Goal: Book appointment/travel/reservation: Book appointment/travel/reservation

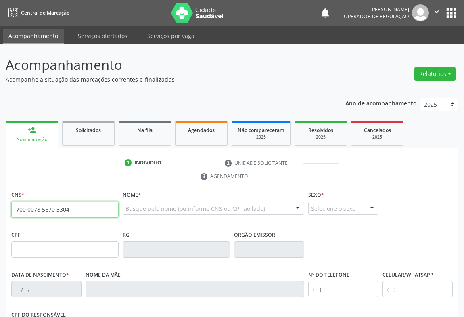
type input "700 0078 5670 3304"
type input "0156547619"
type input "[DATE]"
type input "[PHONE_NUMBER]"
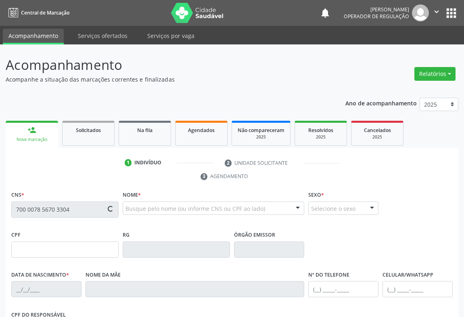
type input "286.131.555-53"
type input "SN"
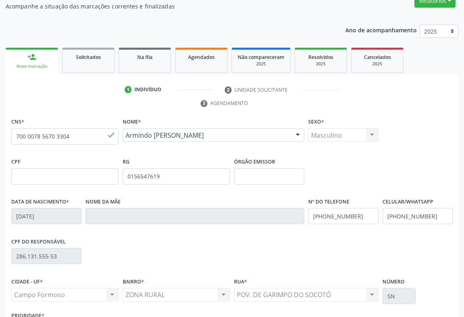
scroll to position [134, 0]
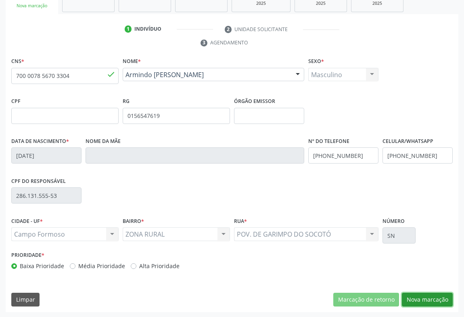
click at [432, 299] on button "Nova marcação" at bounding box center [427, 299] width 51 height 14
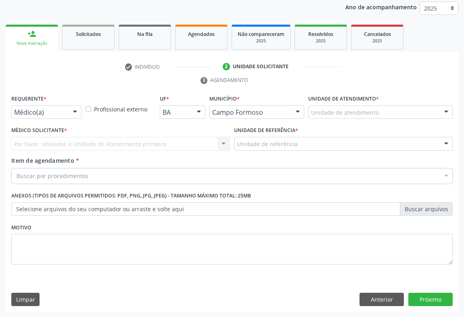
click at [50, 116] on div "Médico(a)" at bounding box center [46, 112] width 70 height 14
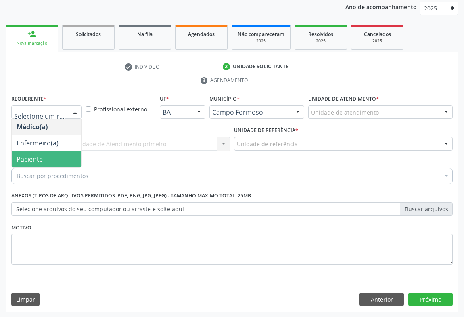
click at [45, 159] on span "Paciente" at bounding box center [46, 159] width 69 height 16
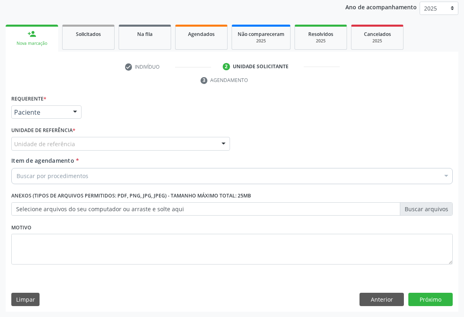
click at [105, 149] on div "Unidade de referência" at bounding box center [120, 144] width 219 height 14
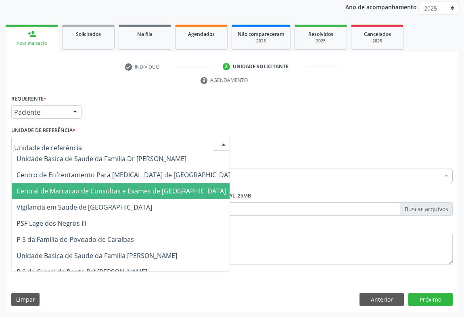
click at [113, 194] on span "Central de Marcacao de Consultas e Exames de [GEOGRAPHIC_DATA]" at bounding box center [121, 190] width 209 height 9
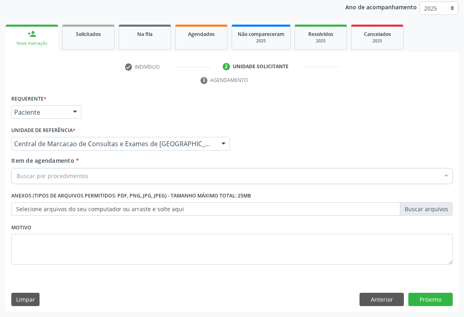
click at [134, 178] on div "Buscar por procedimentos" at bounding box center [231, 176] width 441 height 16
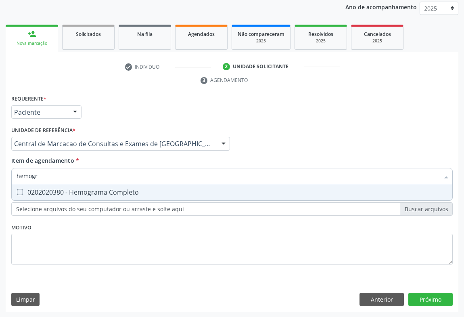
type input "hemogra"
click at [133, 189] on div "0202020380 - Hemograma Completo" at bounding box center [232, 192] width 431 height 6
checkbox Completo "true"
click at [142, 177] on input "hemogra" at bounding box center [228, 176] width 423 height 16
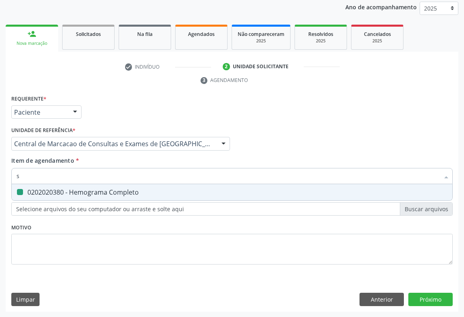
type input "si"
checkbox Completo "false"
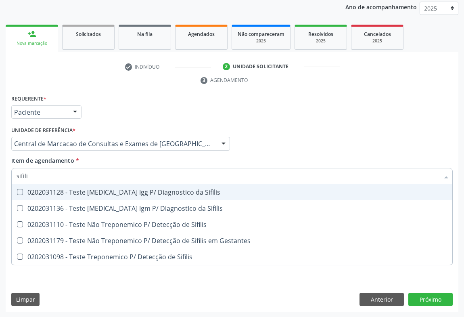
type input "sifilis"
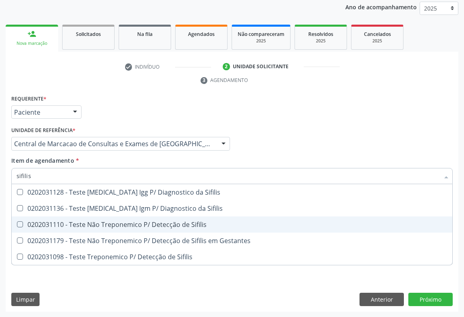
drag, startPoint x: 107, startPoint y: 226, endPoint x: 99, endPoint y: 211, distance: 17.5
click at [106, 225] on div "0202031110 - Teste Não Treponemico P/ Detecção de Sifilis" at bounding box center [232, 224] width 431 height 6
checkbox Sifilis "true"
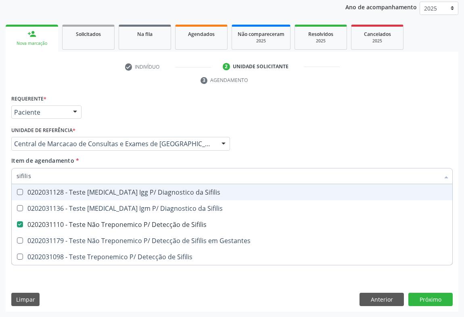
click at [58, 168] on input "sifilis" at bounding box center [228, 176] width 423 height 16
type input "re"
checkbox Sifilis "false"
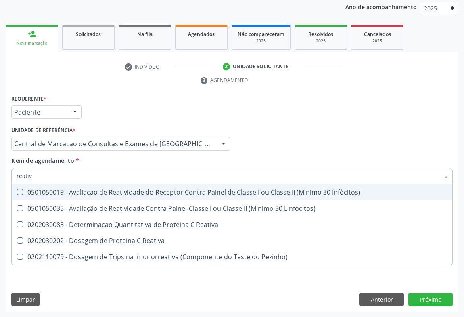
type input "reativa"
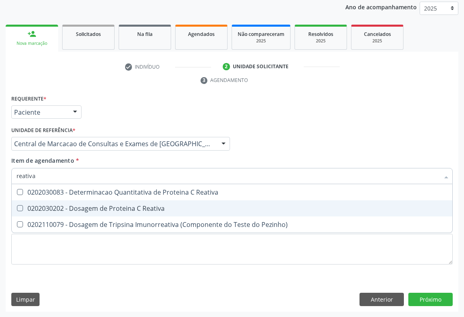
click at [99, 207] on div "0202030202 - Dosagem de Proteina C Reativa" at bounding box center [232, 208] width 431 height 6
checkbox Reativa "true"
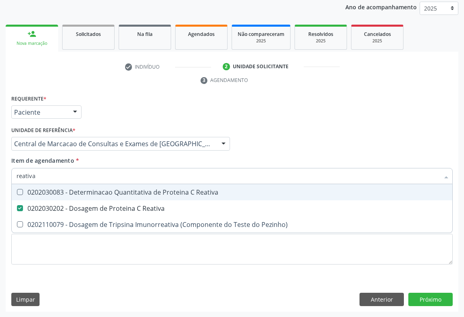
click at [98, 178] on input "reativa" at bounding box center [228, 176] width 423 height 16
type input "c"
checkbox Reativa "false"
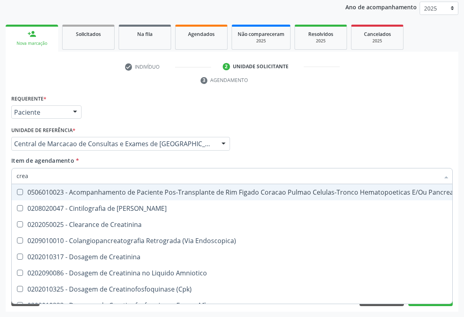
type input "creat"
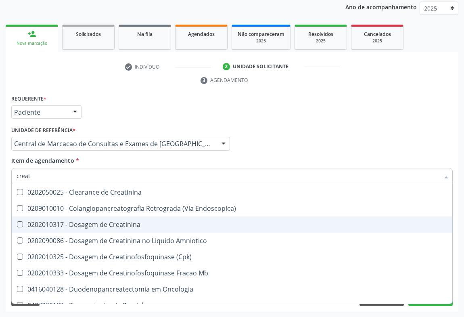
click at [85, 223] on div "0202010317 - Dosagem de Creatinina" at bounding box center [232, 224] width 431 height 6
checkbox Creatinina "true"
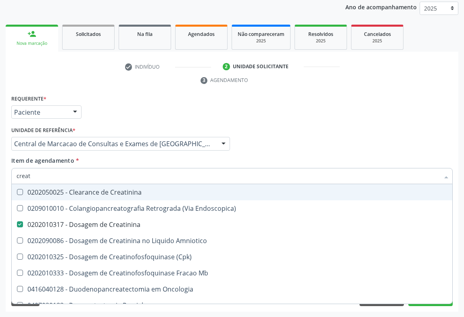
click at [81, 175] on input "creat" at bounding box center [228, 176] width 423 height 16
type input "ure"
checkbox Creatinina "false"
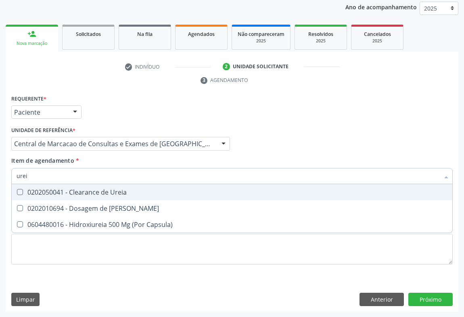
type input "ureia"
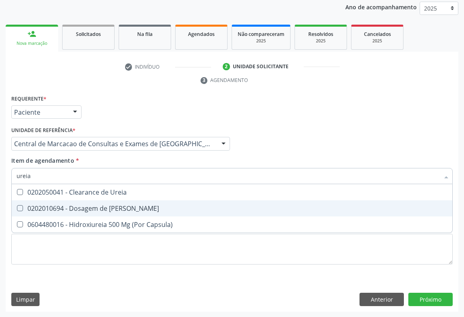
click at [81, 210] on div "0202010694 - Dosagem de [PERSON_NAME]" at bounding box center [232, 208] width 431 height 6
checkbox Ureia "true"
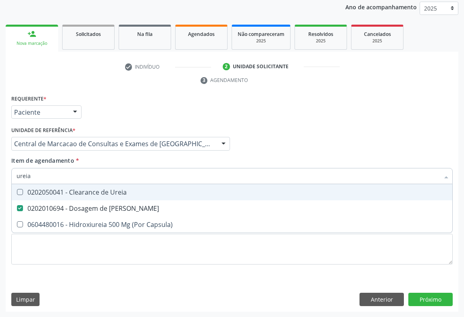
click at [81, 177] on input "ureia" at bounding box center [228, 176] width 423 height 16
type input "ur"
checkbox Ureia "false"
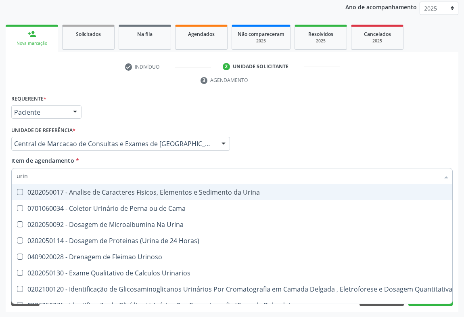
type input "urina"
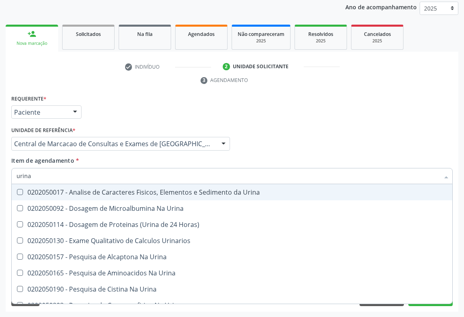
click at [83, 193] on div "0202050017 - Analise de Caracteres Fisicos, Elementos e Sedimento da Urina" at bounding box center [232, 192] width 431 height 6
checkbox Urina "true"
click at [294, 133] on div "Médico Solicitante Por favor, selecione a Unidade de Atendimento primeiro Nenhu…" at bounding box center [231, 139] width 445 height 31
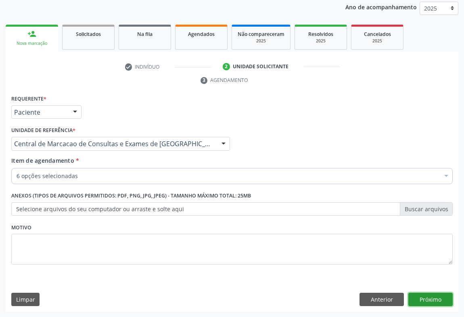
click at [422, 294] on button "Próximo" at bounding box center [430, 299] width 44 height 14
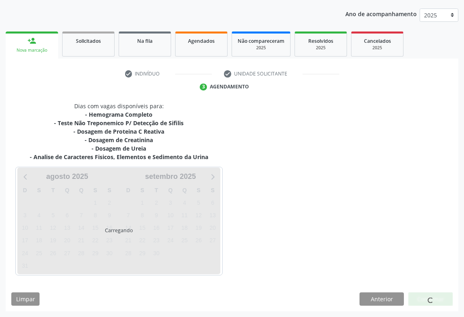
scroll to position [89, 0]
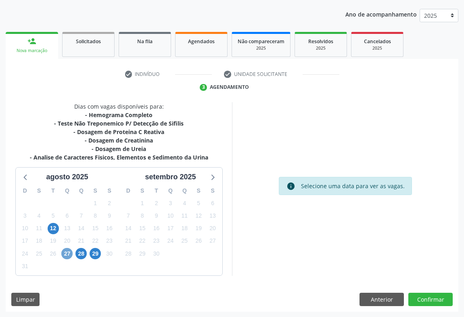
click at [64, 251] on span "27" at bounding box center [66, 253] width 11 height 11
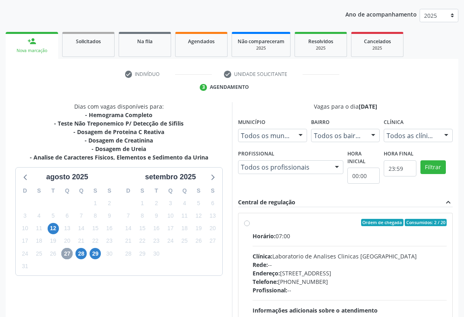
scroll to position [167, 0]
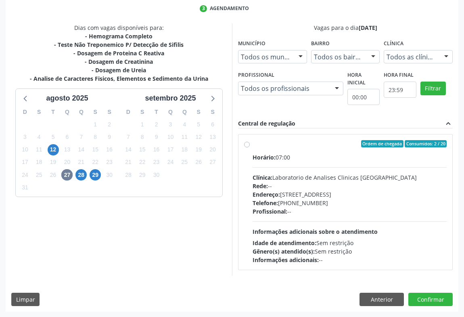
click at [334, 212] on div "Profissional: --" at bounding box center [349, 211] width 194 height 8
click at [250, 147] on input "Ordem de chegada Consumidos: 2 / 20 Horário: 07:00 Clínica: Laboratorio de Anal…" at bounding box center [247, 143] width 6 height 7
radio input "true"
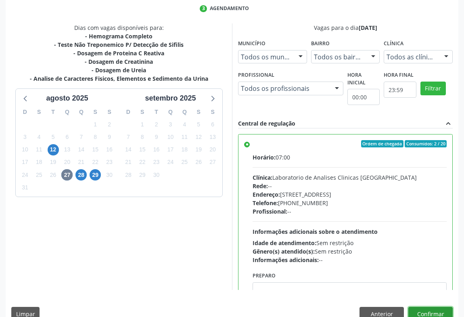
click at [420, 316] on button "Confirmar" at bounding box center [430, 314] width 44 height 14
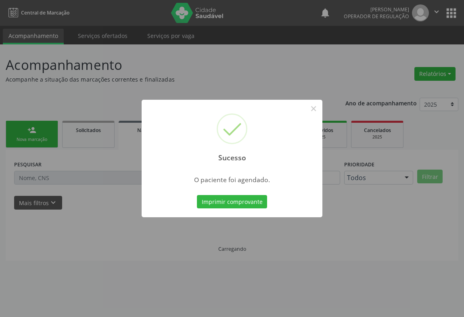
scroll to position [0, 0]
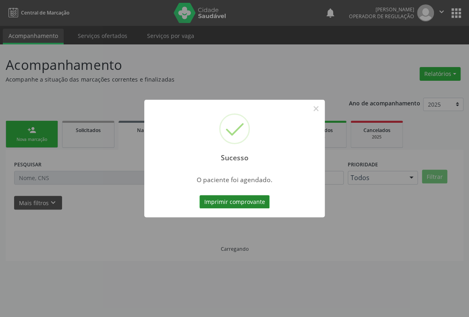
click at [238, 202] on button "Imprimir comprovante" at bounding box center [235, 202] width 70 height 14
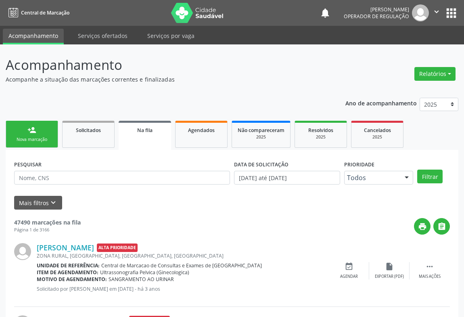
click at [31, 125] on link "person_add Nova marcação" at bounding box center [32, 134] width 52 height 27
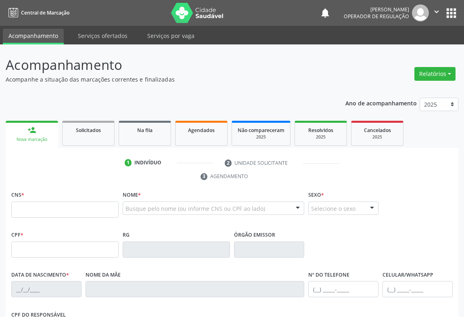
click at [24, 199] on label "CNS *" at bounding box center [17, 195] width 13 height 13
click at [26, 202] on input "text" at bounding box center [64, 209] width 107 height 16
type input "700 0011 3092 8505"
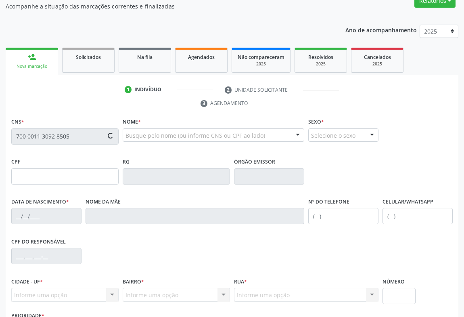
scroll to position [134, 0]
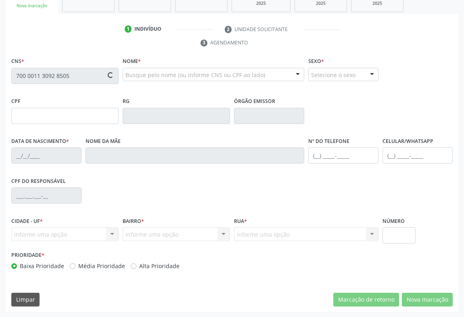
type input "[DATE]"
type input "[PERSON_NAME]"
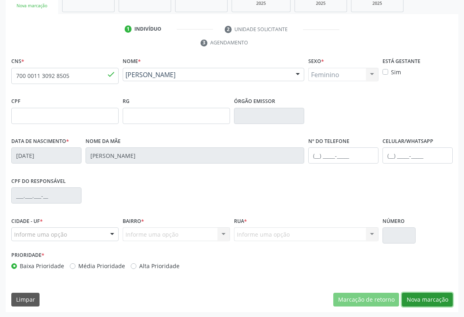
click at [421, 292] on button "Nova marcação" at bounding box center [427, 299] width 51 height 14
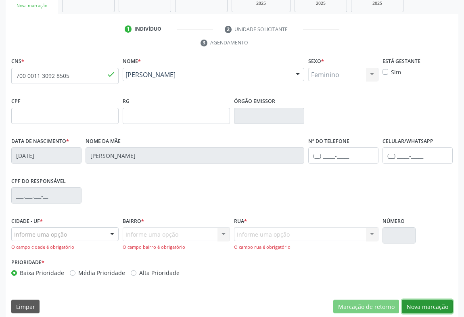
scroll to position [141, 0]
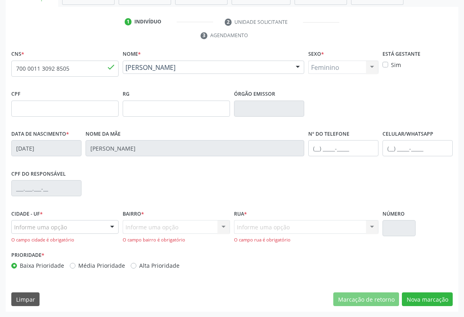
click at [102, 227] on div "Informe uma opção" at bounding box center [64, 227] width 107 height 14
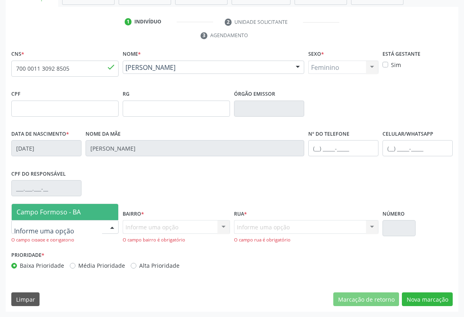
click at [103, 213] on span "Campo Formoso - BA" at bounding box center [65, 212] width 106 height 16
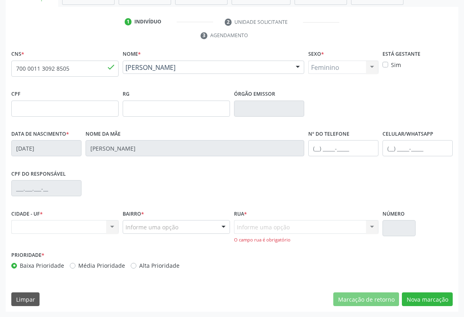
click at [216, 223] on div "Informe uma opção" at bounding box center [176, 227] width 107 height 14
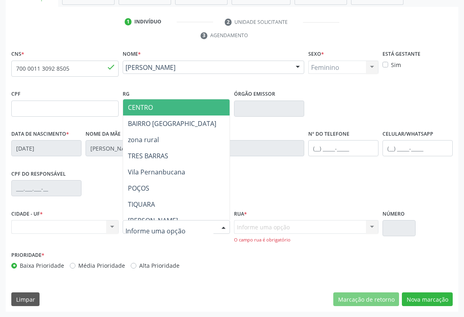
click at [188, 106] on span "CENTRO" at bounding box center [210, 107] width 174 height 16
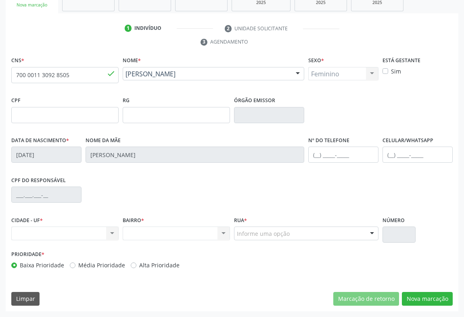
scroll to position [134, 0]
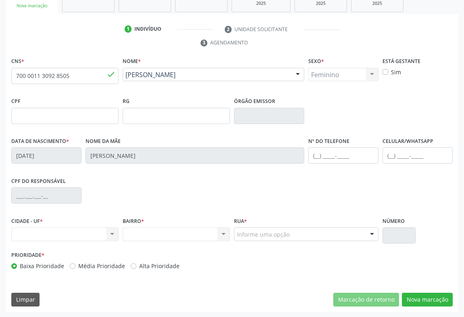
click at [355, 222] on div "Rua * Informe uma opção [PERSON_NAME] retiro das arvores RUA [PERSON_NAME][GEOG…" at bounding box center [306, 228] width 144 height 26
click at [355, 232] on div "Informe uma opção" at bounding box center [306, 234] width 144 height 14
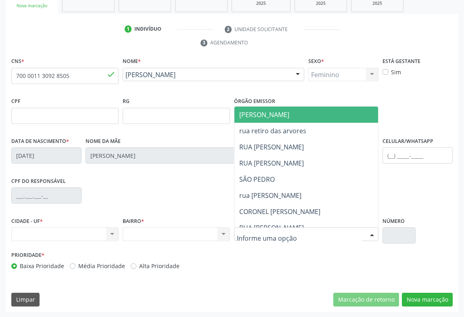
click at [294, 112] on span "[PERSON_NAME]" at bounding box center [331, 114] width 194 height 16
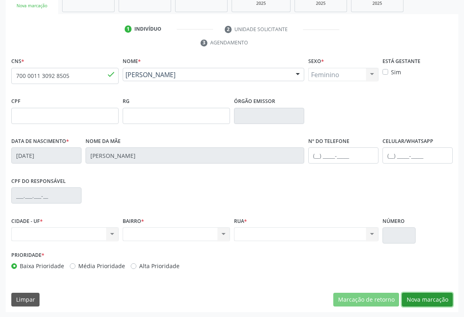
click at [432, 299] on button "Nova marcação" at bounding box center [427, 299] width 51 height 14
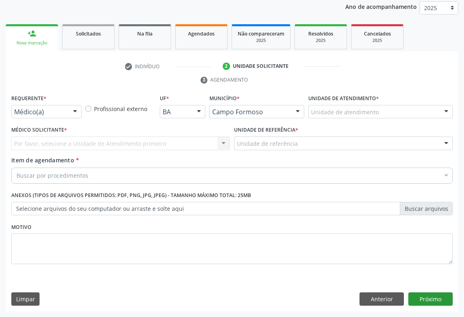
scroll to position [96, 0]
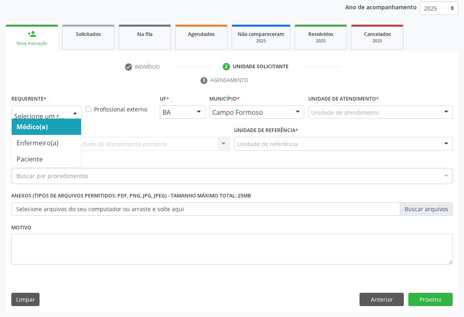
click at [67, 108] on div "Médico(a) Enfermeiro(a) Paciente Nenhum resultado encontrado para: " " Não há n…" at bounding box center [46, 112] width 70 height 14
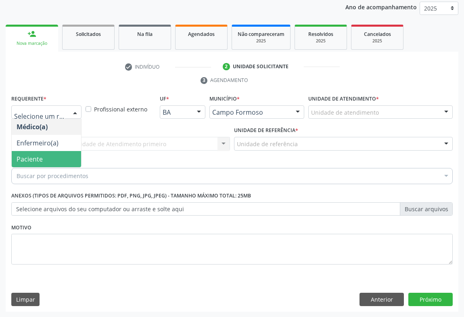
click at [67, 159] on span "Paciente" at bounding box center [46, 159] width 69 height 16
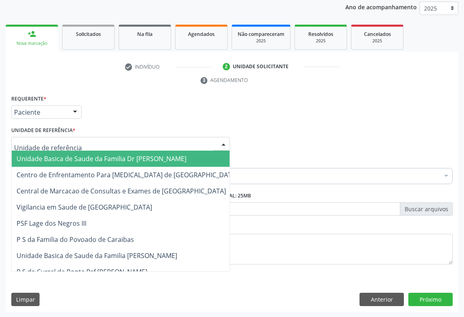
click at [106, 143] on div at bounding box center [120, 144] width 219 height 14
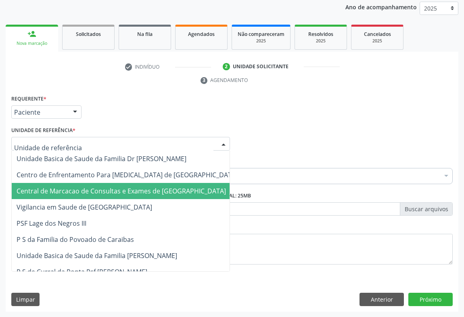
click at [111, 190] on span "Central de Marcacao de Consultas e Exames de [GEOGRAPHIC_DATA]" at bounding box center [121, 190] width 209 height 9
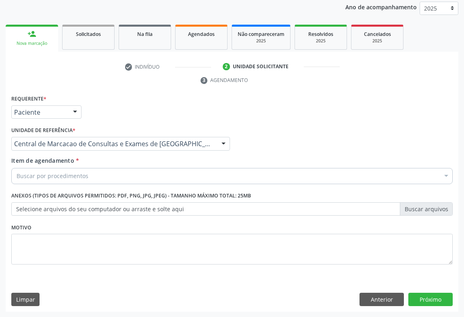
click at [125, 179] on div "Buscar por procedimentos" at bounding box center [231, 176] width 441 height 16
click at [325, 110] on div "Requerente * Paciente Médico(a) Enfermeiro(a) Paciente Nenhum resultado encontr…" at bounding box center [231, 108] width 445 height 31
click at [134, 177] on div "Buscar por procedimentos" at bounding box center [231, 176] width 441 height 16
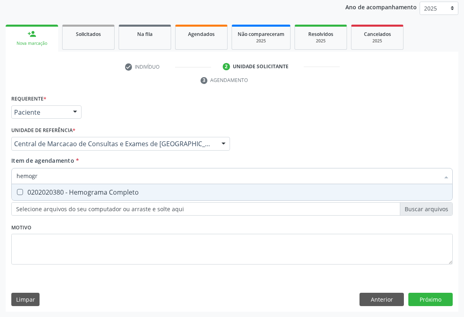
type input "hemogra"
click at [86, 192] on div "0202020380 - Hemograma Completo" at bounding box center [232, 192] width 431 height 6
checkbox Completo "true"
click at [93, 172] on input "hemogra" at bounding box center [228, 176] width 423 height 16
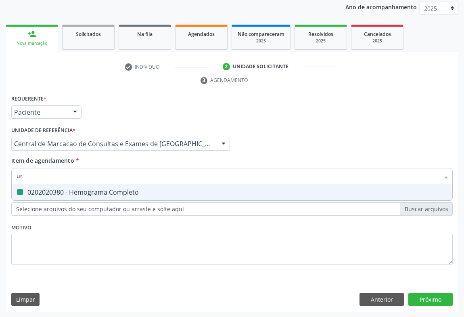
type input "ure"
checkbox Completo "false"
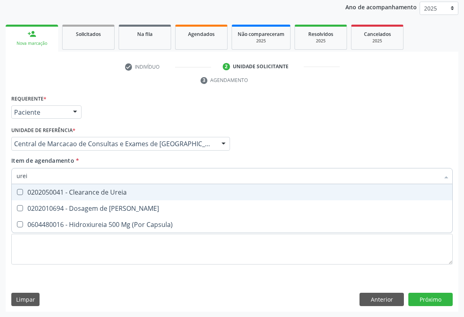
type input "ureia"
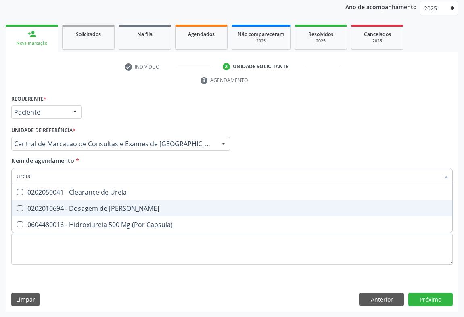
drag, startPoint x: 90, startPoint y: 212, endPoint x: 90, endPoint y: 180, distance: 31.5
click at [90, 211] on span "0202010694 - Dosagem de [PERSON_NAME]" at bounding box center [232, 208] width 440 height 16
checkbox Ureia "true"
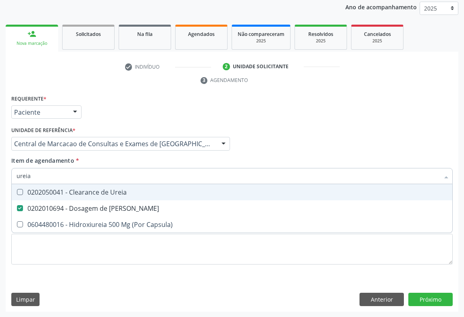
click at [90, 173] on input "ureia" at bounding box center [228, 176] width 423 height 16
type input "cr"
checkbox Ureia "false"
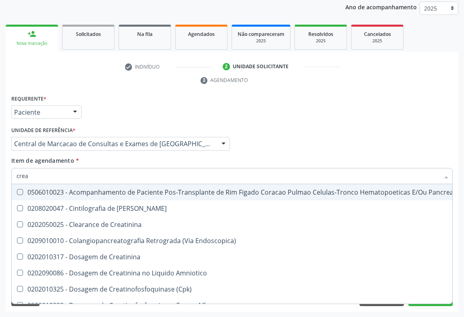
type input "creat"
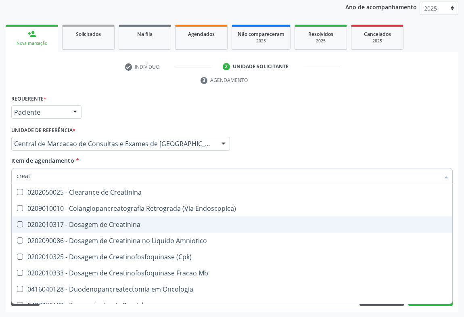
click at [85, 218] on span "0202010317 - Dosagem de Creatinina" at bounding box center [232, 224] width 440 height 16
checkbox Creatinina "true"
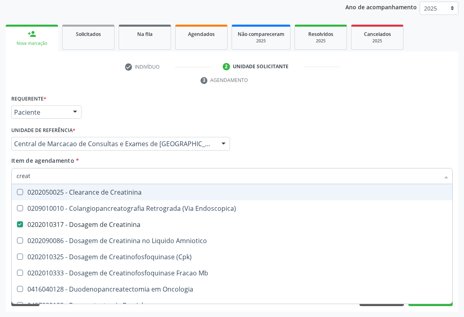
click at [86, 175] on input "creat" at bounding box center [228, 176] width 423 height 16
type input "tg"
checkbox Creatinina "false"
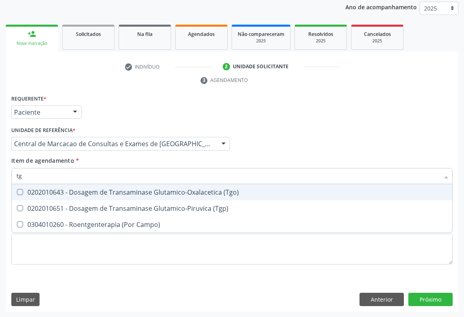
click at [89, 191] on div "0202010643 - Dosagem de Transaminase Glutamico-Oxalacetica (Tgo)" at bounding box center [232, 192] width 431 height 6
checkbox \(Tgo\) "true"
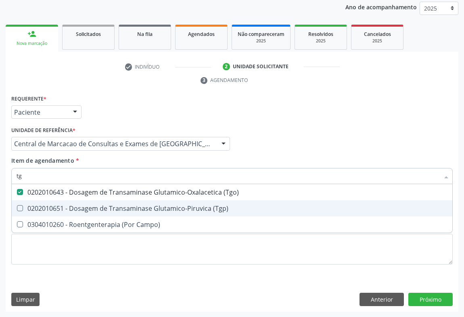
click at [89, 205] on div "0202010651 - Dosagem de Transaminase Glutamico-Piruvica (Tgp)" at bounding box center [232, 208] width 431 height 6
checkbox \(Tgp\) "true"
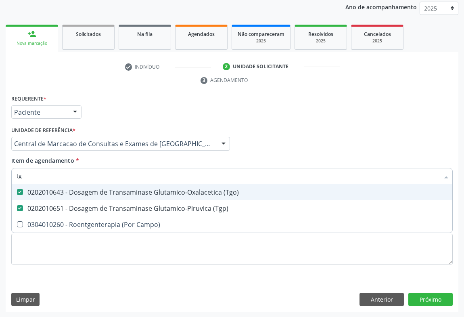
click at [109, 181] on input "tg" at bounding box center [228, 176] width 423 height 16
type input "gl"
checkbox \(Tgo\) "false"
checkbox \(Tgp\) "false"
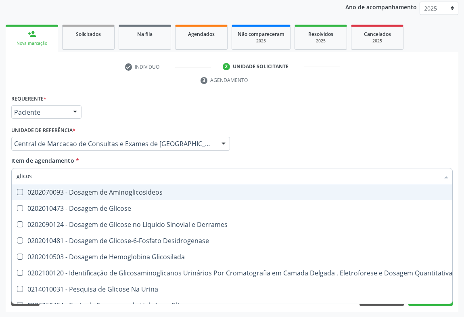
type input "glicose"
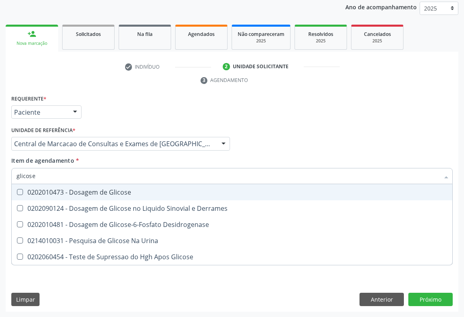
click at [119, 192] on div "0202010473 - Dosagem de Glicose" at bounding box center [232, 192] width 431 height 6
checkbox Glicose "true"
click at [119, 176] on input "glicose" at bounding box center [228, 176] width 423 height 16
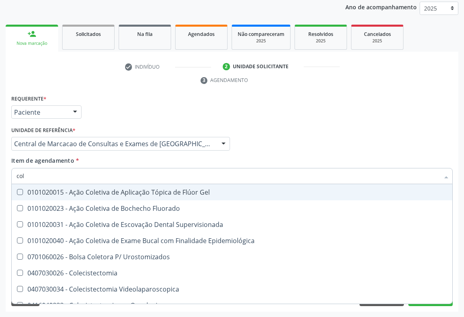
type input "cole"
checkbox Gel "false"
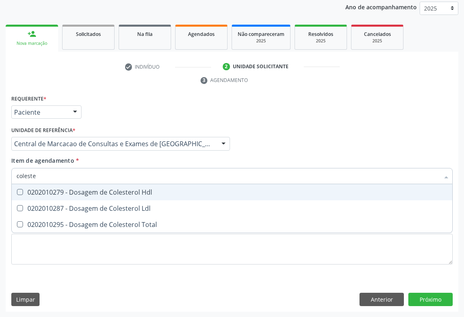
type input "colester"
click at [123, 190] on div "0202010279 - Dosagem de Colesterol Hdl" at bounding box center [232, 192] width 431 height 6
checkbox Hdl "true"
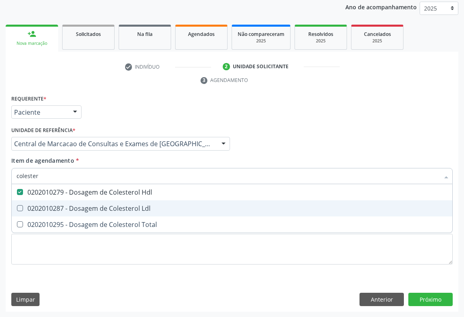
click at [123, 209] on div "0202010287 - Dosagem de Colesterol Ldl" at bounding box center [232, 208] width 431 height 6
checkbox Ldl "true"
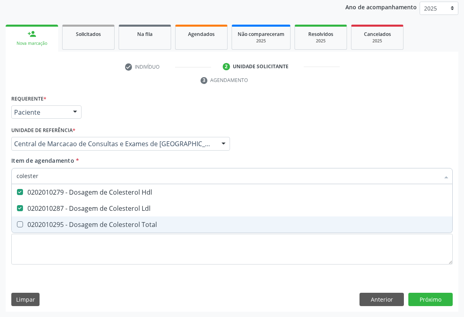
click at [123, 226] on div "0202010295 - Dosagem de Colesterol Total" at bounding box center [232, 224] width 431 height 6
checkbox Total "true"
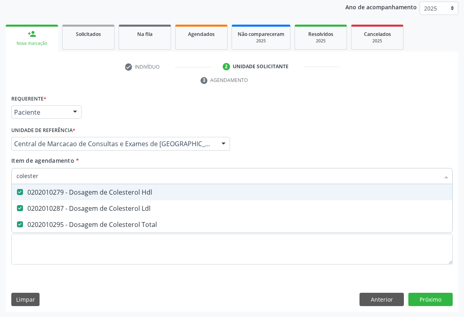
click at [101, 172] on input "colester" at bounding box center [228, 176] width 423 height 16
type input "uri"
checkbox Hdl "false"
checkbox Ldl "false"
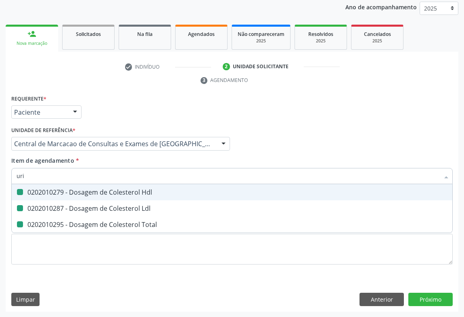
checkbox Total "false"
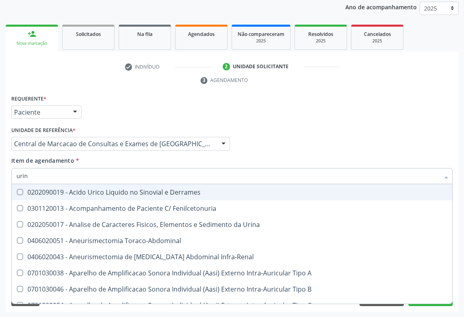
type input "urina"
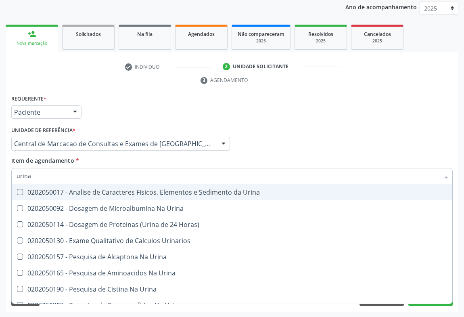
click at [90, 193] on div "0202050017 - Analise de Caracteres Fisicos, Elementos e Sedimento da Urina" at bounding box center [232, 192] width 431 height 6
checkbox Urina "true"
click at [92, 178] on input "urina" at bounding box center [228, 176] width 423 height 16
type input "fe"
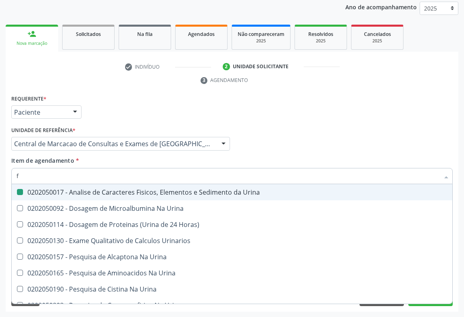
checkbox Urina "false"
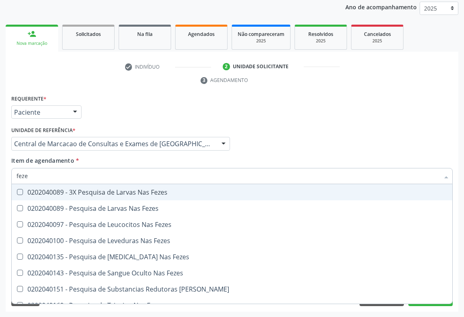
type input "fezes"
click at [105, 194] on div "0202040089 - 3X Pesquisa de Larvas Nas Fezes" at bounding box center [232, 192] width 431 height 6
checkbox Fezes "true"
click at [438, 90] on div "check Indivíduo 2 Unidade solicitante 3 Agendamento CNS * 700 0011 3092 8505 do…" at bounding box center [232, 185] width 453 height 251
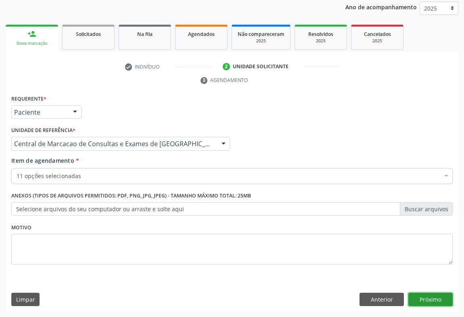
click at [428, 297] on button "Próximo" at bounding box center [430, 299] width 44 height 14
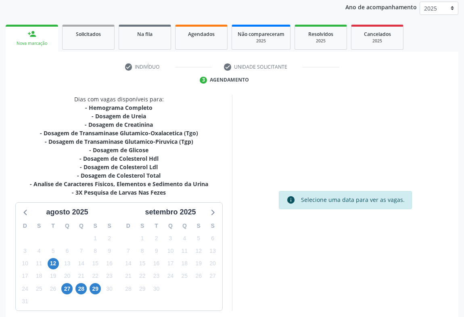
scroll to position [131, 0]
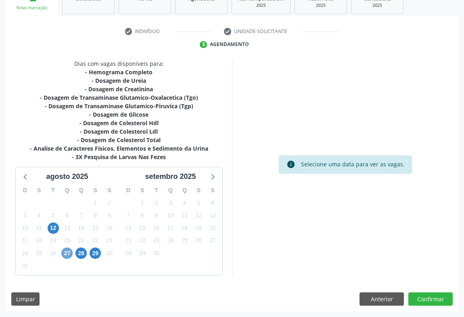
click at [67, 255] on span "27" at bounding box center [66, 252] width 11 height 11
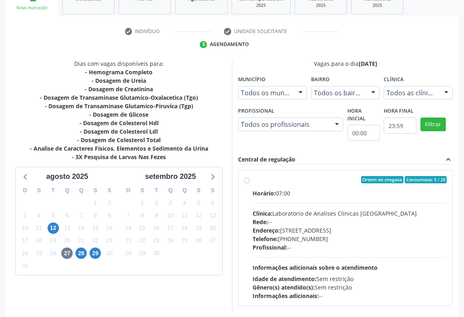
click at [267, 226] on span "Endereço:" at bounding box center [265, 230] width 27 height 8
click at [250, 183] on input "Ordem de chegada Consumidos: 5 / 20 Horário: 07:00 Clínica: Laboratorio de Anal…" at bounding box center [247, 179] width 6 height 7
radio input "true"
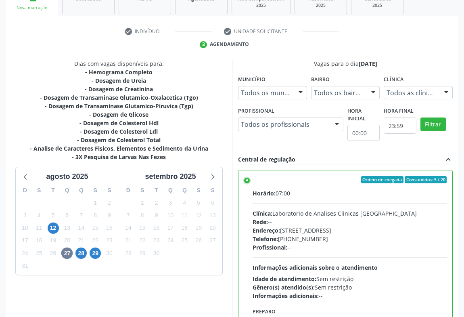
scroll to position [182, 0]
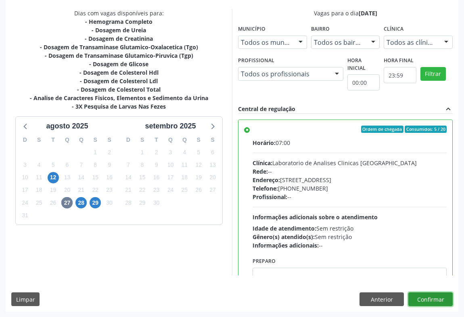
click at [431, 299] on button "Confirmar" at bounding box center [430, 299] width 44 height 14
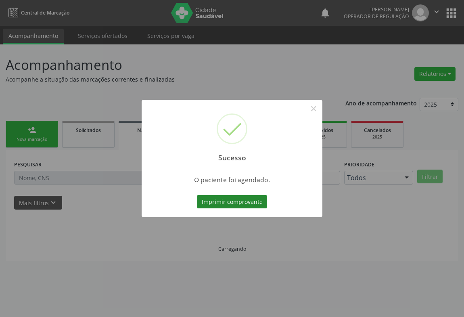
scroll to position [0, 0]
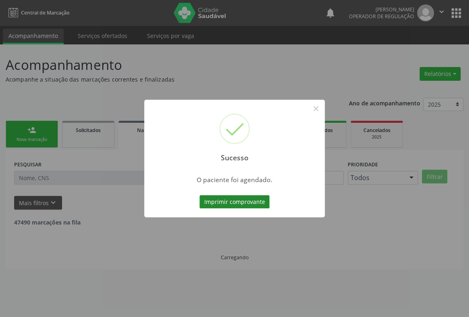
click at [237, 206] on button "Imprimir comprovante" at bounding box center [235, 202] width 70 height 14
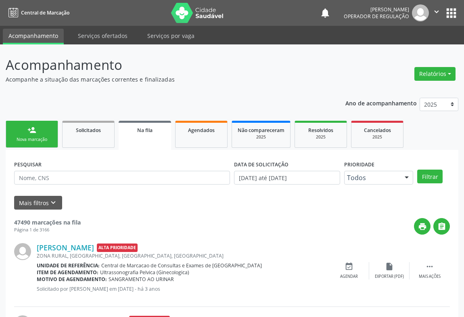
click at [54, 133] on link "person_add Nova marcação" at bounding box center [32, 134] width 52 height 27
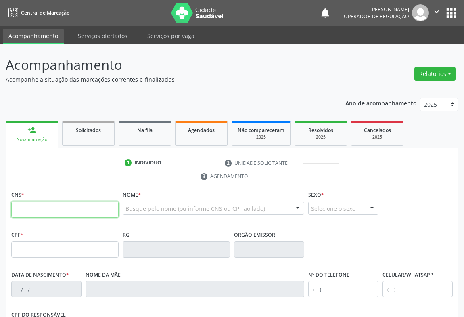
click at [79, 205] on input "text" at bounding box center [64, 209] width 107 height 16
click at [75, 211] on input "text" at bounding box center [64, 209] width 107 height 16
type input "700 0023 4888 8402"
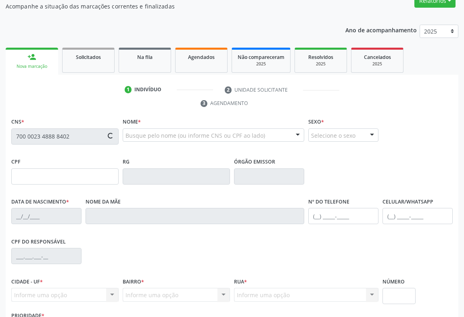
type input "064.381.285-70"
type input "[DATE]"
type input "[PHONE_NUMBER]"
type input "S/N"
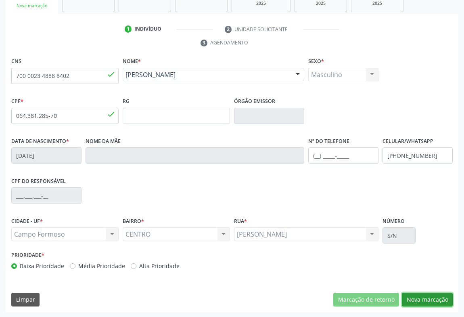
drag, startPoint x: 416, startPoint y: 300, endPoint x: 387, endPoint y: 284, distance: 33.6
click at [415, 298] on button "Nova marcação" at bounding box center [427, 299] width 51 height 14
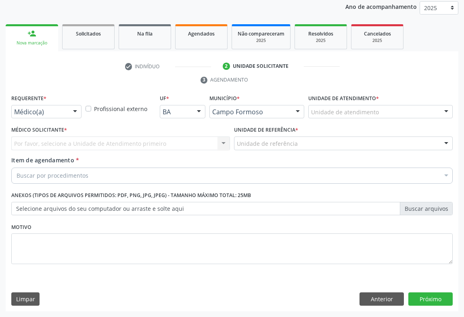
scroll to position [96, 0]
click at [77, 108] on div at bounding box center [75, 113] width 12 height 14
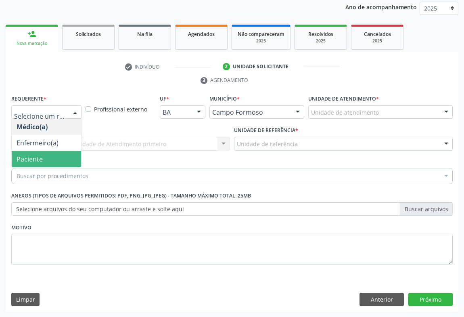
click at [49, 163] on span "Paciente" at bounding box center [46, 159] width 69 height 16
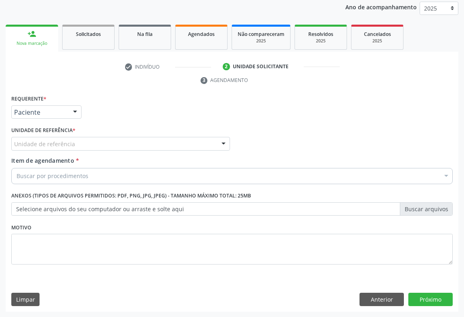
drag, startPoint x: 120, startPoint y: 145, endPoint x: 109, endPoint y: 181, distance: 37.6
click at [116, 149] on div "Unidade de referência" at bounding box center [120, 144] width 219 height 14
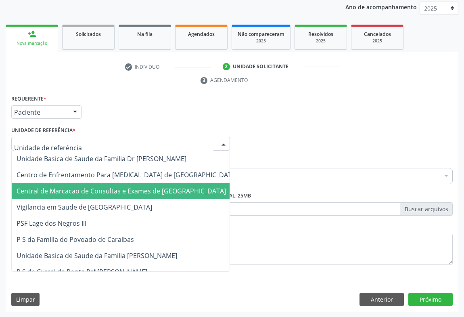
click at [109, 189] on span "Central de Marcacao de Consultas e Exames de [GEOGRAPHIC_DATA]" at bounding box center [121, 190] width 209 height 9
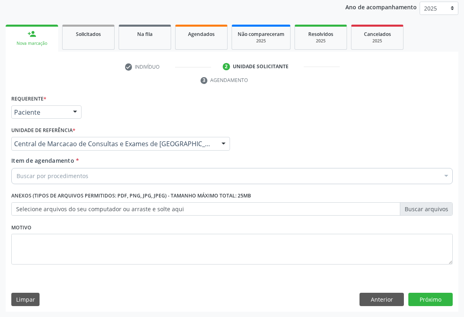
click at [119, 169] on div "Buscar por procedimentos" at bounding box center [231, 176] width 441 height 16
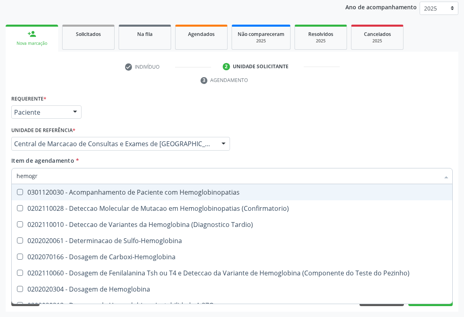
type input "hemogra"
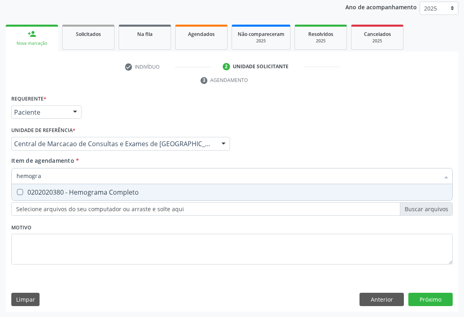
click at [104, 195] on div "0202020380 - Hemograma Completo" at bounding box center [232, 192] width 431 height 6
checkbox Completo "true"
click at [108, 180] on input "hemogra" at bounding box center [228, 176] width 423 height 16
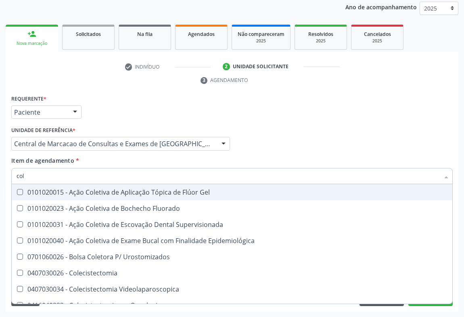
type input "cole"
checkbox Gel "false"
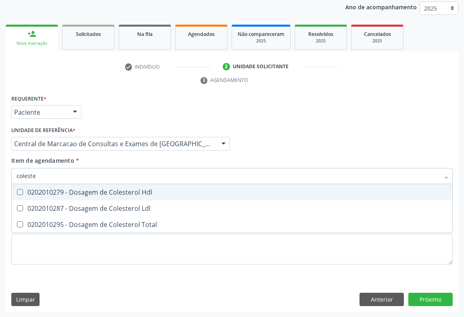
type input "colester"
click at [102, 189] on div "0202010279 - Dosagem de Colesterol Hdl" at bounding box center [232, 192] width 431 height 6
checkbox Hdl "true"
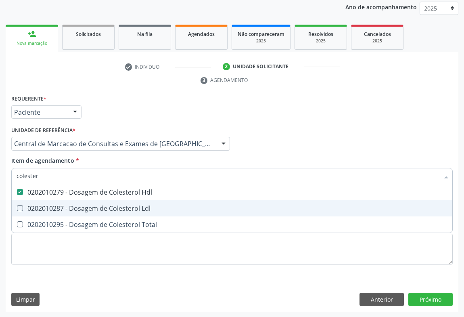
click at [99, 213] on span "0202010287 - Dosagem de Colesterol Ldl" at bounding box center [232, 208] width 440 height 16
checkbox Ldl "true"
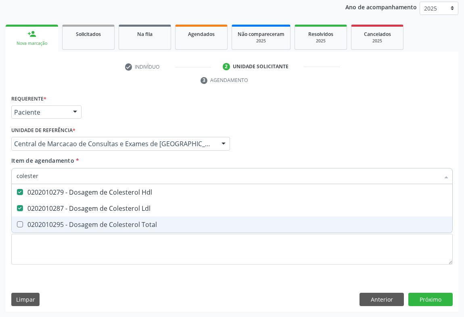
click at [93, 226] on div "0202010295 - Dosagem de Colesterol Total" at bounding box center [232, 224] width 431 height 6
checkbox Total "true"
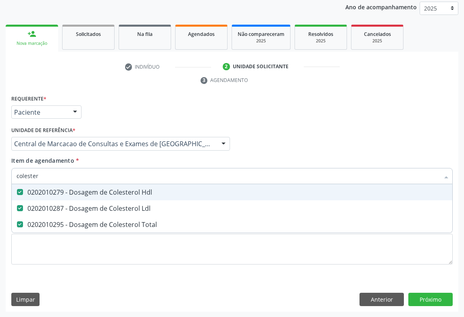
click at [72, 173] on input "colester" at bounding box center [228, 176] width 423 height 16
type input "tri"
checkbox Hdl "false"
checkbox Ldl "false"
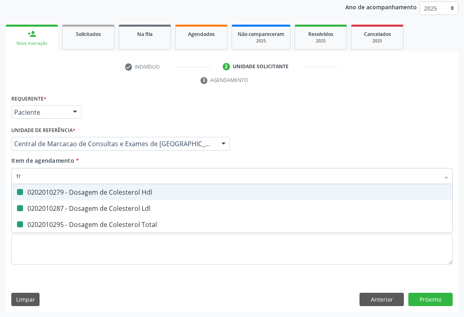
checkbox Total "false"
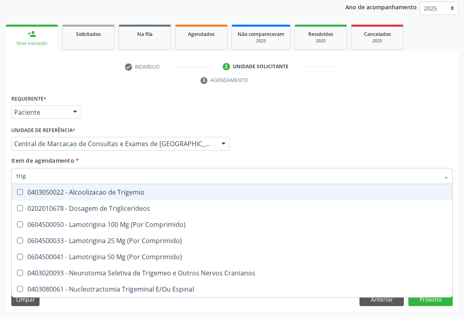
type input "trigl"
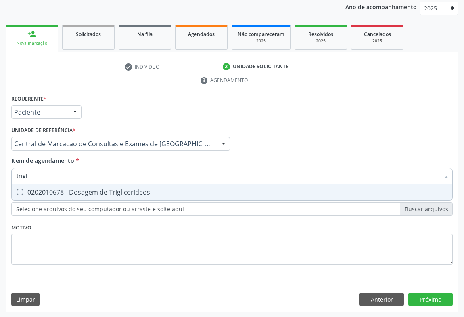
click at [64, 192] on div "0202010678 - Dosagem de Triglicerideos" at bounding box center [232, 192] width 431 height 6
checkbox Triglicerideos "true"
click at [71, 174] on input "trigl" at bounding box center [228, 176] width 423 height 16
type input "ur"
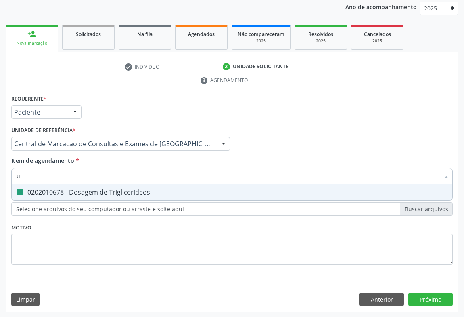
checkbox Triglicerideos "false"
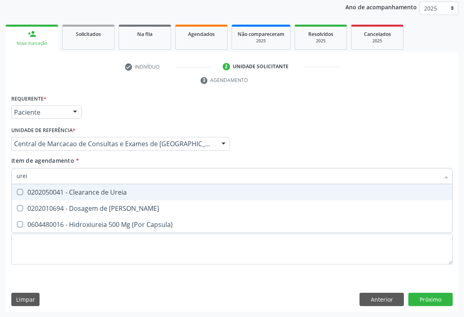
type input "ureia"
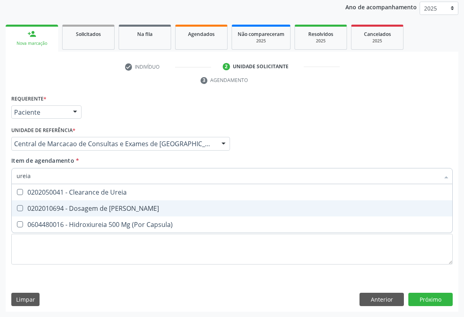
click at [68, 205] on div "0202010694 - Dosagem de [PERSON_NAME]" at bounding box center [232, 208] width 431 height 6
checkbox Ureia "true"
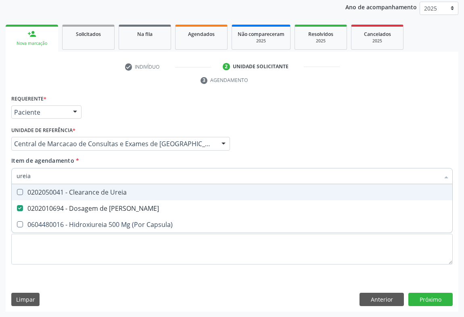
click at [72, 177] on input "ureia" at bounding box center [228, 176] width 423 height 16
type input "cr"
checkbox Ureia "false"
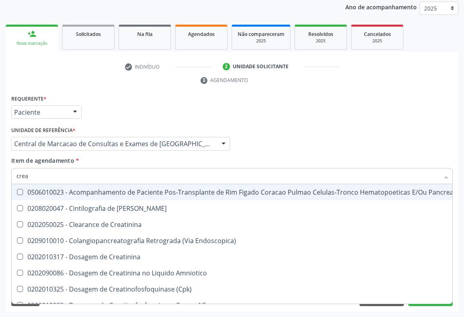
type input "creat"
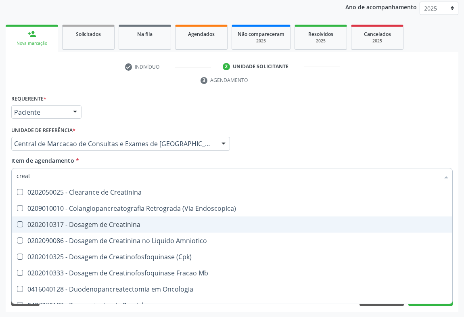
click at [90, 223] on div "0202010317 - Dosagem de Creatinina" at bounding box center [232, 224] width 431 height 6
checkbox Creatinina "true"
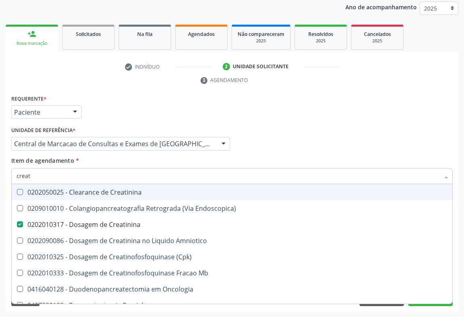
click at [64, 179] on input "creat" at bounding box center [228, 176] width 423 height 16
type input "uri"
checkbox Creatinina "false"
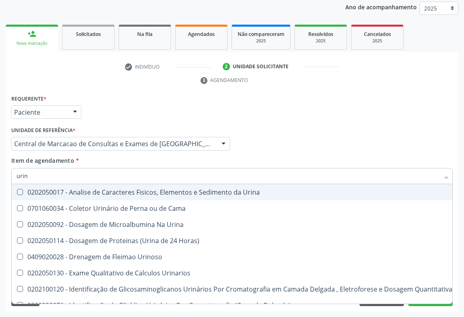
type input "urina"
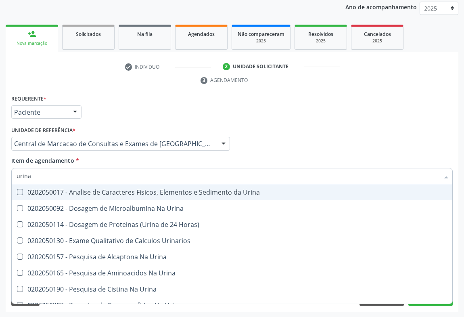
click at [69, 190] on div "0202050017 - Analise de Caracteres Fisicos, Elementos e Sedimento da Urina" at bounding box center [232, 192] width 431 height 6
checkbox Urina "true"
click at [67, 172] on input "urina" at bounding box center [228, 176] width 423 height 16
type input "tg"
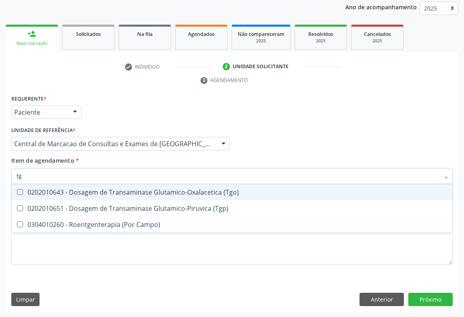
click at [57, 192] on div "0202010643 - Dosagem de Transaminase Glutamico-Oxalacetica (Tgo)" at bounding box center [232, 192] width 431 height 6
checkbox \(Tgo\) "true"
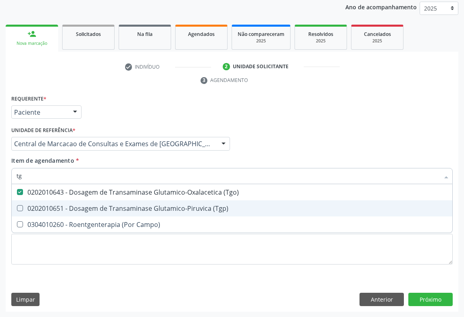
click at [46, 206] on div "0202010651 - Dosagem de Transaminase Glutamico-Piruvica (Tgp)" at bounding box center [232, 208] width 431 height 6
checkbox \(Tgp\) "true"
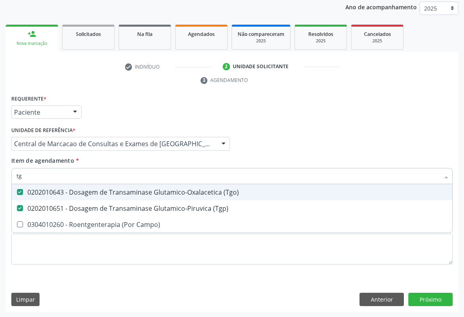
click at [51, 179] on input "tg" at bounding box center [228, 176] width 423 height 16
type input "gl"
checkbox \(Tgo\) "false"
checkbox \(Tgp\) "false"
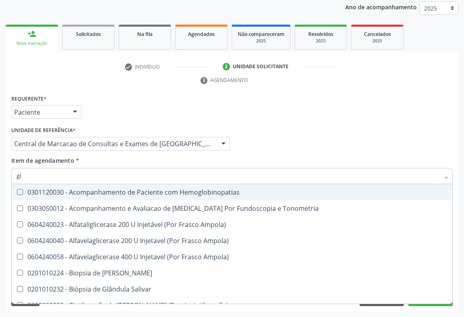
type input "gli"
checkbox Dosagens\) "true"
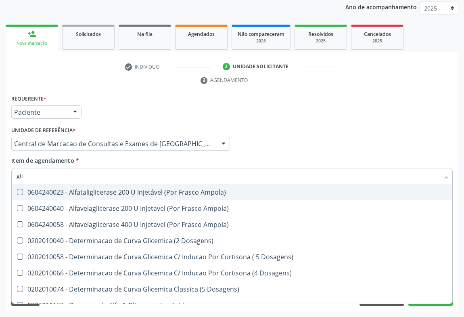
type input "glic"
checkbox Triglicerideos "true"
checkbox Capilar "false"
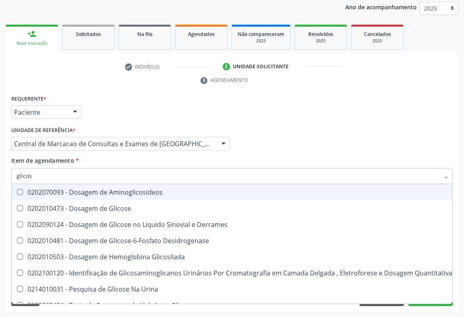
type input "glicose"
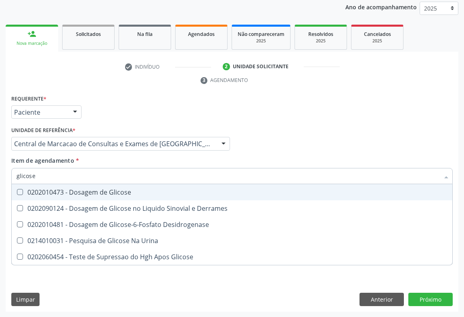
drag, startPoint x: 59, startPoint y: 191, endPoint x: 60, endPoint y: 179, distance: 11.8
click at [59, 191] on div "0202010473 - Dosagem de Glicose" at bounding box center [232, 192] width 431 height 6
checkbox Glicose "true"
click at [60, 171] on input "glicose" at bounding box center [228, 176] width 423 height 16
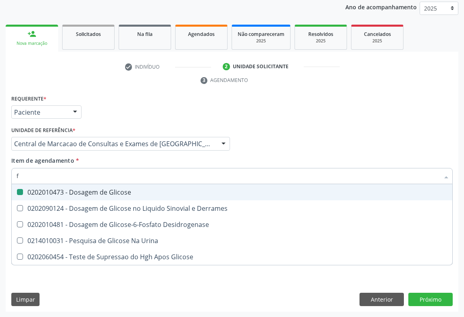
type input "fe"
checkbox Glicose "false"
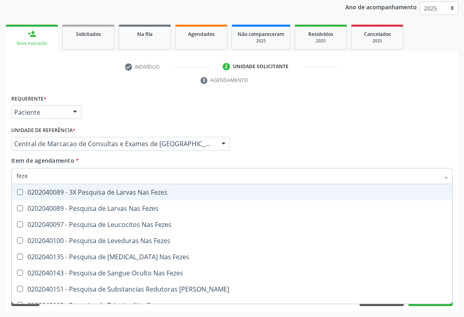
type input "fezes"
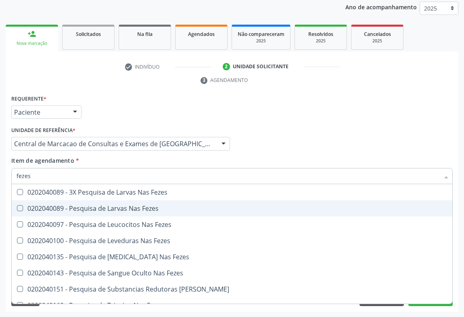
click at [65, 208] on div "0202040089 - Pesquisa de Larvas Nas Fezes" at bounding box center [232, 208] width 431 height 6
checkbox Fezes "true"
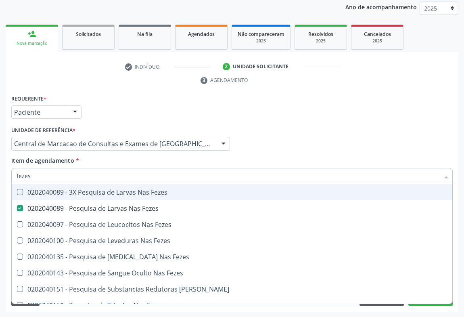
drag, startPoint x: 286, startPoint y: 115, endPoint x: 176, endPoint y: 149, distance: 115.2
click at [285, 116] on div "Requerente * Paciente Médico(a) Enfermeiro(a) Paciente Nenhum resultado encontr…" at bounding box center [231, 108] width 445 height 31
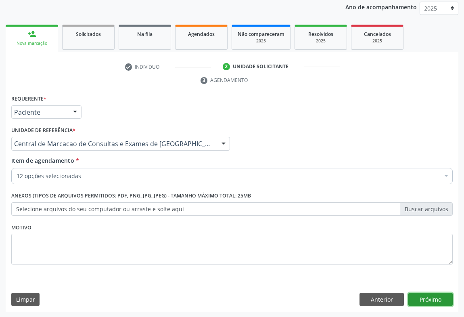
click at [432, 299] on button "Próximo" at bounding box center [430, 299] width 44 height 14
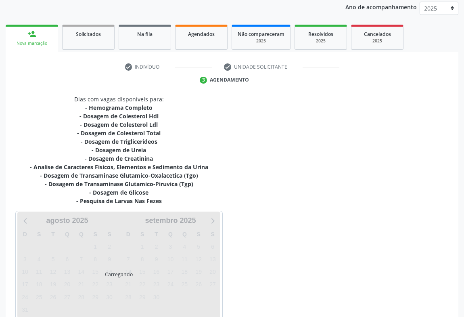
scroll to position [140, 0]
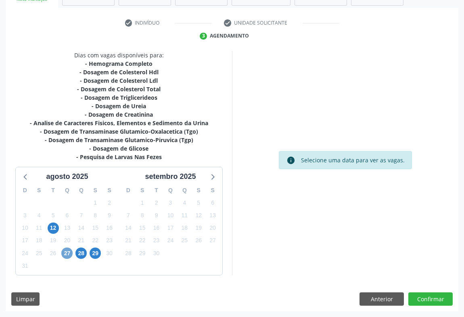
click at [66, 256] on span "27" at bounding box center [66, 252] width 11 height 11
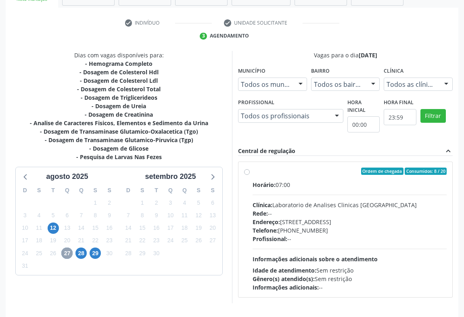
scroll to position [167, 0]
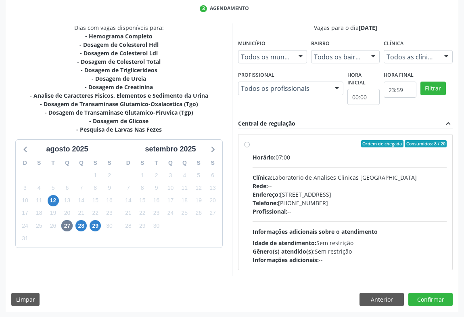
click at [290, 188] on div "Rede: --" at bounding box center [349, 185] width 194 height 8
click at [250, 147] on input "Ordem de chegada Consumidos: 8 / 20 Horário: 07:00 Clínica: Laboratorio de Anal…" at bounding box center [247, 143] width 6 height 7
radio input "true"
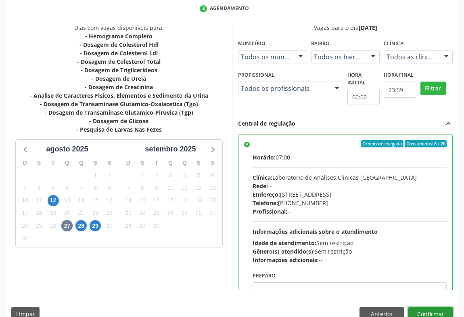
click at [431, 309] on button "Confirmar" at bounding box center [430, 314] width 44 height 14
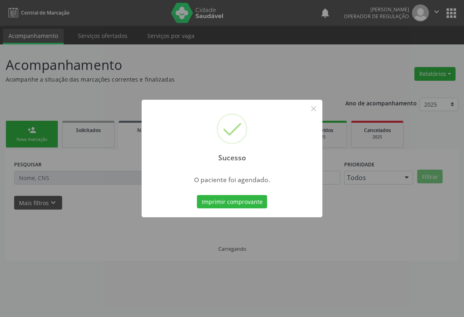
scroll to position [0, 0]
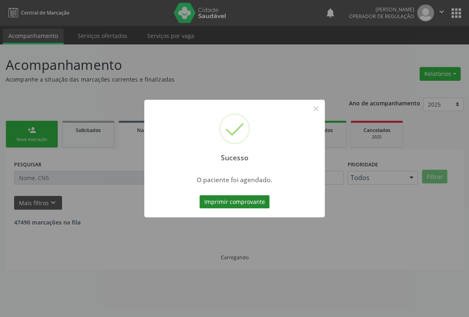
click at [227, 204] on button "Imprimir comprovante" at bounding box center [235, 202] width 70 height 14
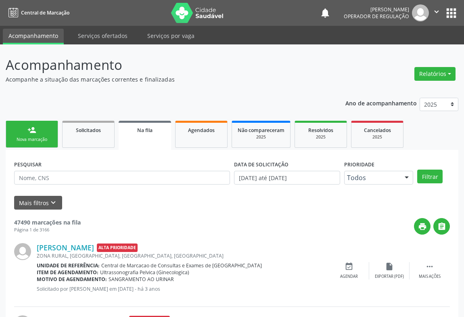
click at [28, 133] on div "person_add" at bounding box center [31, 129] width 9 height 9
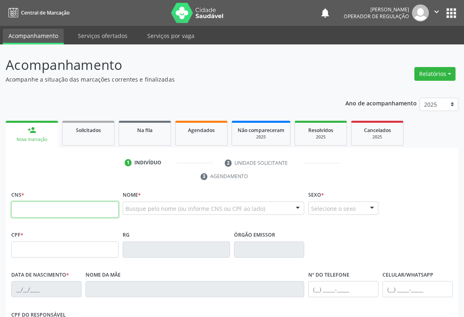
click at [31, 213] on input "text" at bounding box center [64, 209] width 107 height 16
type input "704 0028 8410 1168"
type input "1296575497"
type input "04[DATE]"
type input "[PHONE_NUMBER]"
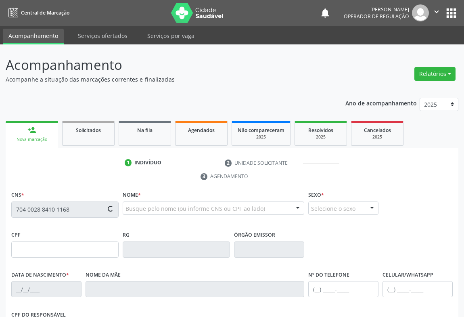
type input "001.352.175-63"
type input "SN"
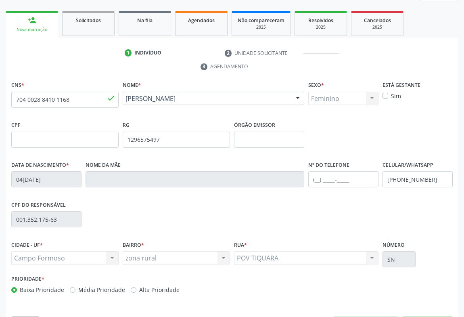
scroll to position [134, 0]
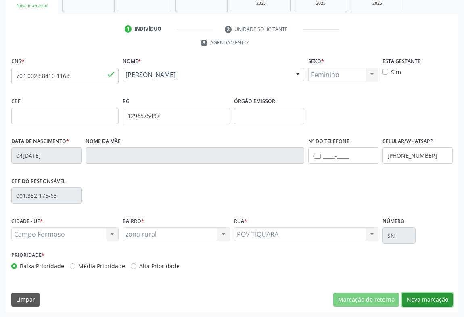
click at [432, 304] on button "Nova marcação" at bounding box center [427, 299] width 51 height 14
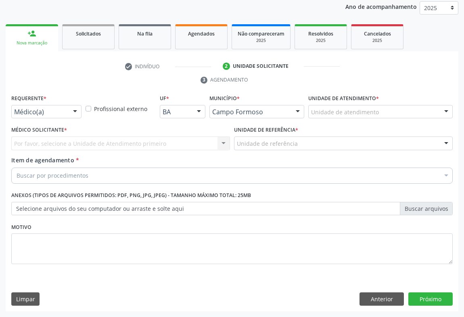
scroll to position [96, 0]
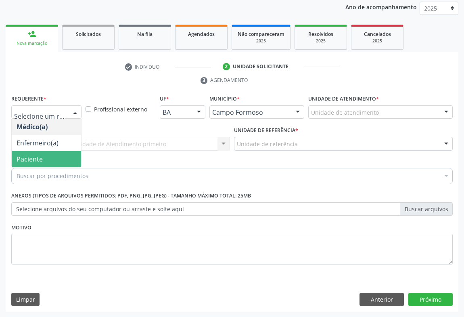
click at [56, 164] on span "Paciente" at bounding box center [46, 159] width 69 height 16
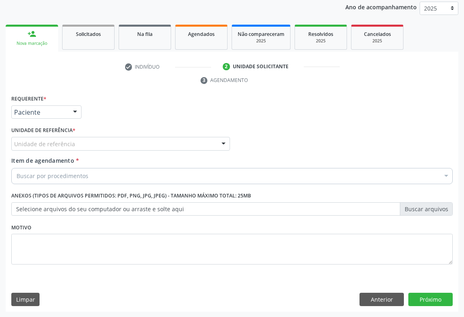
click at [100, 147] on div "Unidade de referência" at bounding box center [120, 144] width 219 height 14
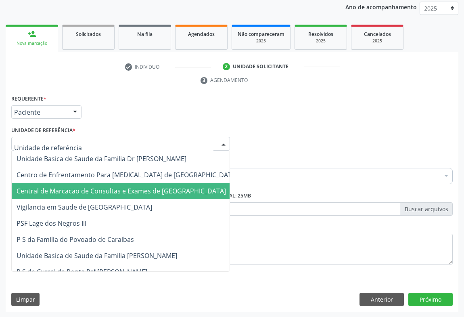
click at [101, 193] on span "Central de Marcacao de Consultas e Exames de [GEOGRAPHIC_DATA]" at bounding box center [121, 190] width 209 height 9
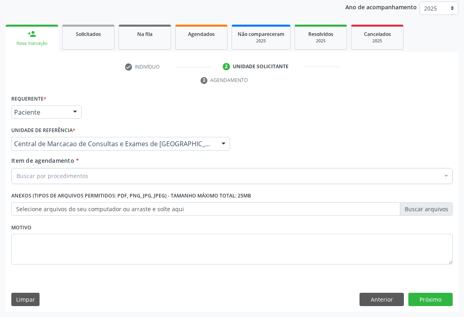
click at [119, 169] on div "Buscar por procedimentos" at bounding box center [231, 176] width 441 height 16
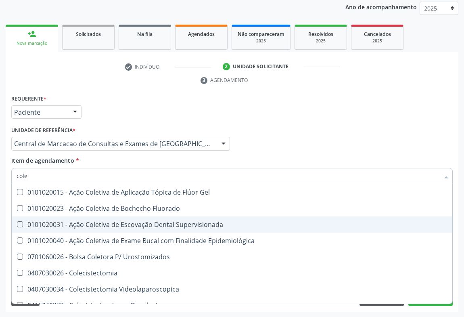
type input "coles"
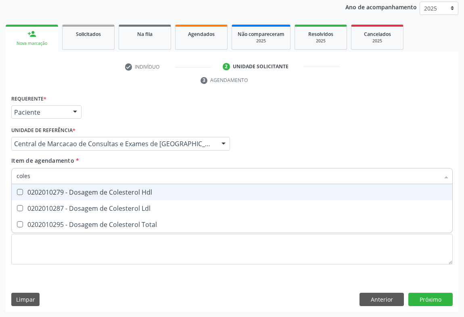
click at [109, 192] on div "0202010279 - Dosagem de Colesterol Hdl" at bounding box center [232, 192] width 431 height 6
checkbox Hdl "true"
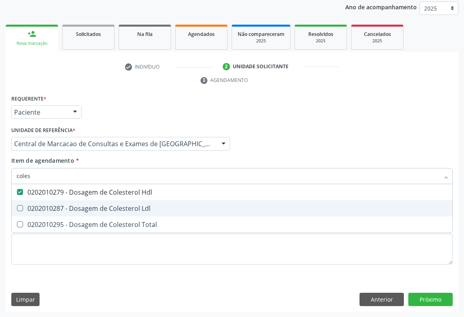
click at [111, 201] on span "0202010287 - Dosagem de Colesterol Ldl" at bounding box center [232, 208] width 440 height 16
checkbox Ldl "true"
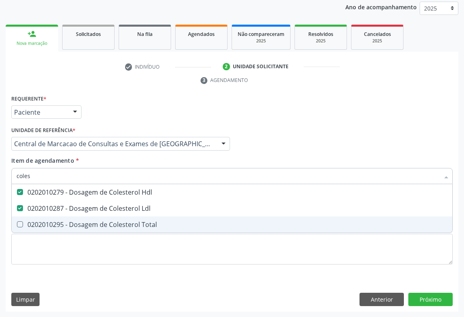
click at [99, 221] on div "0202010295 - Dosagem de Colesterol Total" at bounding box center [232, 224] width 431 height 6
checkbox Total "true"
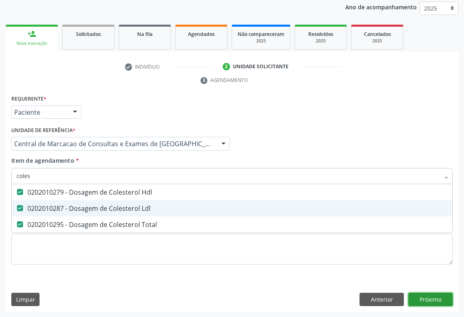
click at [448, 298] on div "Requerente * Paciente Médico(a) Enfermeiro(a) Paciente Nenhum resultado encontr…" at bounding box center [232, 202] width 453 height 219
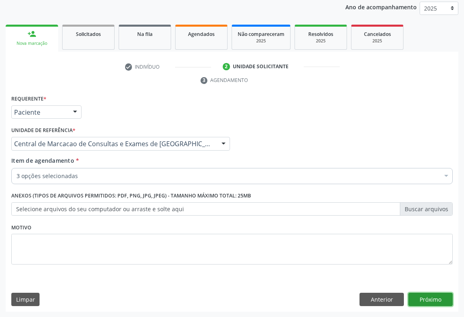
click at [421, 299] on button "Próximo" at bounding box center [430, 299] width 44 height 14
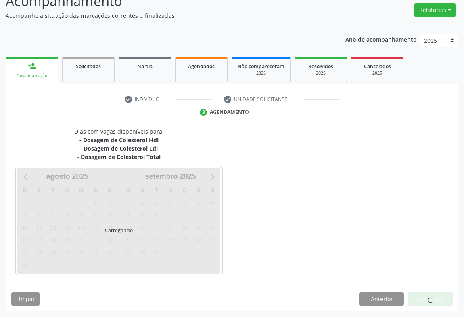
scroll to position [64, 0]
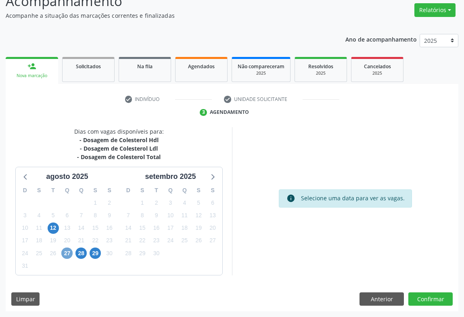
click at [65, 255] on span "27" at bounding box center [66, 252] width 11 height 11
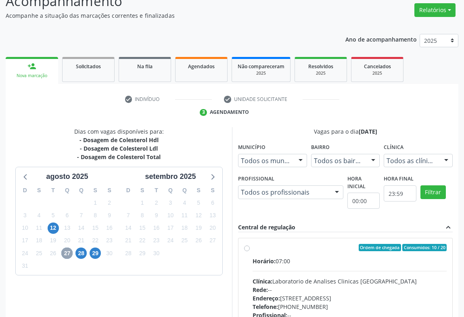
scroll to position [167, 0]
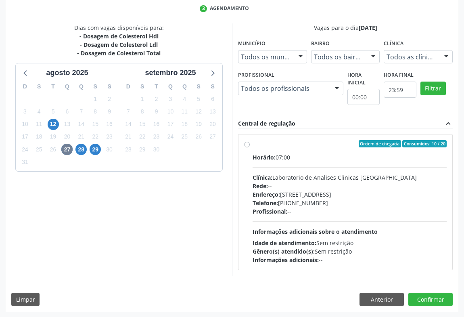
click at [319, 184] on div "Rede: --" at bounding box center [349, 185] width 194 height 8
click at [250, 147] on input "Ordem de chegada Consumidos: 10 / 20 Horário: 07:00 Clínica: Laboratorio de Ana…" at bounding box center [247, 143] width 6 height 7
radio input "true"
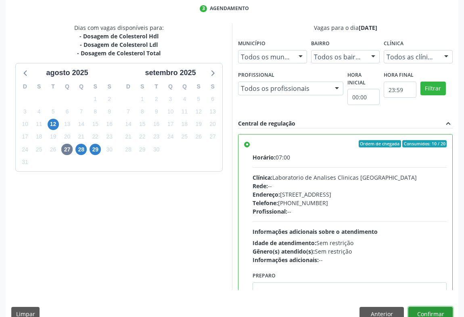
click at [439, 309] on button "Confirmar" at bounding box center [430, 314] width 44 height 14
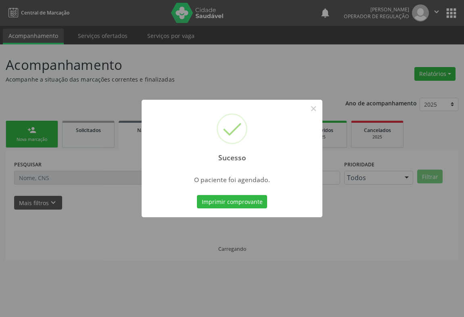
scroll to position [0, 0]
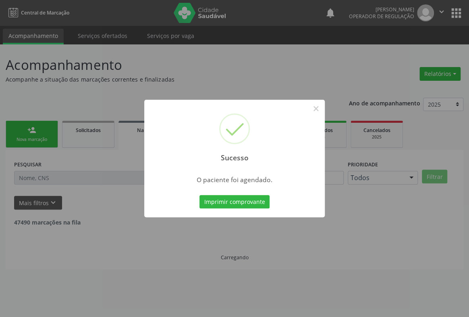
click at [235, 193] on div "Imprimir comprovante Cancel" at bounding box center [235, 201] width 74 height 17
click at [238, 198] on button "Imprimir comprovante" at bounding box center [235, 202] width 70 height 14
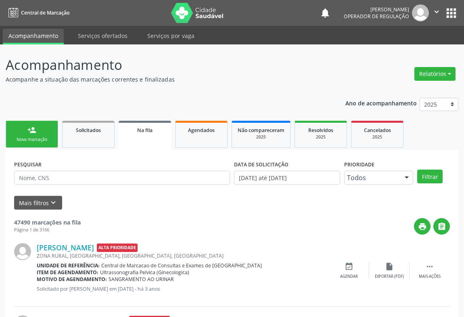
click at [32, 125] on div "person_add" at bounding box center [31, 129] width 9 height 9
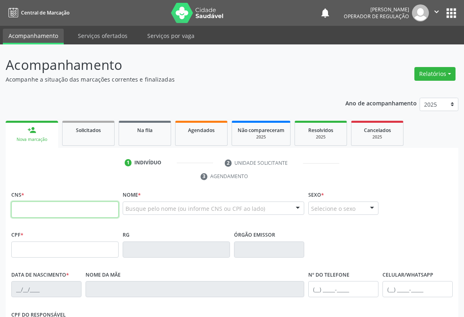
click at [75, 206] on input "text" at bounding box center [64, 209] width 107 height 16
type input "700 6069 6090 2370"
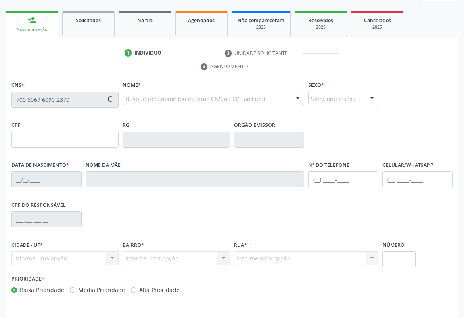
type input "022.350.205-77"
type input "[DATE]"
type input "Ednalva [PERSON_NAME]"
type input "[PHONE_NUMBER]"
type input "bl 25"
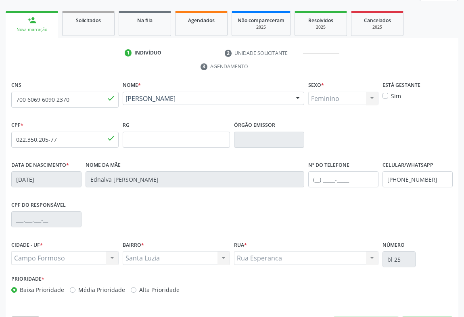
scroll to position [134, 0]
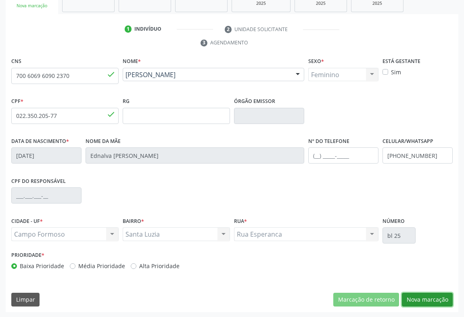
click at [406, 303] on button "Nova marcação" at bounding box center [427, 299] width 51 height 14
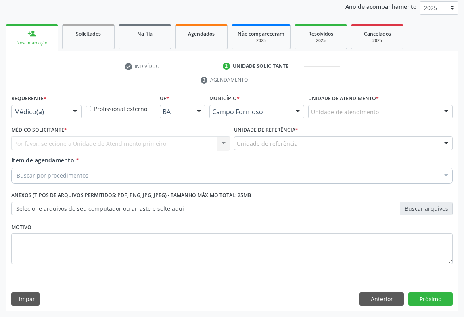
scroll to position [96, 0]
drag, startPoint x: 79, startPoint y: 117, endPoint x: 67, endPoint y: 137, distance: 23.0
click at [78, 117] on div at bounding box center [75, 113] width 12 height 14
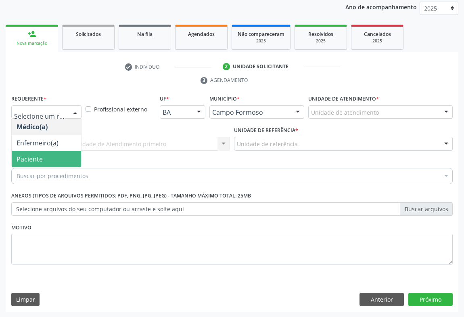
click at [55, 162] on span "Paciente" at bounding box center [46, 159] width 69 height 16
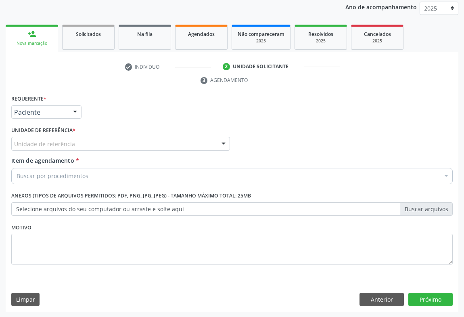
click at [110, 147] on div "Unidade de referência" at bounding box center [120, 144] width 219 height 14
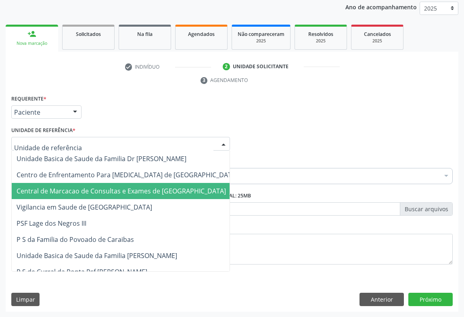
click at [113, 186] on span "Central de Marcacao de Consultas e Exames de [GEOGRAPHIC_DATA]" at bounding box center [121, 190] width 209 height 9
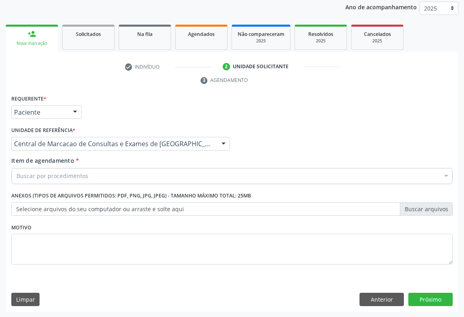
click at [134, 171] on div "Buscar por procedimentos" at bounding box center [231, 176] width 441 height 16
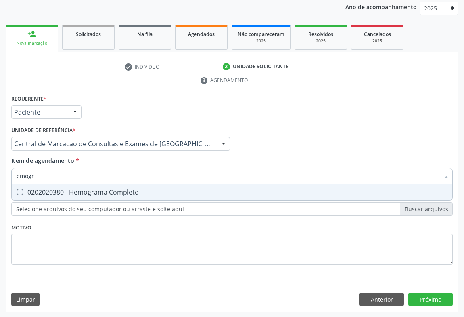
type input "emogra"
click at [129, 190] on div "0202020380 - Hemograma Completo" at bounding box center [232, 192] width 431 height 6
checkbox Completo "true"
click at [133, 177] on input "emogra" at bounding box center [228, 176] width 423 height 16
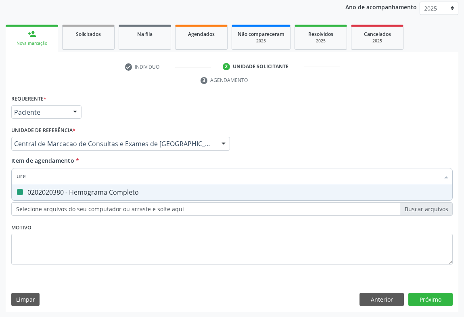
type input "urei"
checkbox Completo "false"
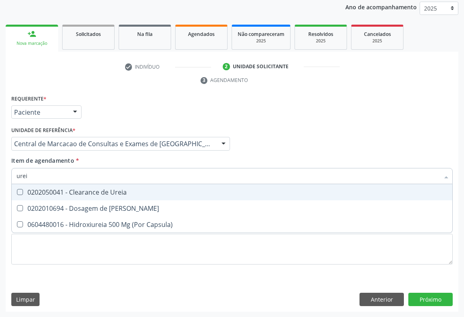
type input "ureia"
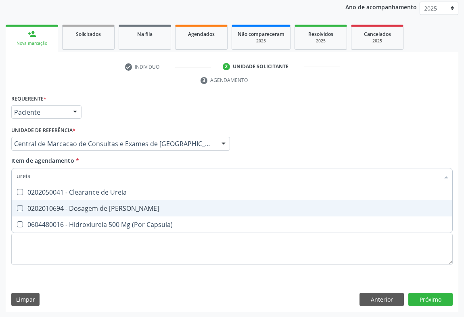
click at [116, 207] on div "0202010694 - Dosagem de [PERSON_NAME]" at bounding box center [232, 208] width 431 height 6
checkbox Ureia "true"
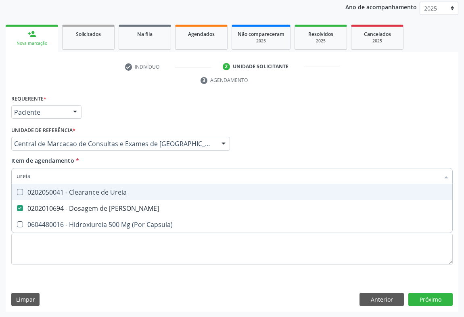
click at [130, 175] on input "ureia" at bounding box center [228, 176] width 423 height 16
type input "c"
checkbox Ureia "false"
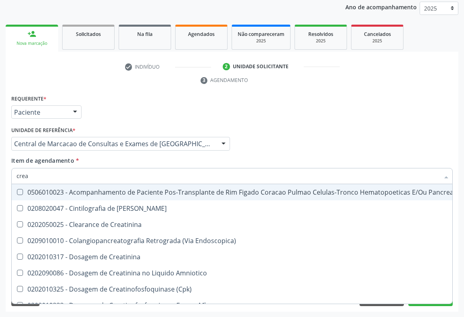
type input "creat"
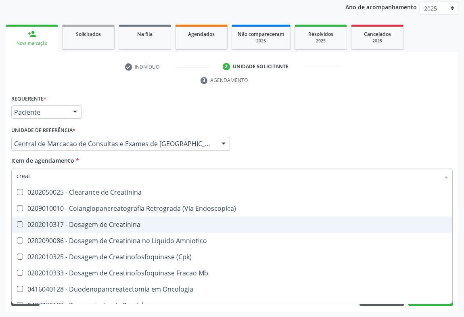
click at [120, 221] on div "0202010317 - Dosagem de Creatinina" at bounding box center [232, 224] width 431 height 6
checkbox Creatinina "true"
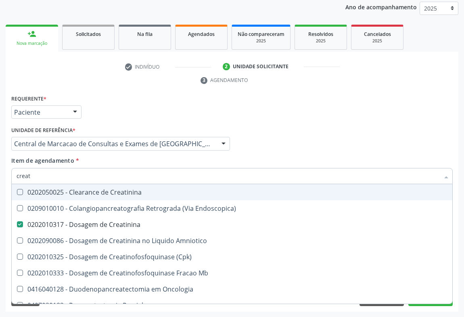
click at [124, 175] on input "creat" at bounding box center [228, 176] width 423 height 16
type input "tg"
checkbox Creatinina "false"
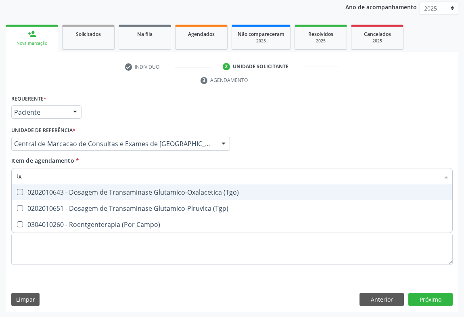
click at [112, 194] on div "0202010643 - Dosagem de Transaminase Glutamico-Oxalacetica (Tgo)" at bounding box center [232, 192] width 431 height 6
checkbox \(Tgo\) "true"
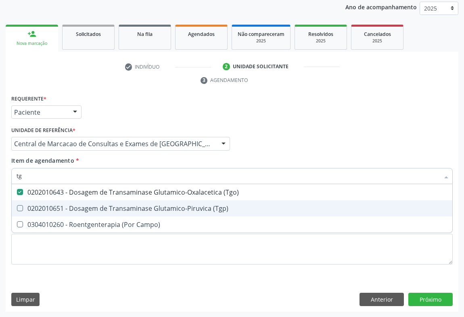
click at [107, 210] on div "0202010651 - Dosagem de Transaminase Glutamico-Piruvica (Tgp)" at bounding box center [232, 208] width 431 height 6
checkbox \(Tgp\) "true"
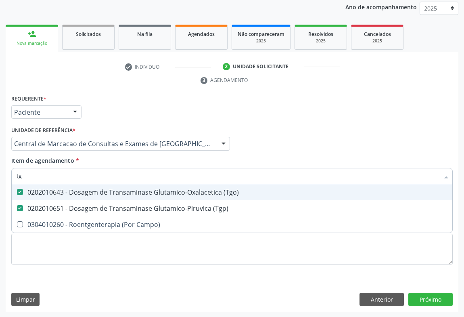
click at [109, 172] on input "tg" at bounding box center [228, 176] width 423 height 16
type input "gl"
checkbox \(Tgo\) "false"
checkbox \(Tgp\) "false"
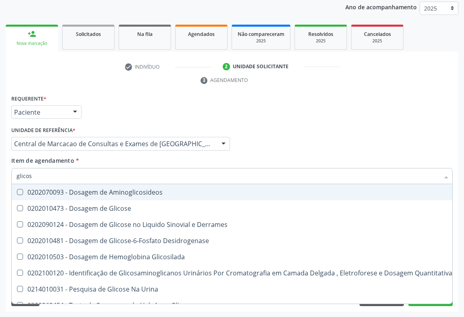
type input "glicose"
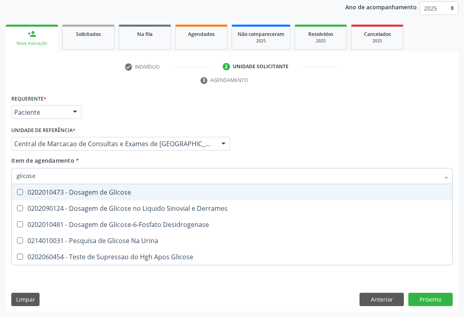
click at [99, 189] on div "0202010473 - Dosagem de Glicose" at bounding box center [232, 192] width 431 height 6
checkbox Glicose "true"
click at [105, 173] on input "glicose" at bounding box center [228, 176] width 423 height 16
type input "c"
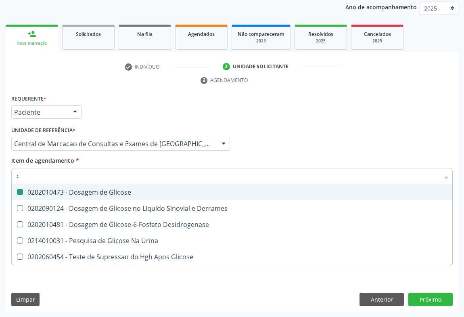
checkbox Glicose "false"
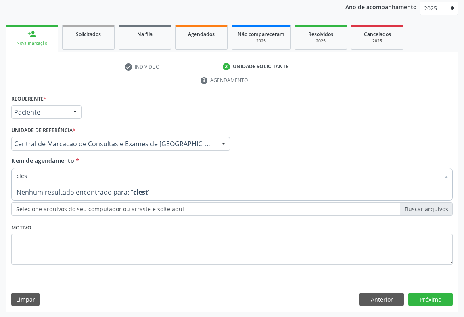
type input "cle"
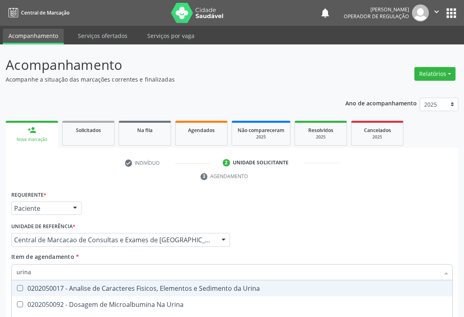
scroll to position [96, 0]
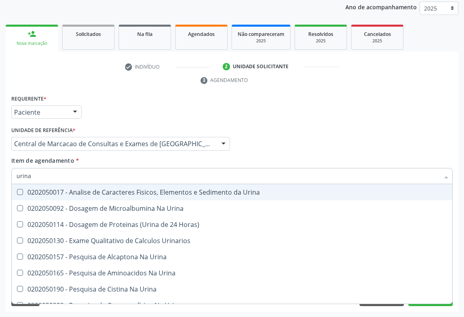
click at [84, 191] on div "0202050017 - Analise de Caracteres Fisicos, Elementos e Sedimento da Urina" at bounding box center [232, 192] width 431 height 6
checkbox Urina "true"
click at [92, 168] on input "urina" at bounding box center [228, 176] width 423 height 16
type input "fe"
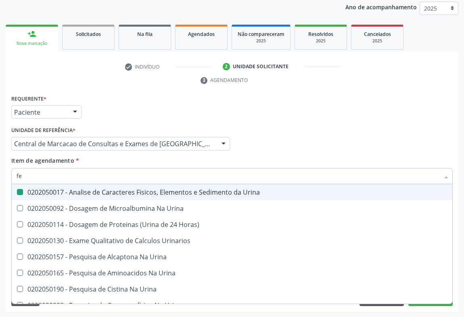
checkbox Urina "false"
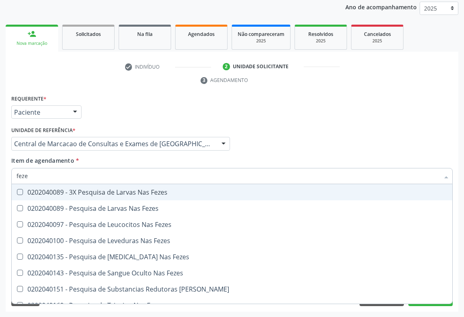
type input "fezes"
click at [88, 191] on div "0202040089 - 3X Pesquisa de Larvas Nas Fezes" at bounding box center [232, 192] width 431 height 6
checkbox Fezes "true"
click at [90, 173] on input "fezes" at bounding box center [228, 176] width 423 height 16
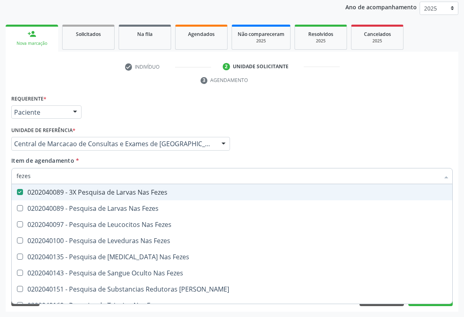
click at [369, 95] on div "Requerente * Paciente Médico(a) Enfermeiro(a) Paciente Nenhum resultado encontr…" at bounding box center [231, 108] width 445 height 31
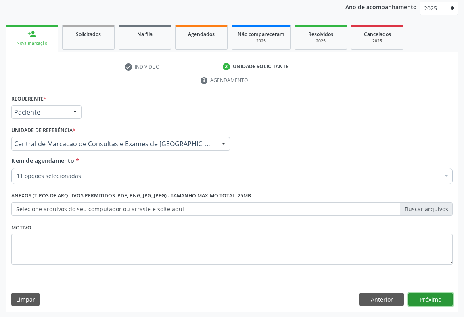
click at [440, 301] on button "Próximo" at bounding box center [430, 299] width 44 height 14
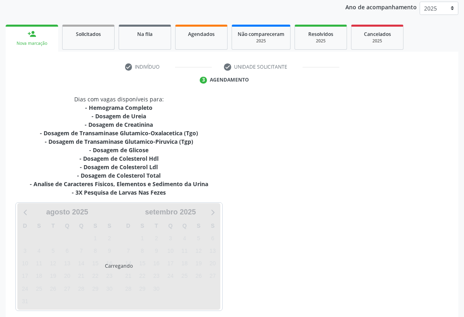
scroll to position [131, 0]
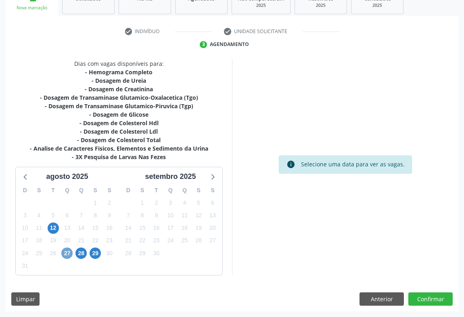
click at [71, 255] on span "27" at bounding box center [66, 252] width 11 height 11
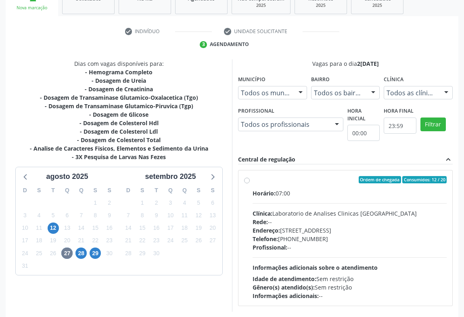
click at [269, 201] on div "Horário: 07:00 Clínica: Laboratorio de Analises Clinicas Sao Francisco Rede: --…" at bounding box center [349, 244] width 194 height 111
click at [250, 183] on input "Ordem de chegada Consumidos: 12 / 20 Horário: 07:00 Clínica: Laboratorio de Ana…" at bounding box center [247, 179] width 6 height 7
radio input "true"
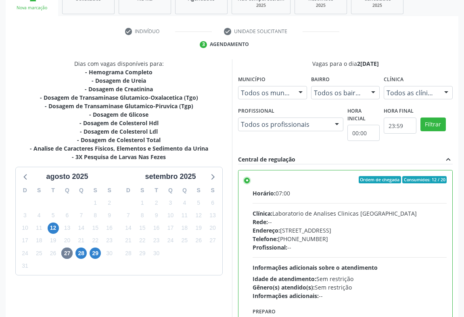
scroll to position [182, 0]
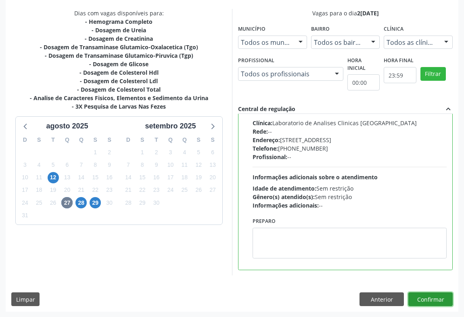
click at [432, 294] on button "Confirmar" at bounding box center [430, 299] width 44 height 14
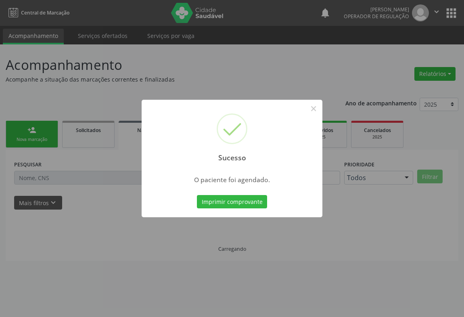
scroll to position [0, 0]
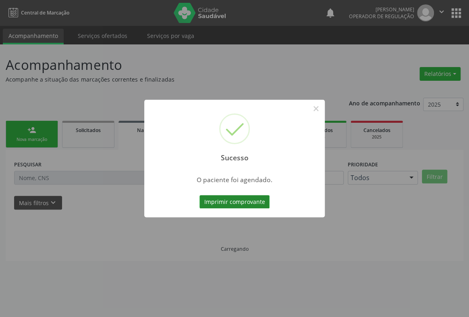
click at [236, 202] on button "Imprimir comprovante" at bounding box center [235, 202] width 70 height 14
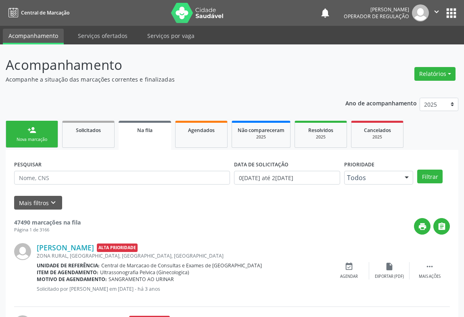
click at [32, 128] on div "person_add" at bounding box center [31, 129] width 9 height 9
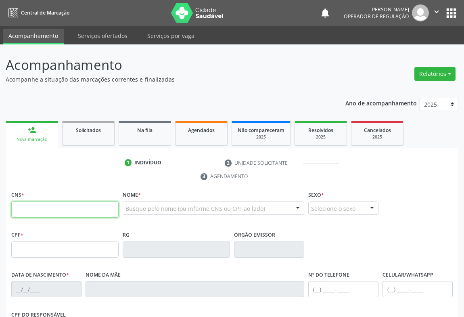
click at [73, 203] on input "text" at bounding box center [64, 209] width 107 height 16
click at [61, 209] on input "text" at bounding box center [64, 209] width 107 height 16
type input "705 4054 6637 2996"
type input "0788545396"
type input "23/04/1968"
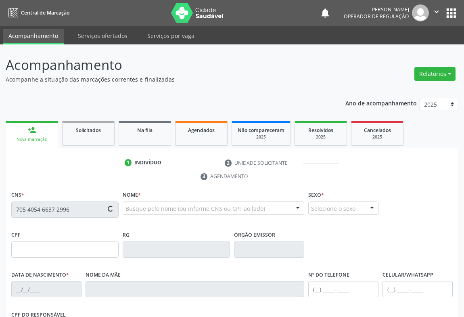
type input "S/N"
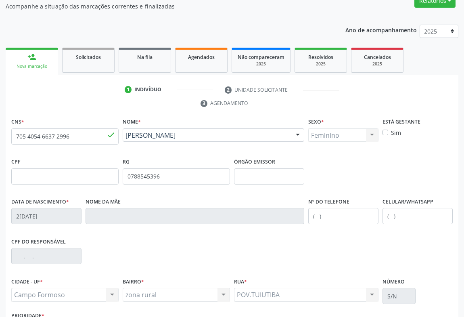
scroll to position [134, 0]
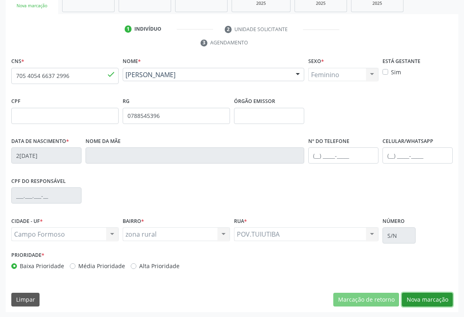
click at [431, 296] on button "Nova marcação" at bounding box center [427, 299] width 51 height 14
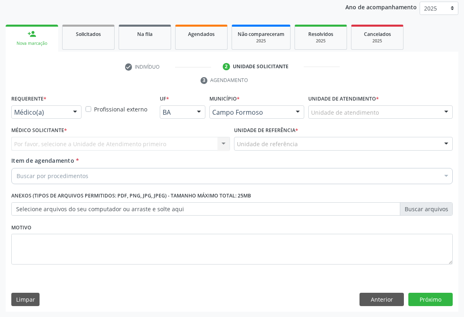
click at [77, 111] on div at bounding box center [75, 113] width 12 height 14
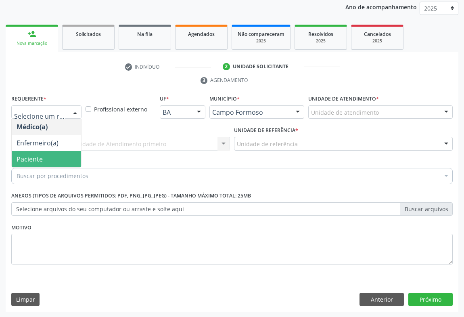
drag, startPoint x: 48, startPoint y: 154, endPoint x: 93, endPoint y: 154, distance: 45.2
click at [47, 154] on span "Paciente" at bounding box center [46, 159] width 69 height 16
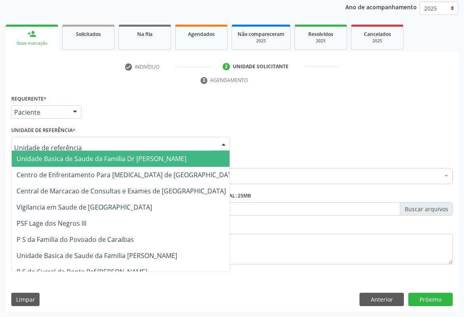
click at [100, 146] on div at bounding box center [120, 144] width 219 height 14
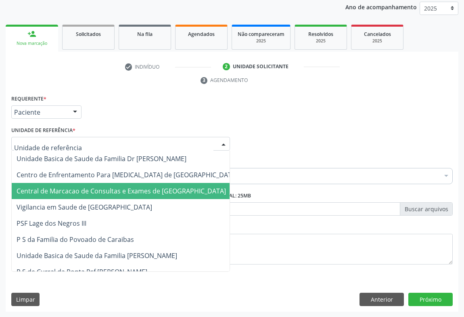
click at [102, 189] on span "Central de Marcacao de Consultas e Exames de [GEOGRAPHIC_DATA]" at bounding box center [121, 190] width 209 height 9
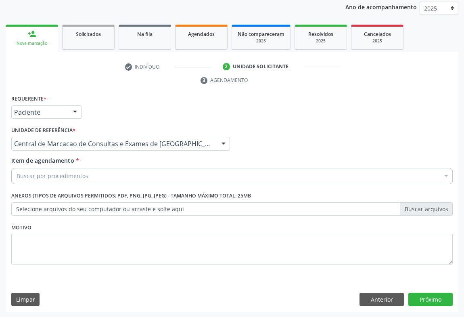
click at [106, 168] on div "Buscar por procedimentos" at bounding box center [231, 176] width 441 height 16
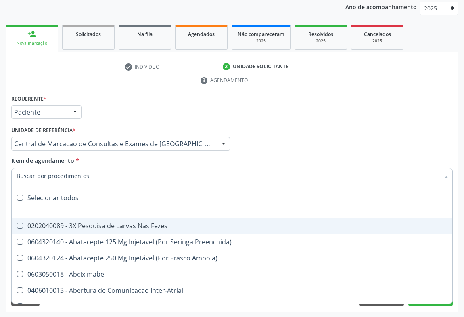
click at [106, 177] on input "Item de agendamento *" at bounding box center [228, 176] width 423 height 16
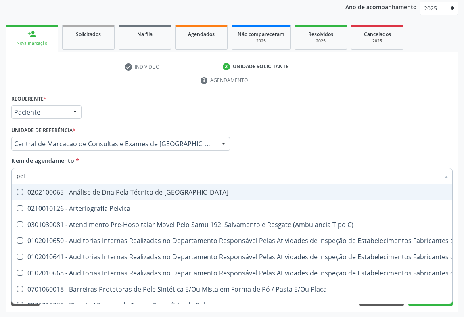
type input "pelv"
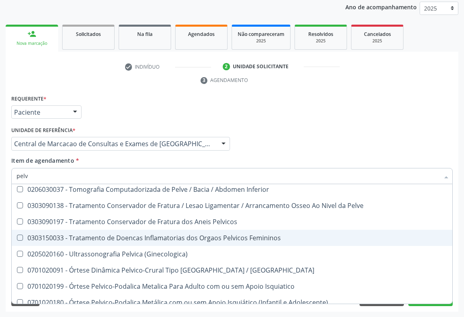
scroll to position [300, 0]
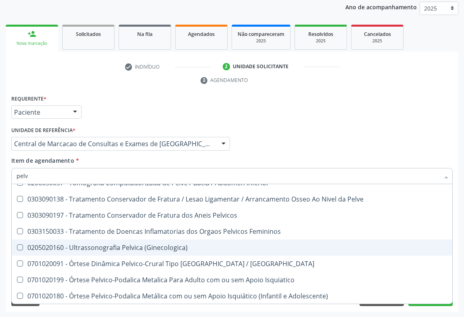
click at [106, 246] on div "0205020160 - Ultrassonografia Pelvica (Ginecologica)" at bounding box center [232, 247] width 431 height 6
checkbox \(Ginecologica\) "true"
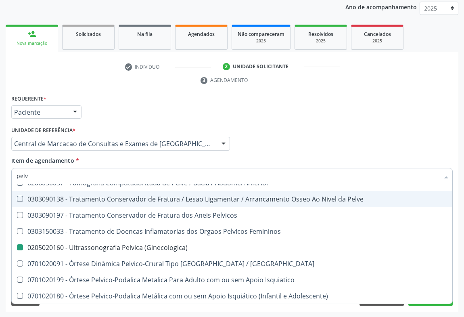
click at [292, 143] on div "Médico Solicitante Por favor, selecione a Unidade de Atendimento primeiro Nenhu…" at bounding box center [231, 139] width 445 height 31
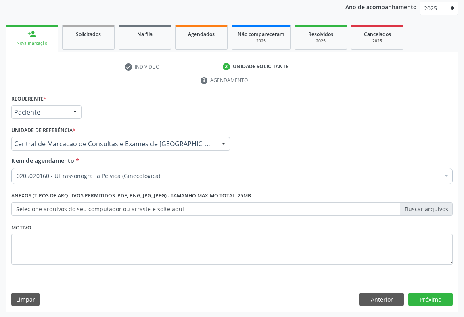
scroll to position [0, 0]
click at [426, 296] on button "Próximo" at bounding box center [430, 299] width 44 height 14
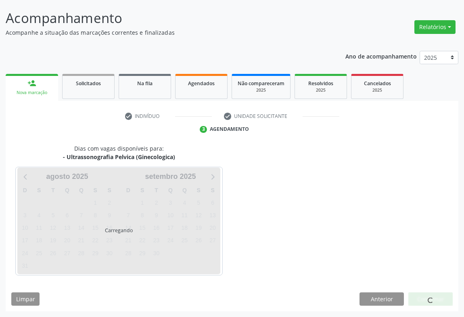
scroll to position [46, 0]
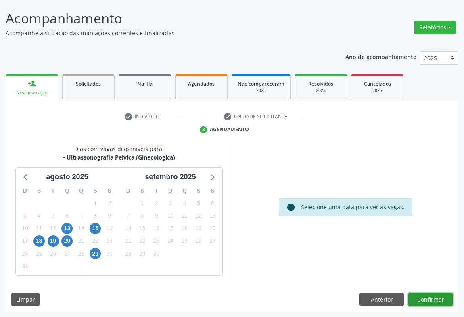
click at [422, 299] on button "Confirmar" at bounding box center [430, 299] width 44 height 14
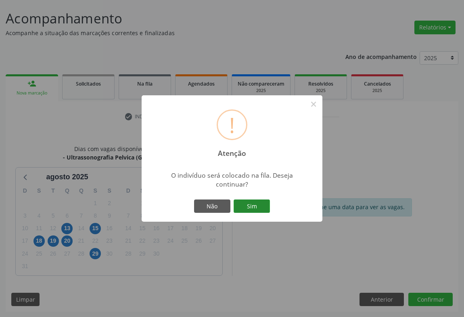
click at [252, 203] on button "Sim" at bounding box center [252, 206] width 36 height 14
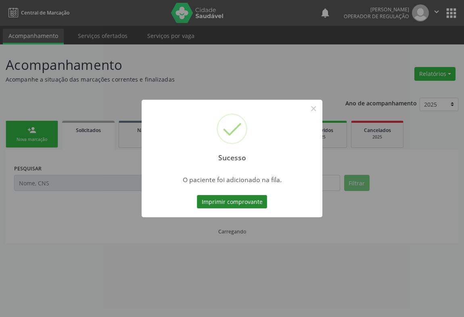
scroll to position [0, 0]
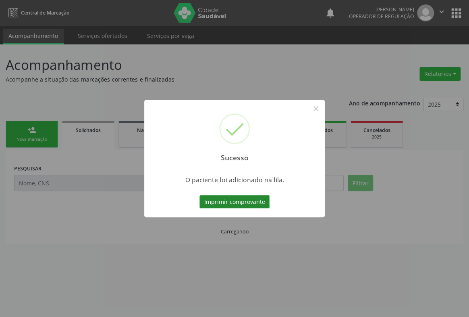
click at [239, 196] on button "Imprimir comprovante" at bounding box center [235, 202] width 70 height 14
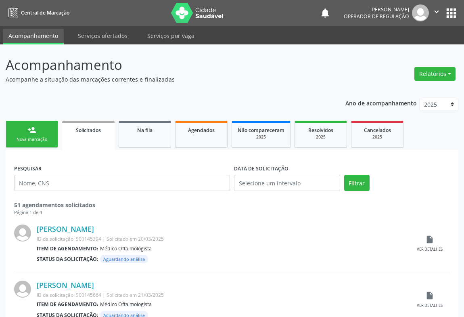
click at [41, 120] on ul "person_add Nova marcação Solicitados Na fila Agendados Não compareceram 2025 Re…" at bounding box center [232, 134] width 453 height 31
click at [40, 130] on link "person_add Nova marcação" at bounding box center [32, 134] width 52 height 27
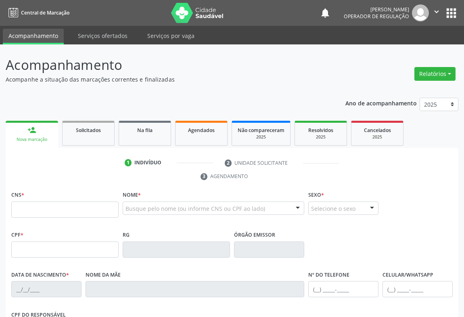
click at [36, 195] on div "CNS *" at bounding box center [64, 203] width 107 height 29
click at [37, 209] on input "text" at bounding box center [64, 209] width 107 height 16
type input "700 8029 8694 2889"
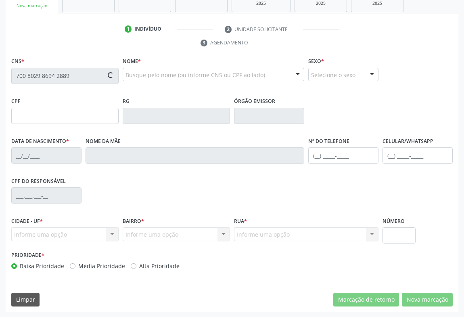
type input "1393000231"
type input "11/11/1986"
type input "(74) 9981-1902"
type input "045.218.445-29"
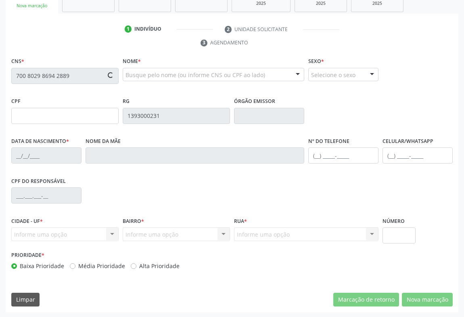
type input "S/N"
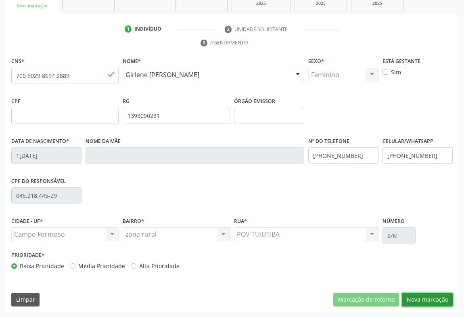
click at [407, 296] on button "Nova marcação" at bounding box center [427, 299] width 51 height 14
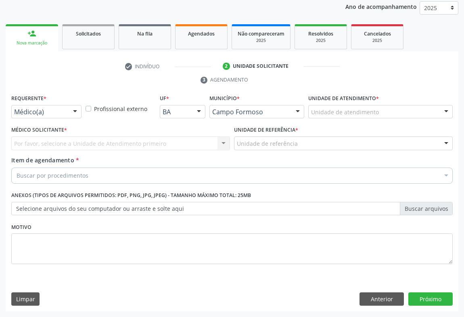
scroll to position [96, 0]
click at [73, 106] on div at bounding box center [75, 113] width 12 height 14
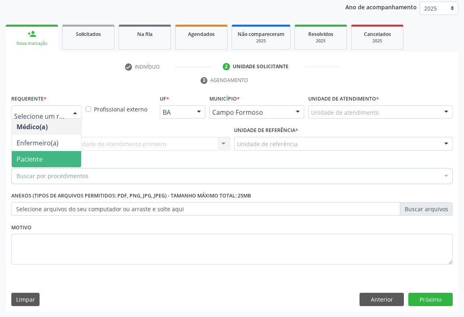
click at [48, 151] on span "Paciente" at bounding box center [46, 159] width 69 height 16
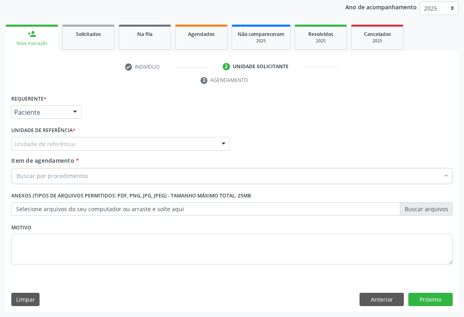
click at [94, 140] on div "Unidade de referência" at bounding box center [120, 144] width 219 height 14
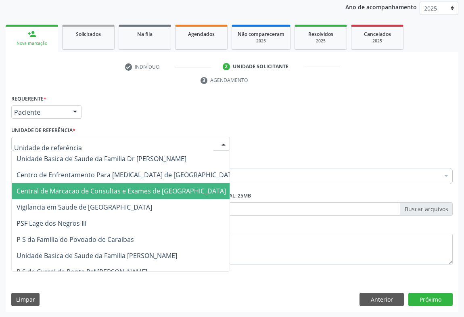
click at [94, 186] on span "Central de Marcacao de Consultas e Exames de [GEOGRAPHIC_DATA]" at bounding box center [121, 190] width 209 height 9
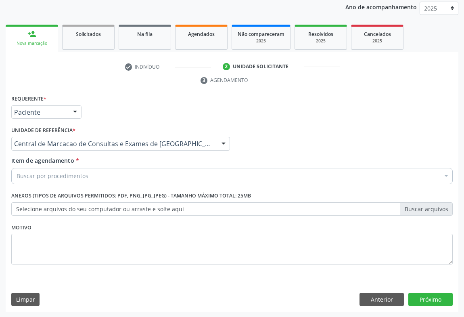
click at [117, 171] on div "Buscar por procedimentos" at bounding box center [231, 176] width 441 height 16
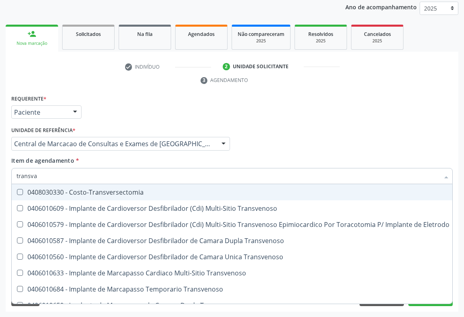
type input "transvag"
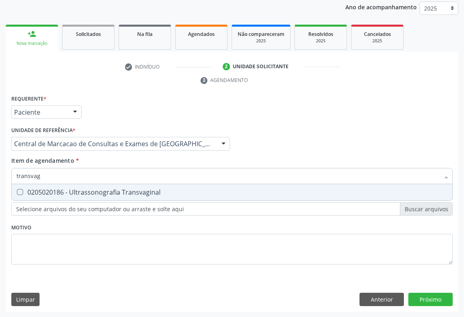
click at [146, 193] on div "0205020186 - Ultrassonografia Transvaginal" at bounding box center [232, 192] width 431 height 6
checkbox Transvaginal "true"
click at [435, 298] on div "Requerente * Paciente Médico(a) Enfermeiro(a) Paciente Nenhum resultado encontr…" at bounding box center [232, 202] width 453 height 219
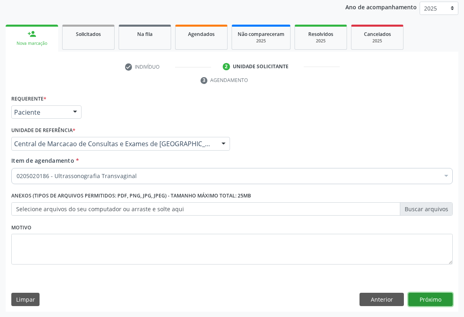
click at [418, 294] on button "Próximo" at bounding box center [430, 299] width 44 height 14
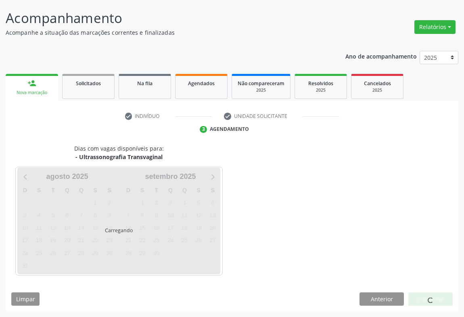
scroll to position [46, 0]
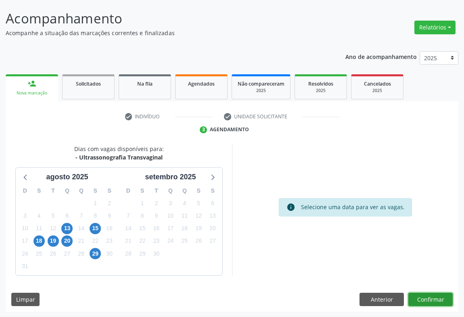
click at [413, 300] on button "Confirmar" at bounding box center [430, 299] width 44 height 14
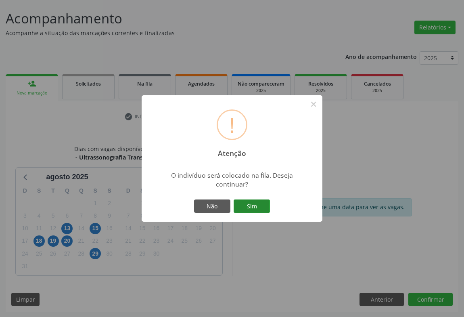
click at [252, 201] on button "Sim" at bounding box center [252, 206] width 36 height 14
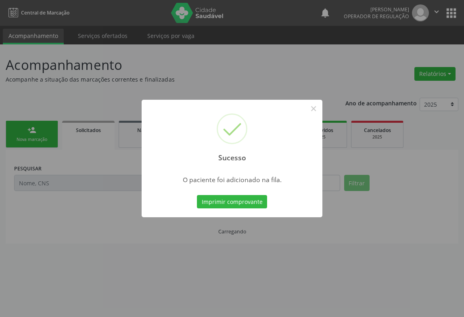
scroll to position [0, 0]
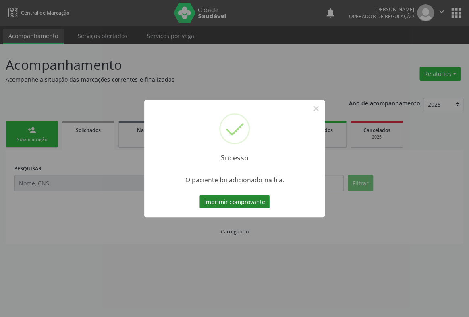
click at [252, 199] on button "Imprimir comprovante" at bounding box center [235, 202] width 70 height 14
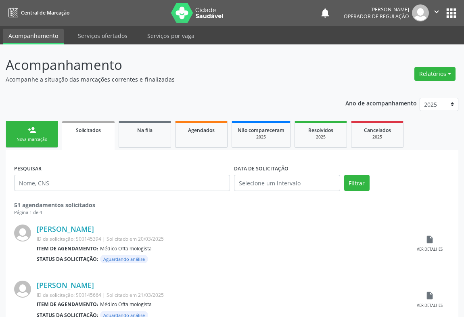
click at [35, 129] on div "person_add" at bounding box center [31, 129] width 9 height 9
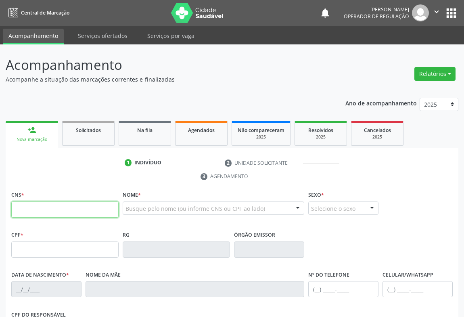
click at [76, 208] on input "text" at bounding box center [64, 209] width 107 height 16
paste input "705 4054 6637 2996"
type input "705 4054 6637 2996"
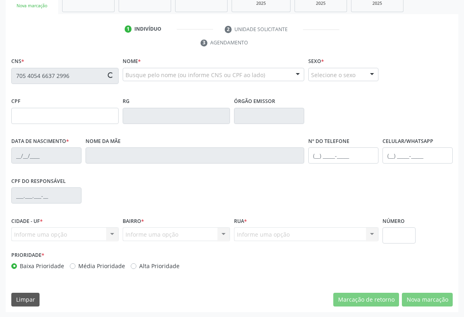
type input "0788545396"
type input "23/04/1968"
type input "923.013.985-87"
type input "S/N"
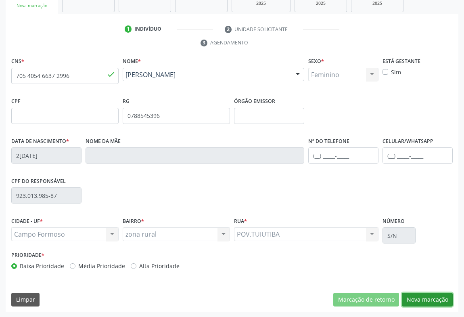
click at [430, 302] on button "Nova marcação" at bounding box center [427, 299] width 51 height 14
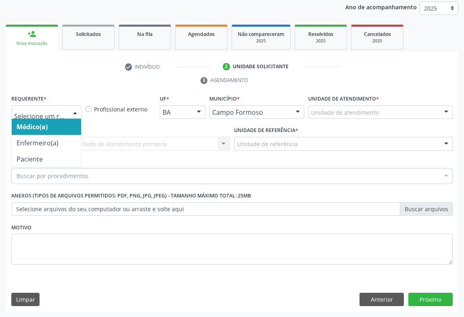
click at [74, 119] on div "Médico(a) Enfermeiro(a) Paciente Nenhum resultado encontrado para: " " Não há n…" at bounding box center [46, 112] width 70 height 14
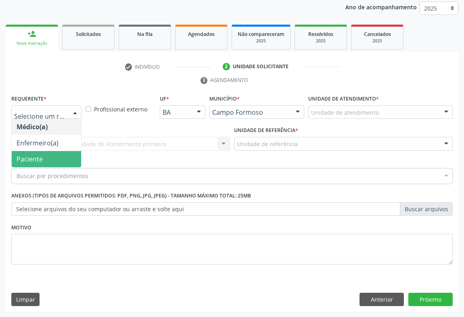
click at [63, 157] on span "Paciente" at bounding box center [46, 159] width 69 height 16
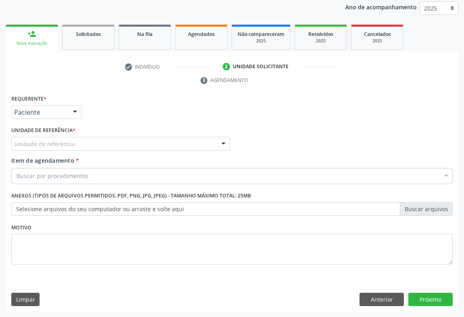
drag, startPoint x: 117, startPoint y: 144, endPoint x: 115, endPoint y: 163, distance: 19.8
click at [116, 147] on div "Unidade de referência" at bounding box center [120, 144] width 219 height 14
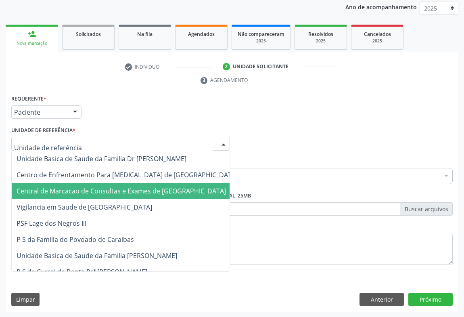
click at [116, 193] on span "Central de Marcacao de Consultas e Exames de [GEOGRAPHIC_DATA]" at bounding box center [121, 190] width 209 height 9
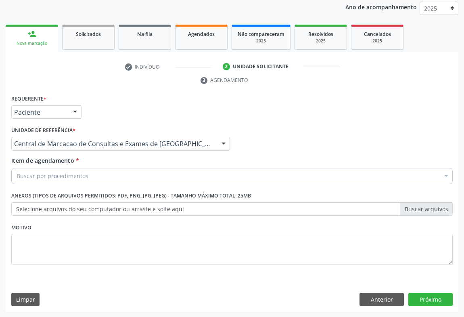
click at [127, 173] on div "Buscar por procedimentos" at bounding box center [231, 176] width 441 height 16
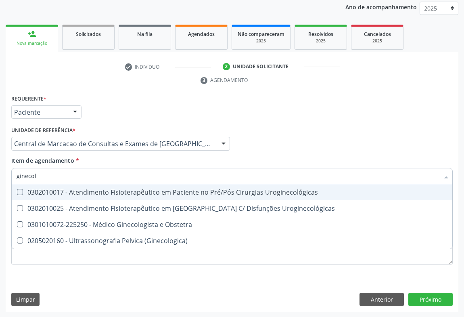
type input "ginecolo"
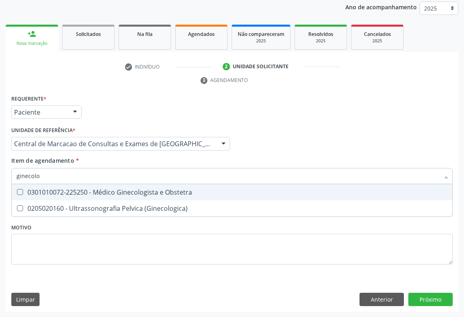
click at [123, 189] on div "0301010072-225250 - Médico Ginecologista e Obstetra" at bounding box center [232, 192] width 431 height 6
checkbox Obstetra "true"
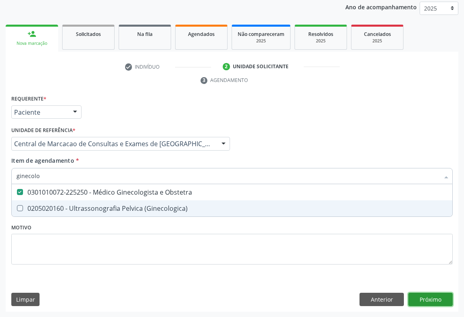
click at [415, 299] on div "Requerente * Paciente Médico(a) Enfermeiro(a) Paciente Nenhum resultado encontr…" at bounding box center [232, 202] width 453 height 219
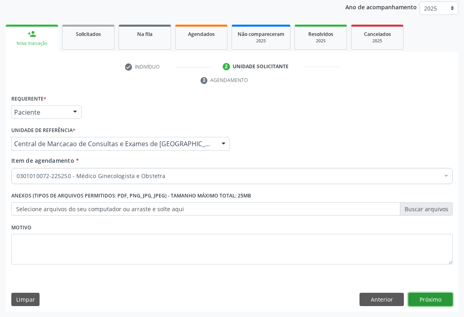
click at [419, 295] on button "Próximo" at bounding box center [430, 299] width 44 height 14
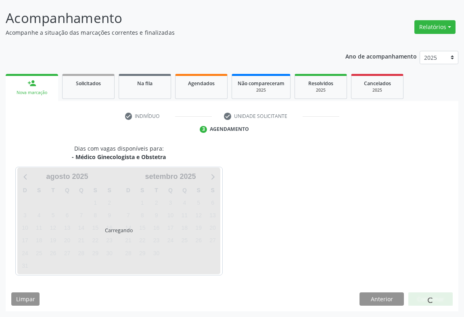
scroll to position [46, 0]
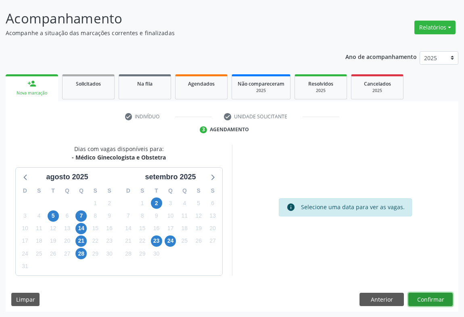
click at [435, 298] on button "Confirmar" at bounding box center [430, 299] width 44 height 14
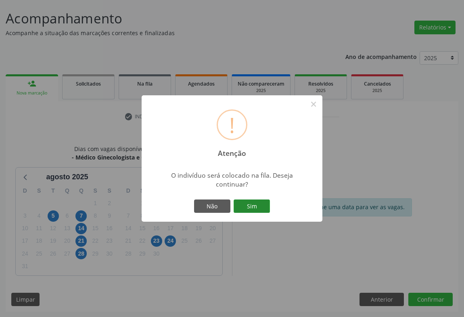
click at [256, 206] on button "Sim" at bounding box center [252, 206] width 36 height 14
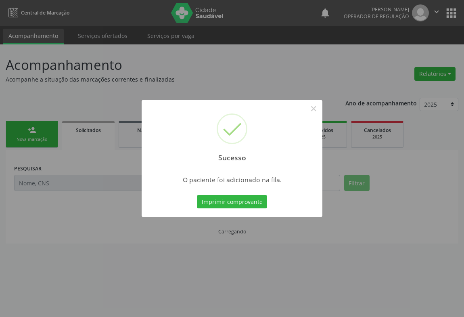
scroll to position [0, 0]
click at [197, 195] on button "Imprimir comprovante" at bounding box center [232, 202] width 70 height 14
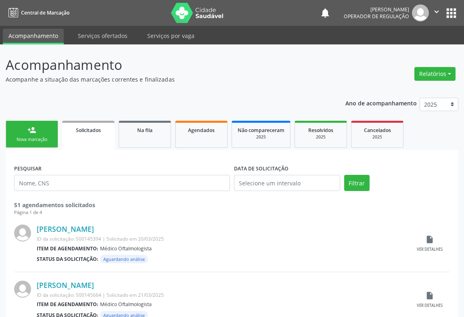
click at [32, 133] on div "person_add" at bounding box center [31, 129] width 9 height 9
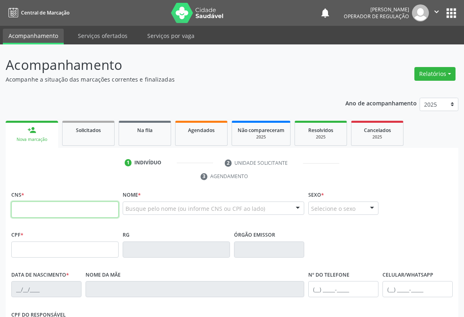
click at [83, 202] on input "text" at bounding box center [64, 209] width 107 height 16
type input "702 4065 8980 9523"
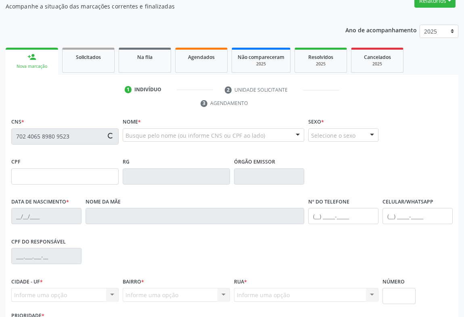
type input "2150619261"
type input "23/02/2005"
type input "(74) 98842-8714"
type input "100.481.215-92"
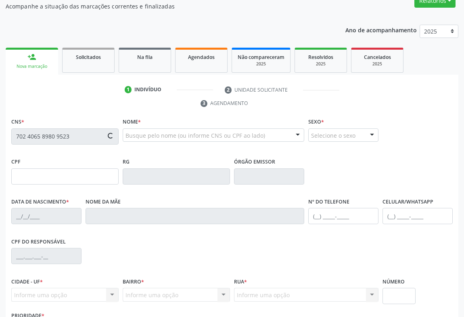
type input "40"
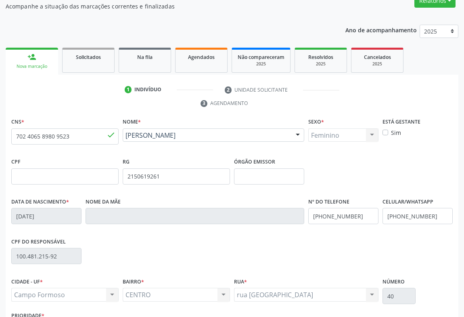
scroll to position [134, 0]
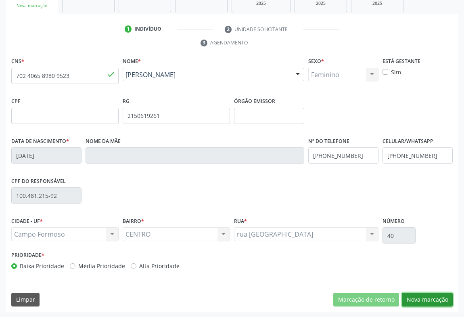
click at [438, 298] on button "Nova marcação" at bounding box center [427, 299] width 51 height 14
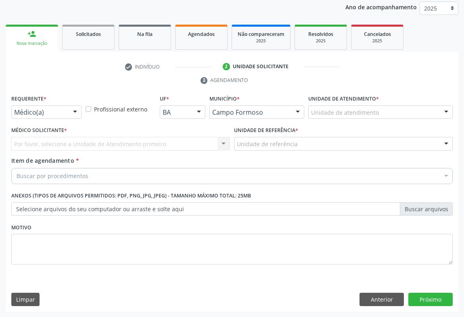
click at [68, 109] on div "Médico(a) Médico(a) Enfermeiro(a) Paciente Nenhum resultado encontrado para: " …" at bounding box center [46, 112] width 70 height 14
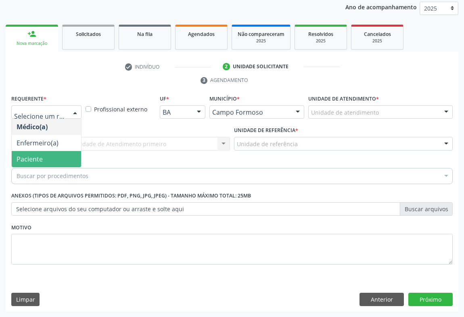
click at [35, 154] on span "Paciente" at bounding box center [30, 158] width 26 height 9
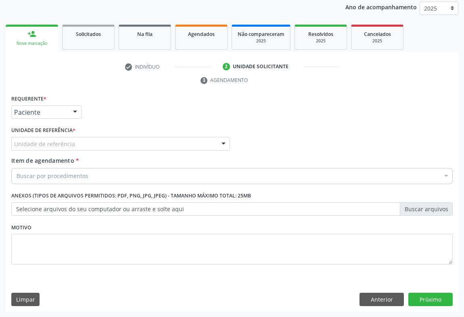
click at [106, 145] on div "Unidade de referência" at bounding box center [120, 144] width 219 height 14
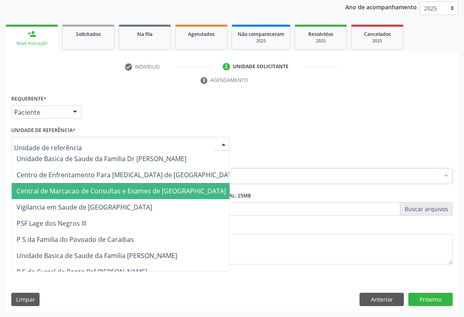
click at [100, 192] on span "Central de Marcacao de Consultas e Exames de [GEOGRAPHIC_DATA]" at bounding box center [121, 190] width 209 height 9
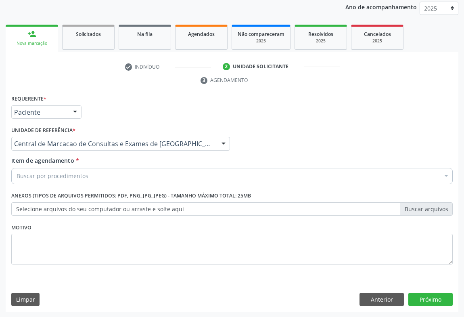
click at [111, 179] on div "Buscar por procedimentos" at bounding box center [231, 176] width 441 height 16
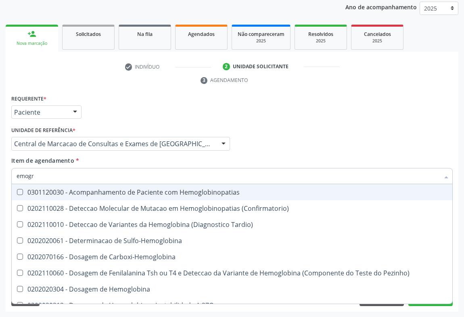
type input "emogra"
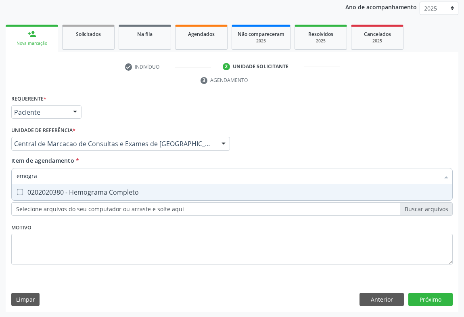
click at [111, 192] on div "0202020380 - Hemograma Completo" at bounding box center [232, 192] width 431 height 6
checkbox Completo "true"
click at [120, 174] on input "emogra" at bounding box center [228, 176] width 423 height 16
type input "te"
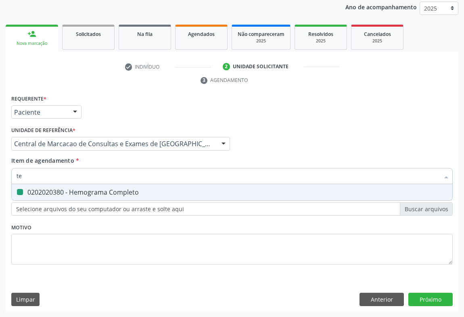
checkbox Completo "false"
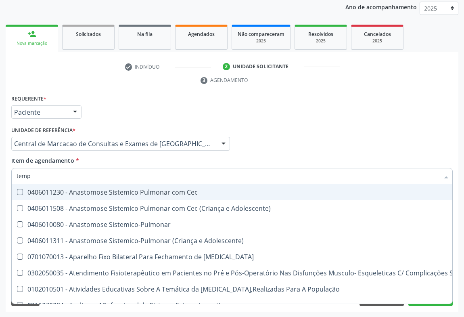
type input "tempo"
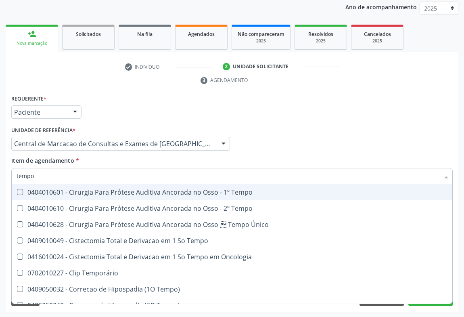
scroll to position [73, 0]
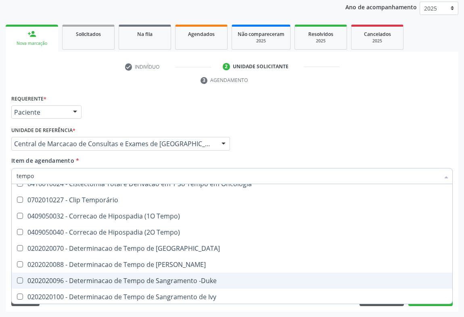
click at [152, 277] on div "0202020096 - Determinacao de Tempo de Sangramento -Duke" at bounding box center [305, 280] width 577 height 6
checkbox -Duke "true"
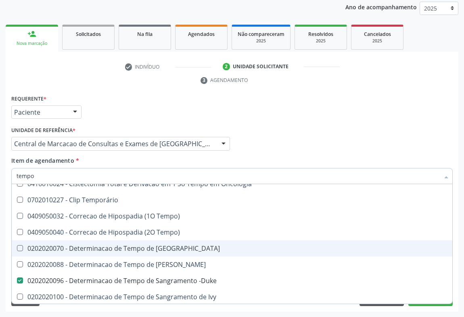
click at [156, 251] on span "0202020070 - Determinacao de Tempo de [GEOGRAPHIC_DATA]" at bounding box center [305, 248] width 587 height 16
checkbox Coagulacao "true"
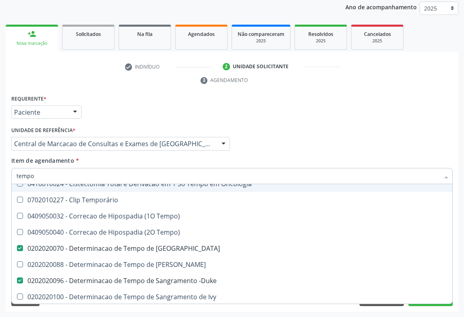
click at [167, 173] on input "tempo" at bounding box center [228, 176] width 423 height 16
type input "t"
checkbox Coagulacao "false"
checkbox -Duke "false"
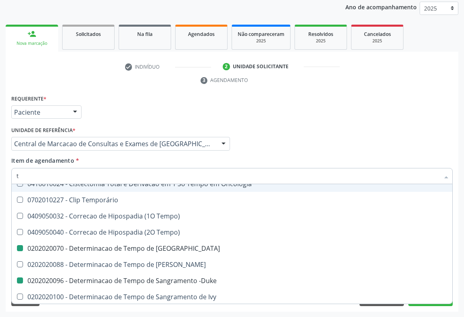
type input "tt"
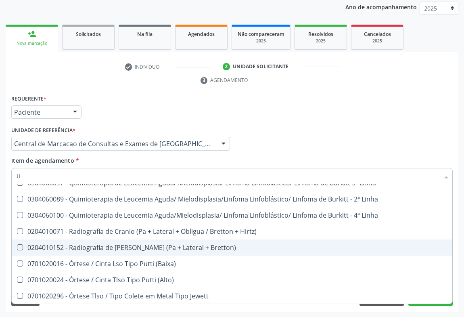
scroll to position [0, 0]
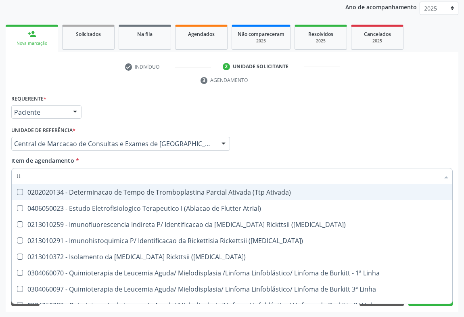
click at [221, 193] on div "0202020134 - Determinacao de Tempo de Tromboplastina Parcial Ativada (Ttp Ativa…" at bounding box center [232, 192] width 431 height 6
checkbox Ativada\) "true"
click at [114, 170] on input "tt" at bounding box center [228, 176] width 423 height 16
type input "c"
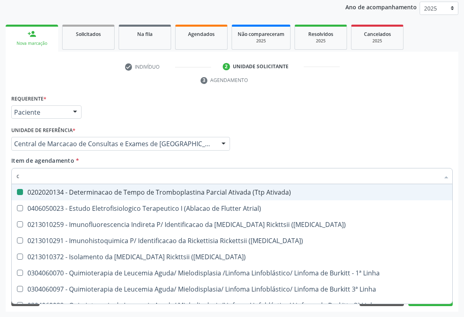
checkbox Ativada\) "false"
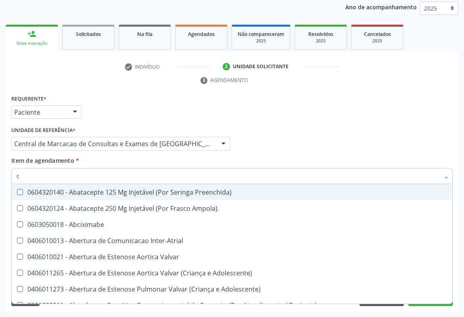
type input "co"
checkbox 67 "true"
checkbox Osseo "true"
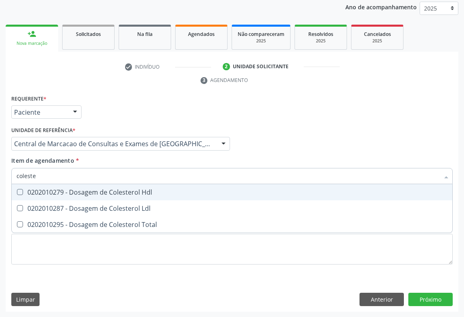
type input "colester"
drag, startPoint x: 112, startPoint y: 189, endPoint x: 111, endPoint y: 193, distance: 4.2
click at [111, 190] on div "0202010279 - Dosagem de Colesterol Hdl" at bounding box center [232, 192] width 431 height 6
checkbox Hdl "true"
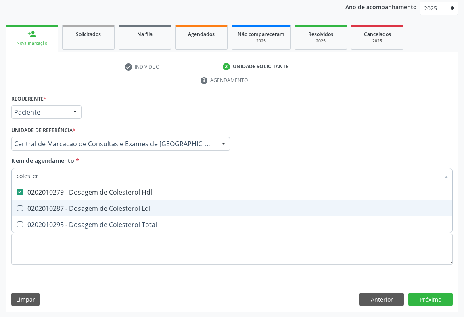
drag, startPoint x: 111, startPoint y: 207, endPoint x: 110, endPoint y: 219, distance: 12.9
click at [110, 207] on div "0202010287 - Dosagem de Colesterol Ldl" at bounding box center [232, 208] width 431 height 6
checkbox Ldl "true"
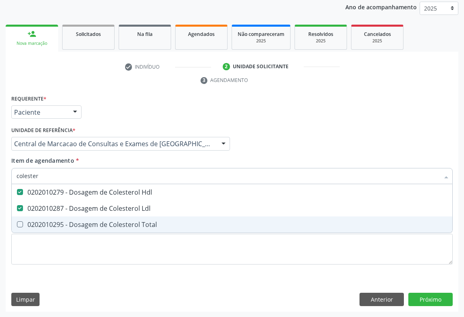
click at [110, 221] on div "0202010295 - Dosagem de Colesterol Total" at bounding box center [232, 224] width 431 height 6
checkbox Total "true"
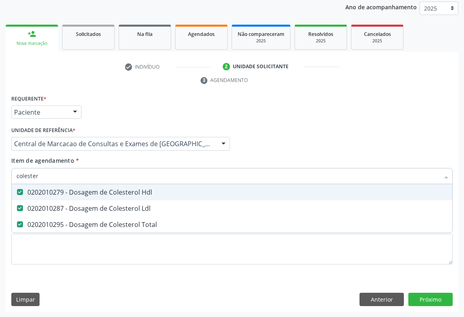
click at [98, 179] on input "colester" at bounding box center [228, 176] width 423 height 16
type input "f"
checkbox Hdl "false"
checkbox Ldl "false"
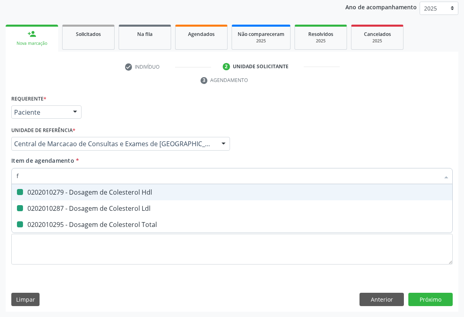
checkbox Total "false"
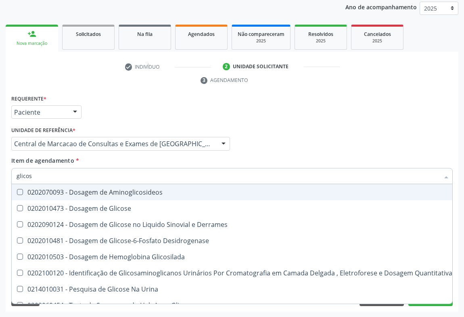
type input "glicose"
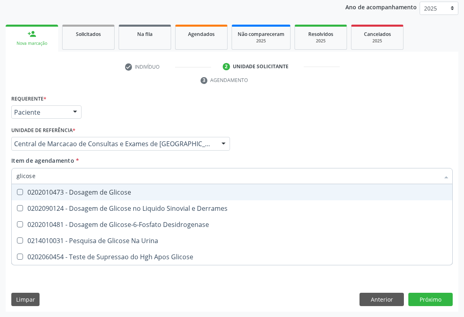
click at [96, 192] on div "0202010473 - Dosagem de Glicose" at bounding box center [232, 192] width 431 height 6
checkbox Glicose "true"
click at [100, 173] on input "glicose" at bounding box center [228, 176] width 423 height 16
type input "uri"
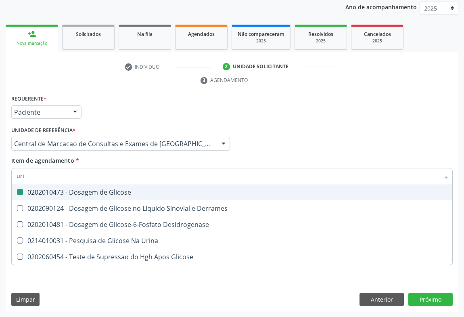
checkbox Glicose "false"
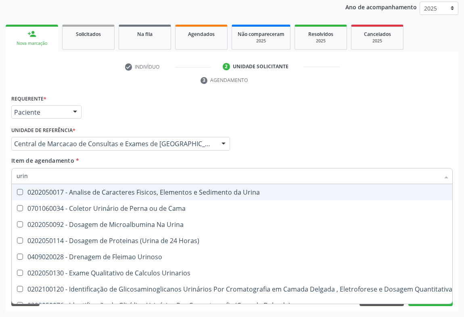
type input "urina"
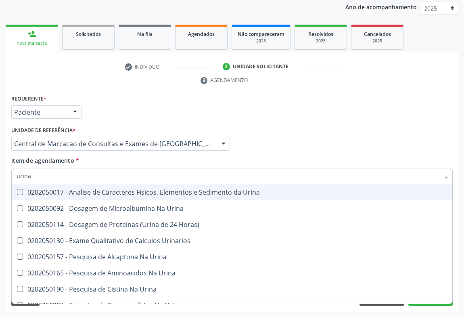
click at [101, 189] on div "0202050017 - Analise de Caracteres Fisicos, Elementos e Sedimento da Urina" at bounding box center [232, 192] width 431 height 6
checkbox Urina "true"
click at [107, 172] on input "urina" at bounding box center [228, 176] width 423 height 16
type input "r"
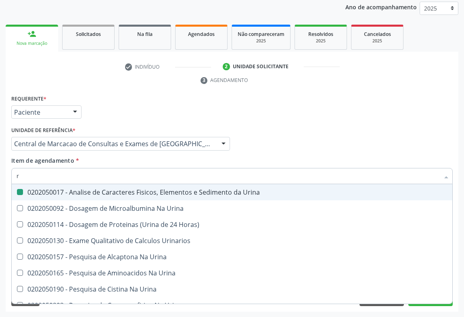
checkbox Urina "false"
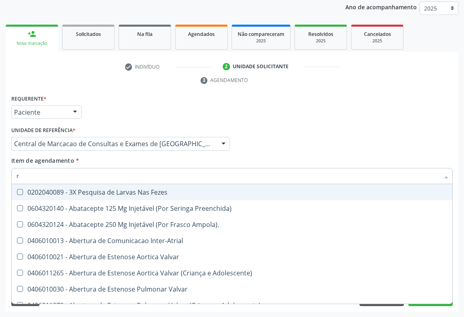
type input "rh"
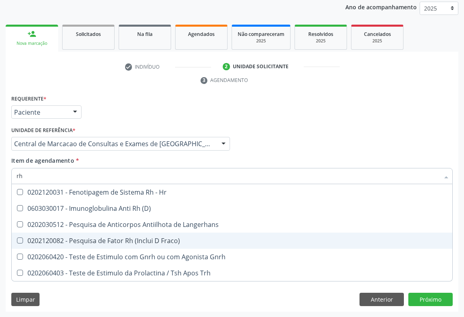
click at [101, 238] on div "0202120082 - Pesquisa de Fator Rh (Inclui D Fraco)" at bounding box center [232, 240] width 431 height 6
checkbox Fraco\) "true"
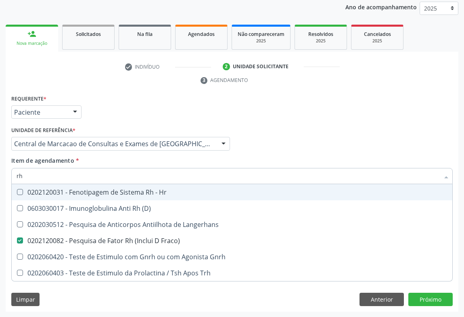
click at [76, 174] on input "rh" at bounding box center [228, 176] width 423 height 16
type input "ab"
checkbox Fraco\) "false"
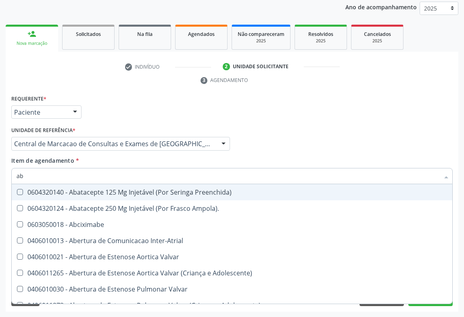
type input "abo"
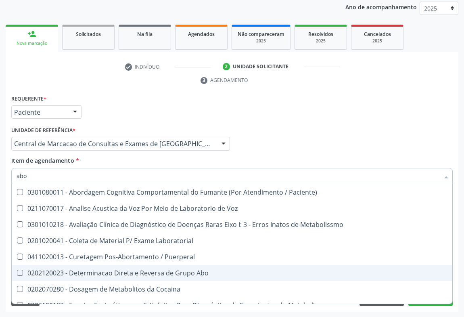
click at [116, 270] on div "0202120023 - Determinacao Direta e Reversa de Grupo Abo" at bounding box center [232, 272] width 431 height 6
checkbox Abo "true"
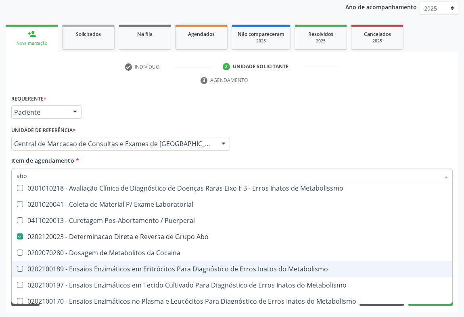
scroll to position [73, 0]
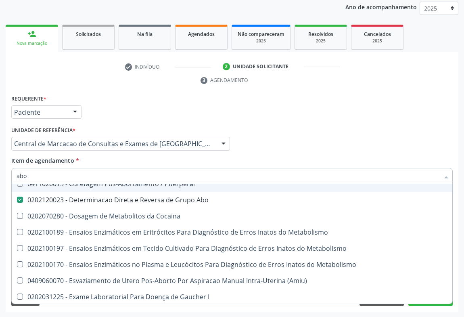
click at [293, 149] on div "Médico Solicitante Por favor, selecione a Unidade de Atendimento primeiro Nenhu…" at bounding box center [231, 139] width 445 height 31
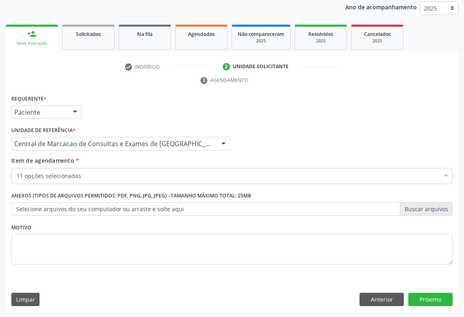
scroll to position [0, 0]
click at [430, 295] on button "Próximo" at bounding box center [430, 299] width 44 height 14
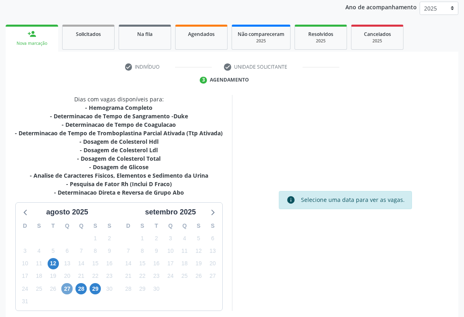
click at [65, 289] on span "27" at bounding box center [66, 288] width 11 height 11
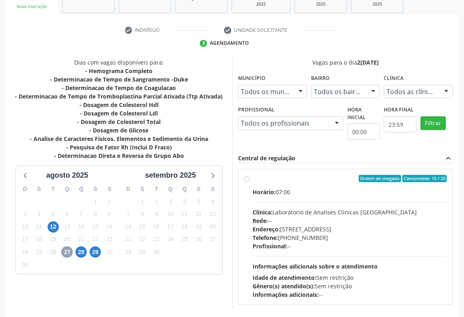
scroll to position [167, 0]
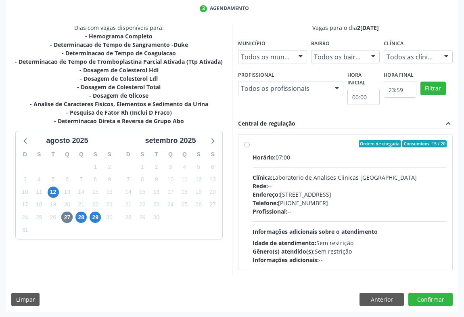
click at [300, 208] on div "Profissional: --" at bounding box center [349, 211] width 194 height 8
click at [250, 147] on input "Ordem de chegada Consumidos: 15 / 20 Horário: 07:00 Clínica: Laboratorio de Ana…" at bounding box center [247, 143] width 6 height 7
radio input "true"
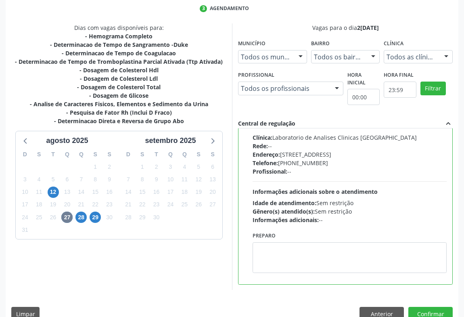
scroll to position [182, 0]
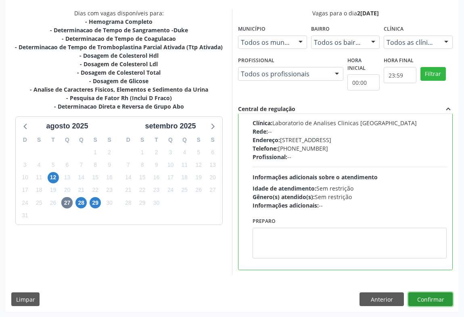
click at [423, 298] on button "Confirmar" at bounding box center [430, 299] width 44 height 14
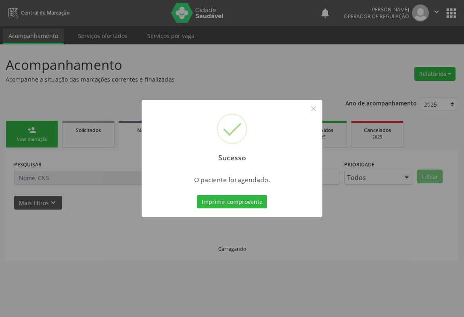
scroll to position [0, 0]
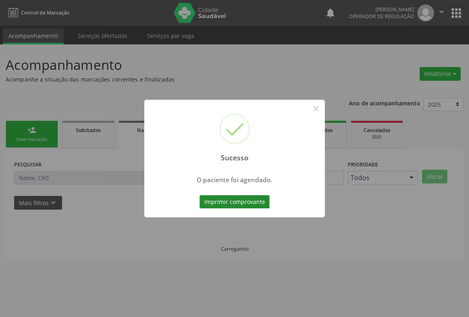
click at [219, 199] on button "Imprimir comprovante" at bounding box center [235, 202] width 70 height 14
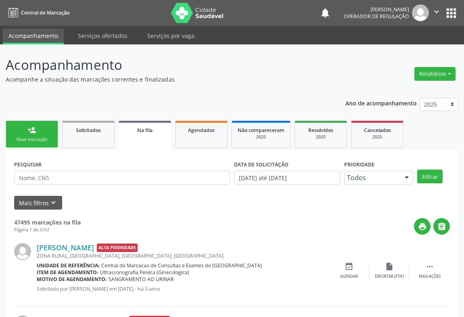
click at [28, 126] on div "person_add" at bounding box center [31, 129] width 9 height 9
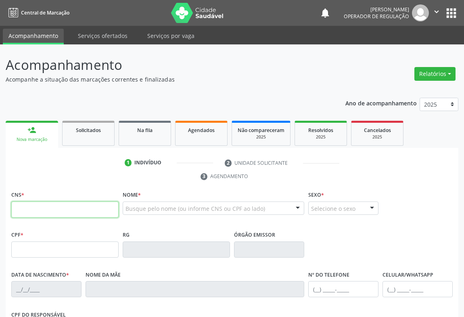
click at [44, 211] on input "text" at bounding box center [64, 209] width 107 height 16
type input "706 2065 4427 4862"
type input "0604473389"
type input "22/09/1960"
type input "(74) 98803-8634"
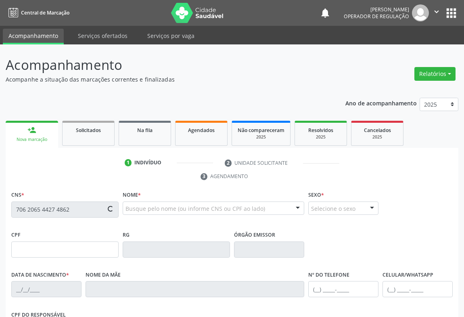
type input "(74) 98803-8634"
type input "sn"
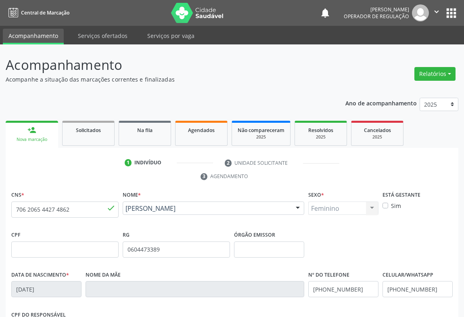
scroll to position [134, 0]
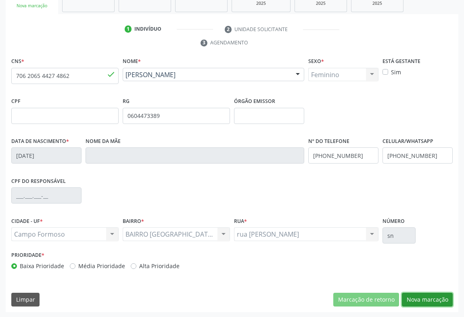
click at [428, 296] on button "Nova marcação" at bounding box center [427, 299] width 51 height 14
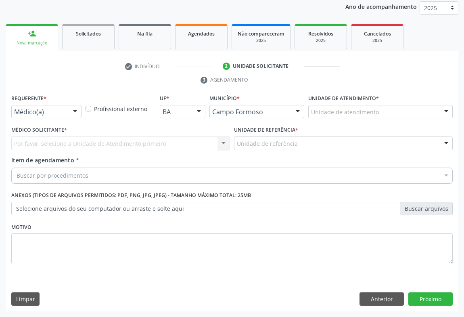
scroll to position [96, 0]
click at [66, 108] on div "Médico(a) Médico(a) Enfermeiro(a) Paciente Nenhum resultado encontrado para: " …" at bounding box center [46, 112] width 70 height 14
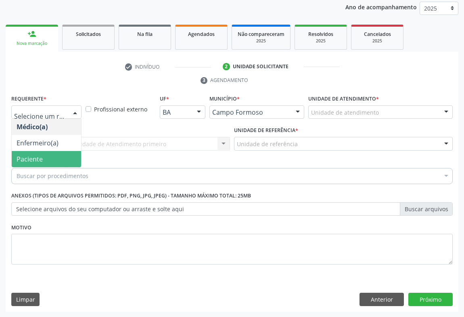
click at [40, 156] on span "Paciente" at bounding box center [30, 158] width 26 height 9
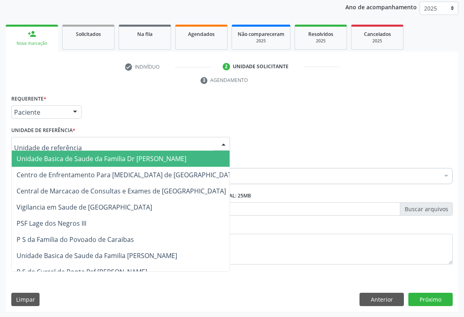
click at [106, 142] on div at bounding box center [120, 144] width 219 height 14
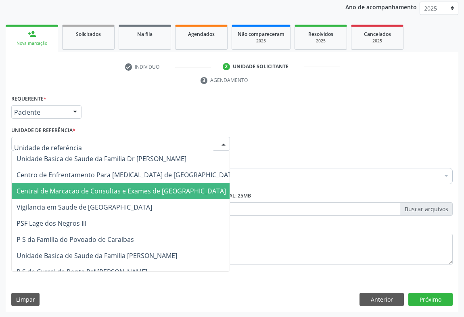
click at [111, 187] on span "Central de Marcacao de Consultas e Exames de [GEOGRAPHIC_DATA]" at bounding box center [121, 190] width 209 height 9
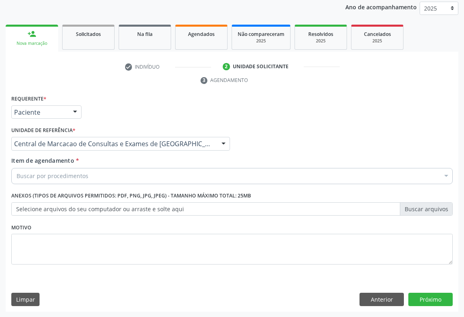
click at [117, 177] on div "Buscar por procedimentos" at bounding box center [231, 176] width 441 height 16
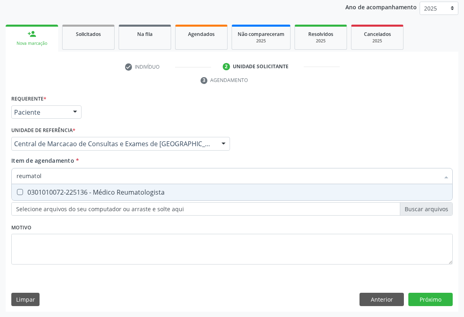
type input "reumatolo"
click at [113, 192] on div "0301010072-225136 - Médico Reumatologista" at bounding box center [232, 192] width 431 height 6
checkbox Reumatologista "true"
click at [437, 300] on div "Requerente * Paciente Médico(a) Enfermeiro(a) Paciente Nenhum resultado encontr…" at bounding box center [232, 202] width 453 height 219
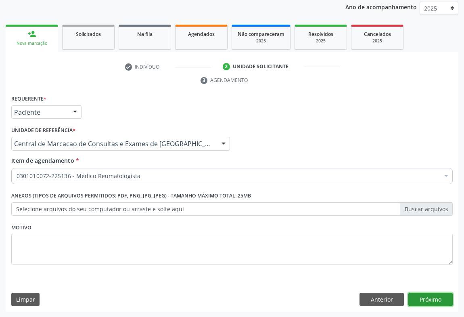
click at [440, 301] on button "Próximo" at bounding box center [430, 299] width 44 height 14
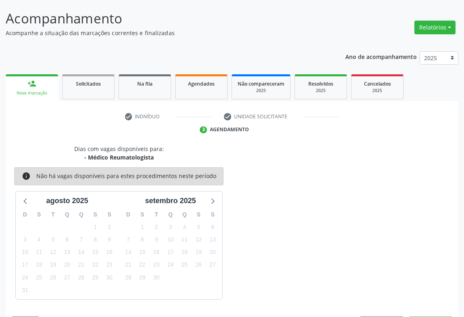
scroll to position [70, 0]
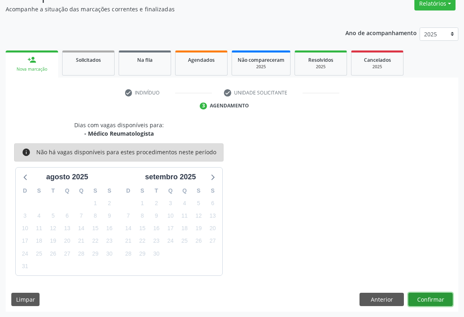
click at [434, 295] on button "Confirmar" at bounding box center [430, 299] width 44 height 14
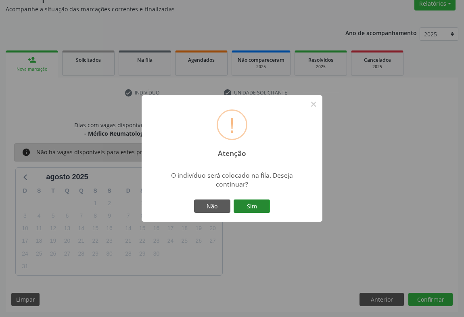
click at [244, 204] on button "Sim" at bounding box center [252, 206] width 36 height 14
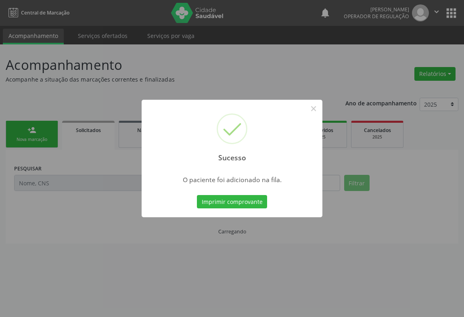
scroll to position [0, 0]
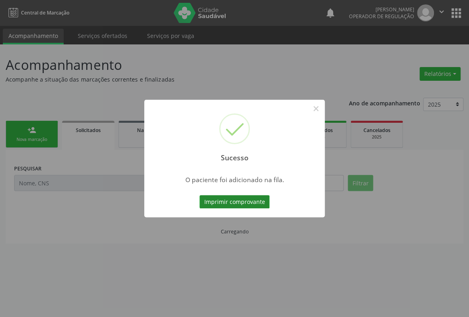
click at [250, 196] on button "Imprimir comprovante" at bounding box center [235, 202] width 70 height 14
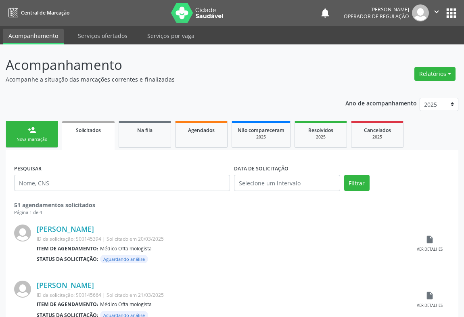
click at [42, 133] on link "person_add Nova marcação" at bounding box center [32, 134] width 52 height 27
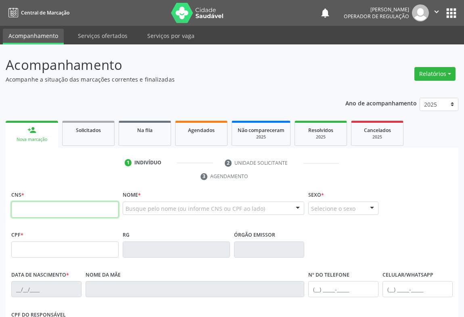
click at [36, 203] on input "text" at bounding box center [64, 209] width 107 height 16
type input "700 8074 6633 2886"
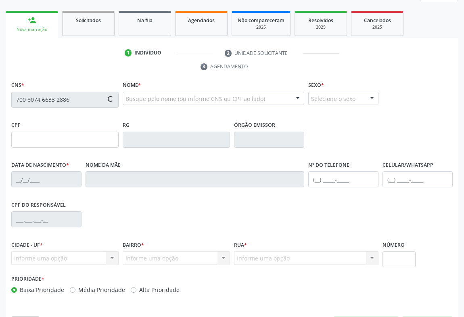
type input "0227009860"
type input "21/03/1959"
type input "(74) 98809-2366"
type input "272.743.575-49"
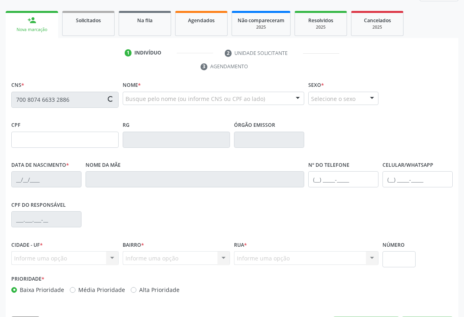
type input "SN"
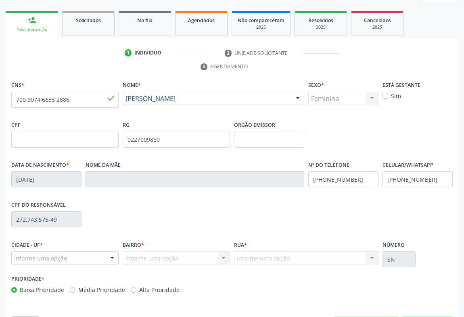
scroll to position [134, 0]
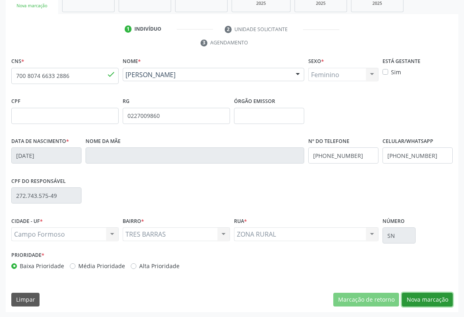
drag, startPoint x: 429, startPoint y: 296, endPoint x: 401, endPoint y: 289, distance: 29.3
click at [429, 296] on button "Nova marcação" at bounding box center [427, 299] width 51 height 14
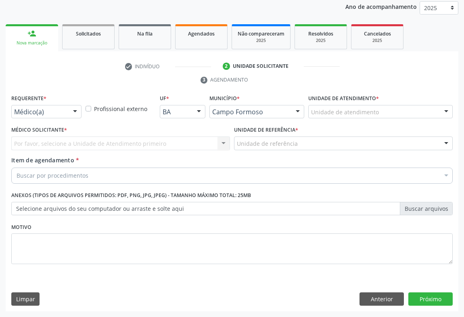
scroll to position [96, 0]
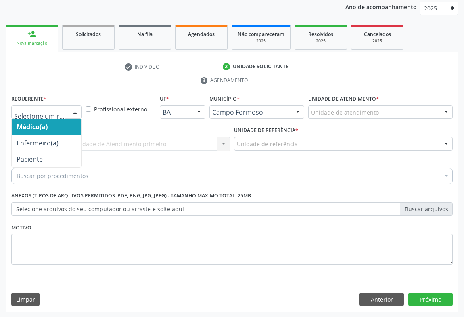
drag, startPoint x: 60, startPoint y: 114, endPoint x: 56, endPoint y: 144, distance: 30.1
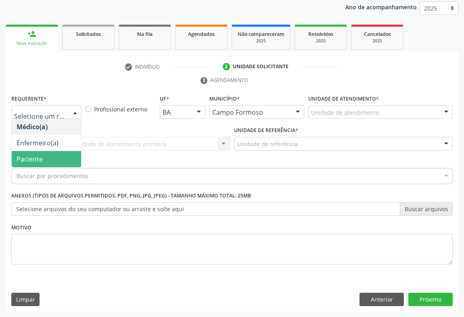
click at [47, 156] on span "Paciente" at bounding box center [46, 159] width 69 height 16
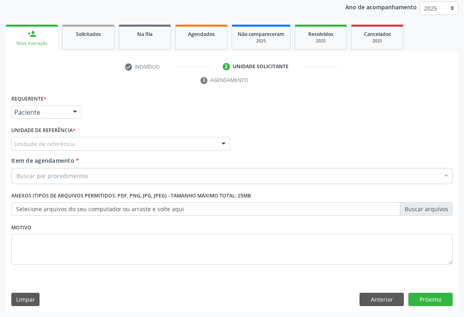
click at [90, 142] on div "Unidade de referência" at bounding box center [120, 144] width 219 height 14
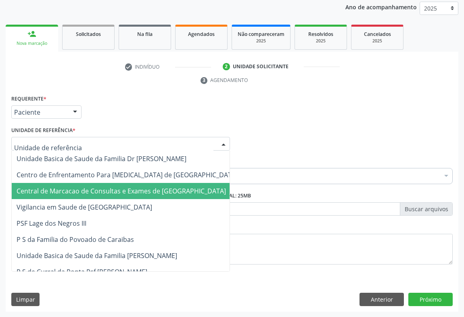
click at [88, 192] on span "Central de Marcacao de Consultas e Exames de [GEOGRAPHIC_DATA]" at bounding box center [121, 190] width 209 height 9
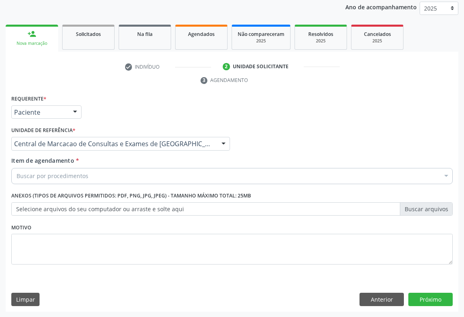
click at [96, 173] on div "Buscar por procedimentos" at bounding box center [231, 176] width 441 height 16
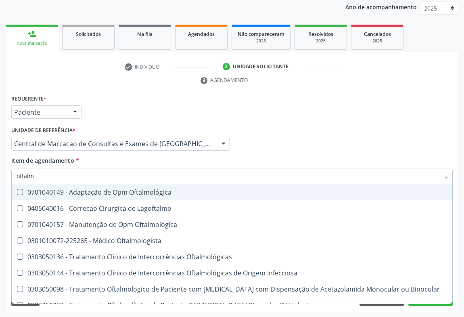
type input "oftalmo"
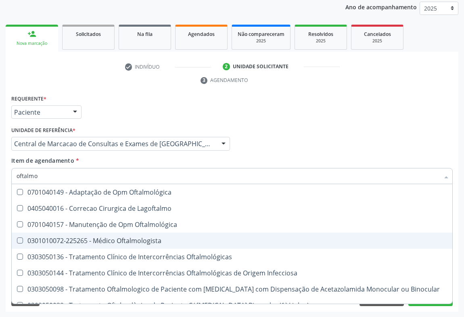
click at [96, 242] on div "0301010072-225265 - Médico Oftalmologista" at bounding box center [232, 240] width 431 height 6
checkbox Oftalmologista "true"
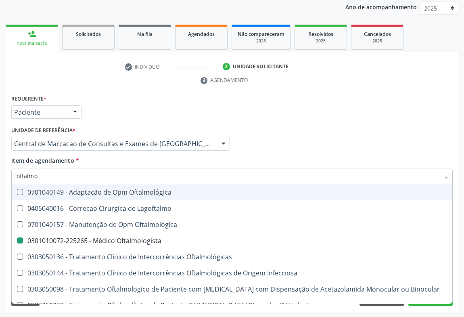
click at [249, 149] on div "Médico Solicitante Por favor, selecione a Unidade de Atendimento primeiro Nenhu…" at bounding box center [231, 139] width 445 height 31
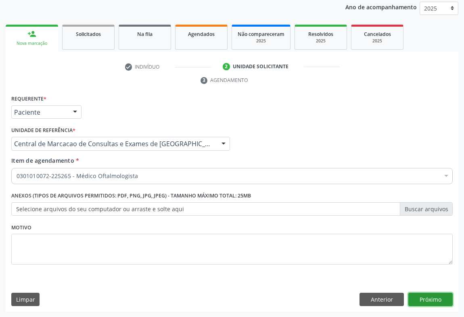
click at [426, 301] on button "Próximo" at bounding box center [430, 299] width 44 height 14
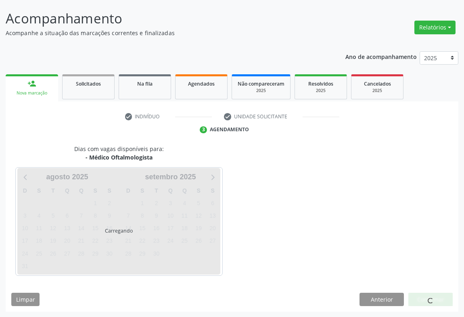
scroll to position [70, 0]
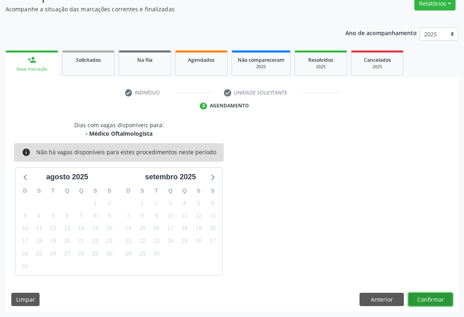
click at [443, 304] on button "Confirmar" at bounding box center [430, 299] width 44 height 14
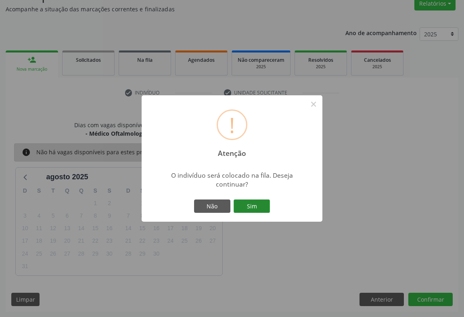
drag, startPoint x: 270, startPoint y: 208, endPoint x: 261, endPoint y: 211, distance: 9.6
click at [262, 211] on div "Não Sim" at bounding box center [232, 206] width 80 height 17
click at [261, 211] on button "Sim" at bounding box center [252, 206] width 36 height 14
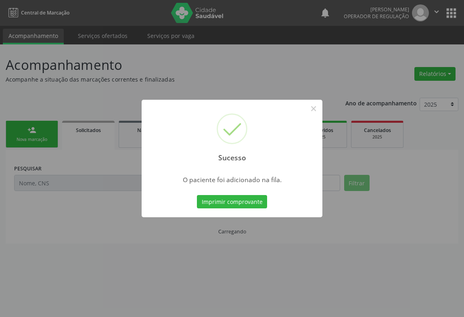
scroll to position [0, 0]
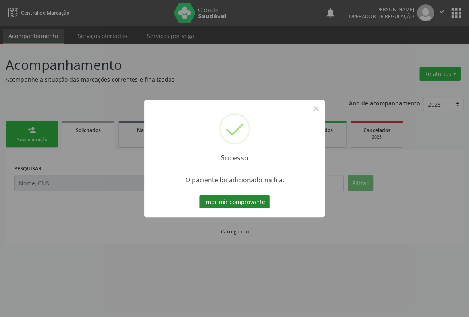
click at [262, 198] on button "Imprimir comprovante" at bounding box center [235, 202] width 70 height 14
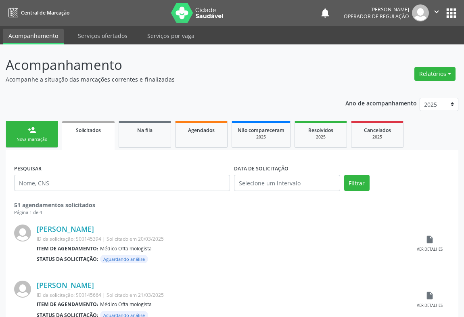
click at [36, 127] on div "person_add" at bounding box center [31, 129] width 9 height 9
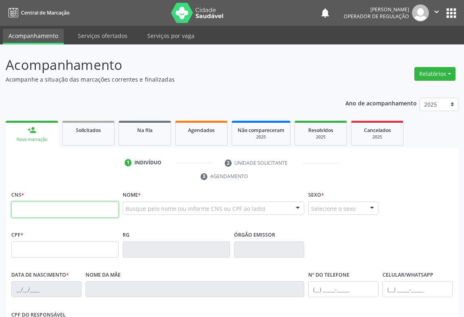
click at [35, 207] on input "text" at bounding box center [64, 209] width 107 height 16
type input "702 8095 5321 4170"
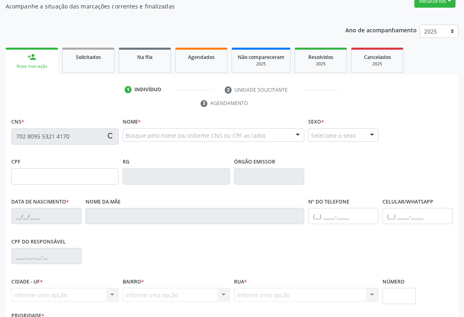
type input "136.261.525-02"
type input "26/07/2025"
type input "Debora Ferreira da Silva"
type input "(74) 98139-4497"
type input "S/N"
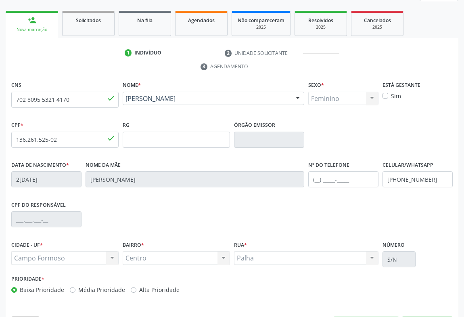
scroll to position [134, 0]
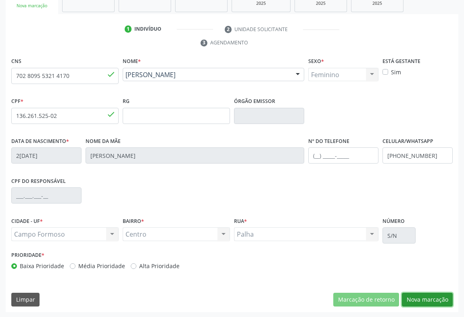
click at [438, 299] on button "Nova marcação" at bounding box center [427, 299] width 51 height 14
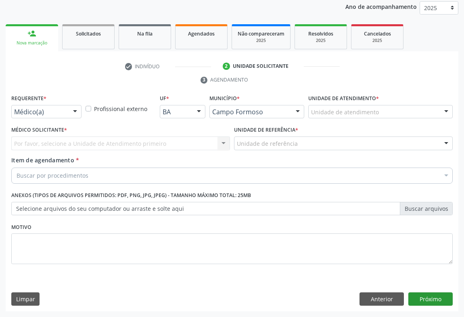
scroll to position [96, 0]
drag, startPoint x: 65, startPoint y: 111, endPoint x: 61, endPoint y: 131, distance: 21.0
click at [64, 113] on div "Médico(a)" at bounding box center [46, 112] width 70 height 14
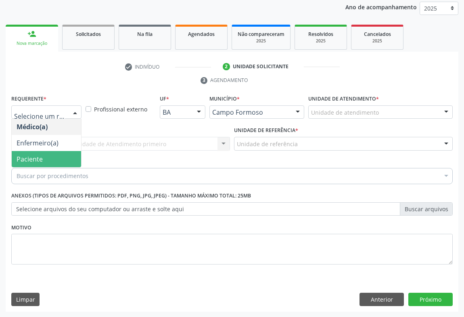
click at [58, 154] on span "Paciente" at bounding box center [46, 159] width 69 height 16
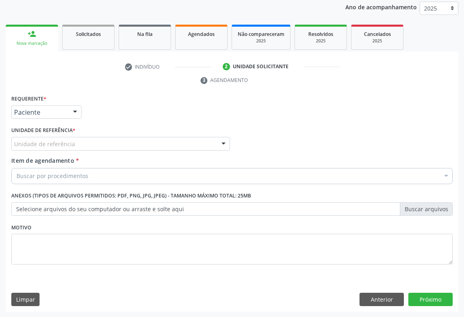
drag, startPoint x: 96, startPoint y: 140, endPoint x: 93, endPoint y: 160, distance: 20.0
click at [96, 140] on div "Unidade de referência" at bounding box center [120, 144] width 219 height 14
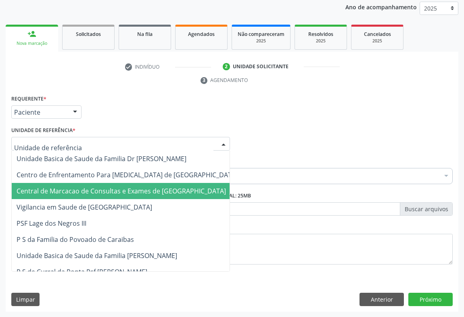
click at [96, 189] on span "Central de Marcacao de Consultas e Exames de [GEOGRAPHIC_DATA]" at bounding box center [121, 190] width 209 height 9
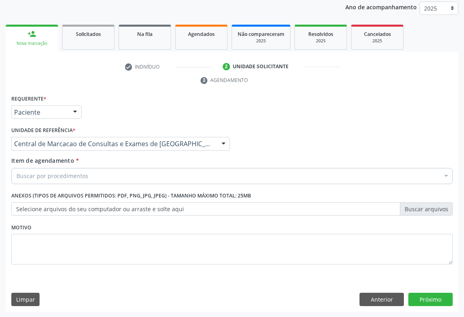
click at [113, 173] on div "Buscar por procedimentos" at bounding box center [231, 176] width 441 height 16
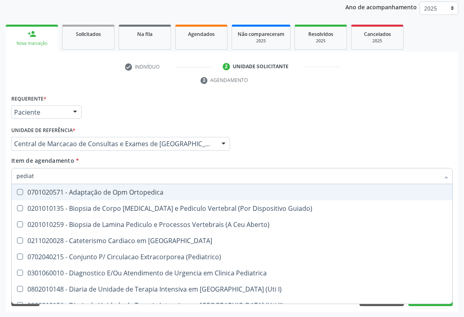
type input "pediatr"
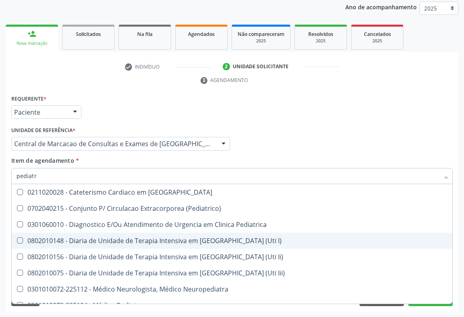
scroll to position [58, 0]
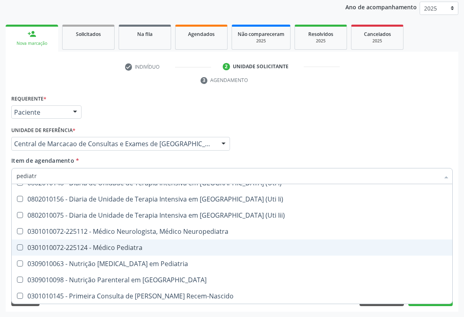
click at [125, 244] on div "0301010072-225124 - Médico Pediatra" at bounding box center [232, 247] width 431 height 6
checkbox Pediatra "true"
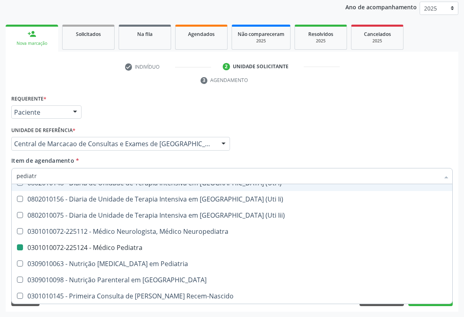
click at [332, 146] on div "Médico Solicitante Por favor, selecione a Unidade de Atendimento primeiro Nenhu…" at bounding box center [231, 139] width 445 height 31
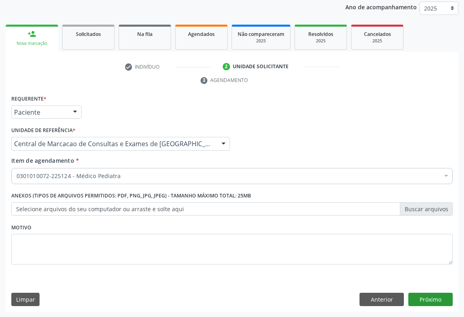
scroll to position [0, 0]
click at [435, 298] on button "Próximo" at bounding box center [430, 299] width 44 height 14
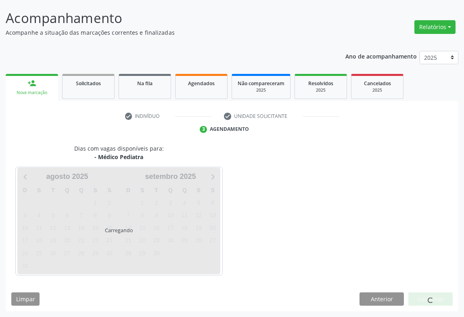
scroll to position [46, 0]
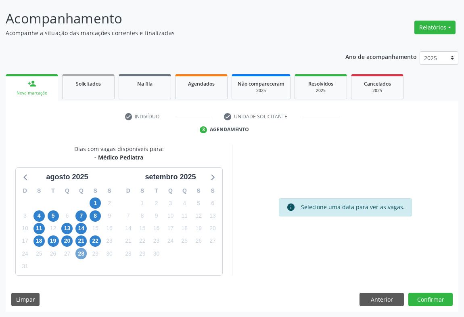
click at [80, 251] on span "28" at bounding box center [80, 253] width 11 height 11
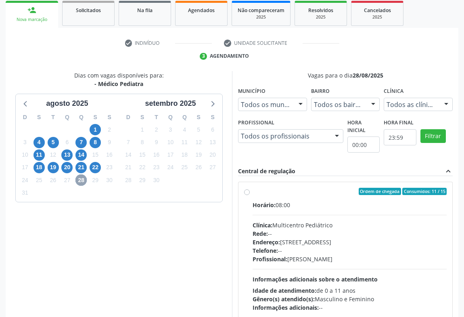
scroll to position [156, 0]
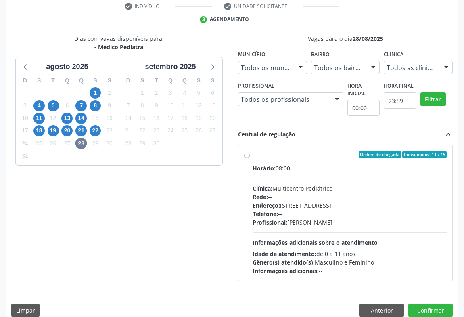
click at [296, 193] on div "Rede: --" at bounding box center [349, 196] width 194 height 8
click at [250, 158] on input "Ordem de chegada Consumidos: 11 / 15 Horário: 08:00 Clínica: Multicentro Pediát…" at bounding box center [247, 154] width 6 height 7
radio input "true"
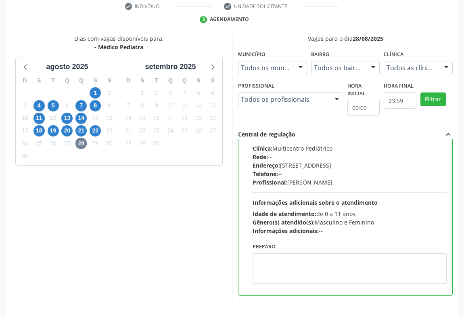
scroll to position [182, 0]
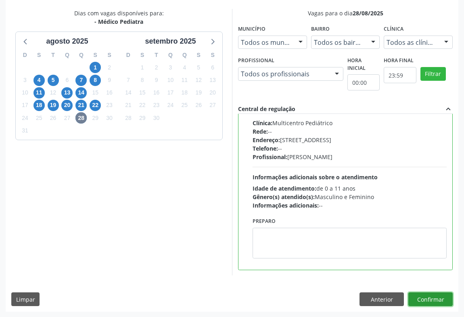
click at [440, 302] on button "Confirmar" at bounding box center [430, 299] width 44 height 14
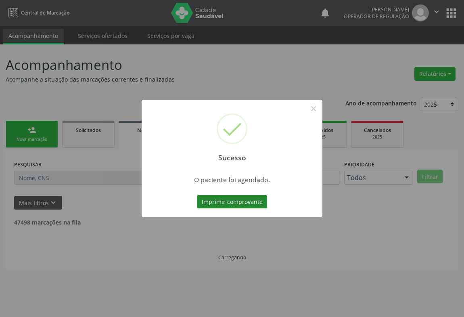
scroll to position [0, 0]
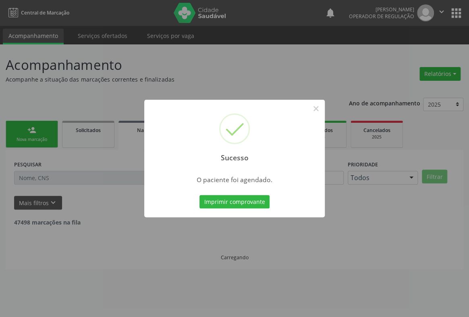
click at [262, 210] on div "Imprimir comprovante Cancel" at bounding box center [235, 201] width 74 height 17
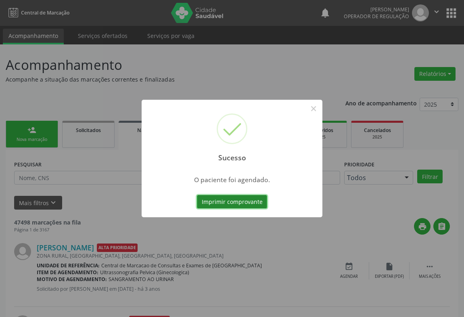
click at [263, 197] on button "Imprimir comprovante" at bounding box center [232, 202] width 70 height 14
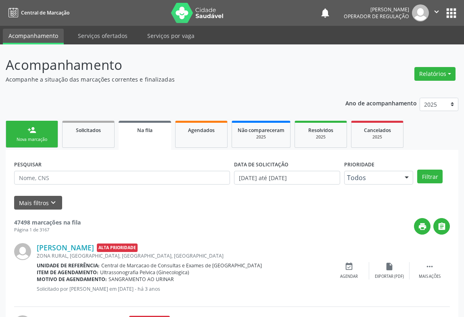
click at [45, 126] on link "person_add Nova marcação" at bounding box center [32, 134] width 52 height 27
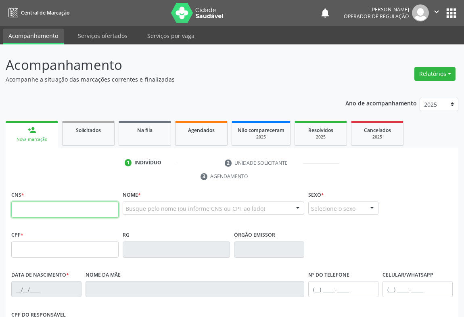
click at [48, 204] on input "text" at bounding box center [64, 209] width 107 height 16
click at [45, 209] on input "text" at bounding box center [64, 209] width 107 height 16
type input "706 3047 5536 3773"
type input "2208327225"
type input "12/12/2002"
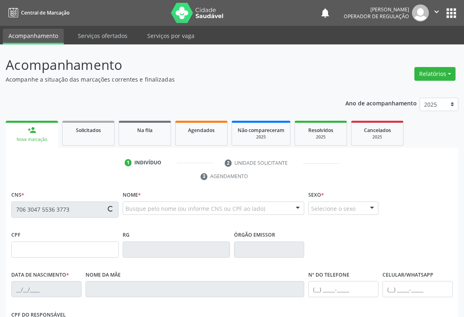
type input "(74) 99957-2730"
type input "864.870.995-46"
type input "441"
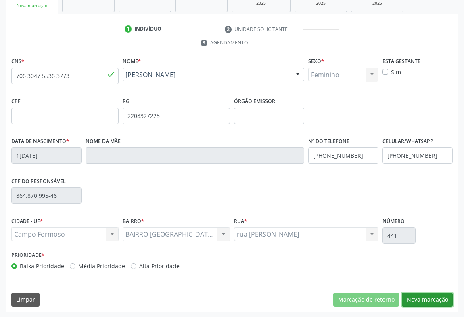
click at [420, 296] on button "Nova marcação" at bounding box center [427, 299] width 51 height 14
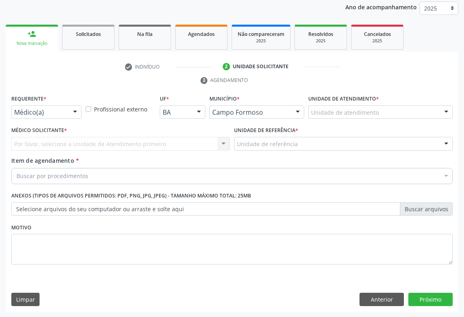
click at [75, 113] on div at bounding box center [75, 113] width 12 height 14
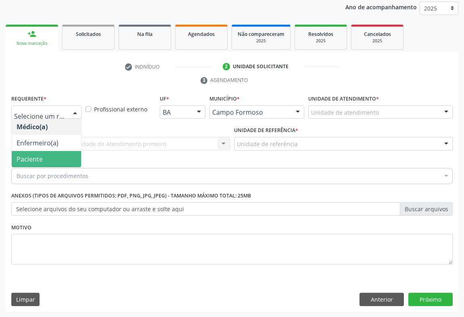
click at [47, 154] on span "Paciente" at bounding box center [46, 159] width 69 height 16
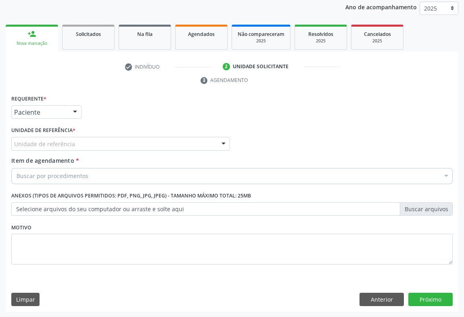
click at [93, 144] on div "Unidade de referência" at bounding box center [120, 144] width 219 height 14
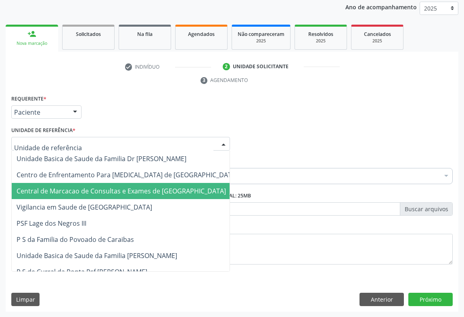
click at [98, 187] on span "Central de Marcacao de Consultas e Exames de [GEOGRAPHIC_DATA]" at bounding box center [121, 190] width 209 height 9
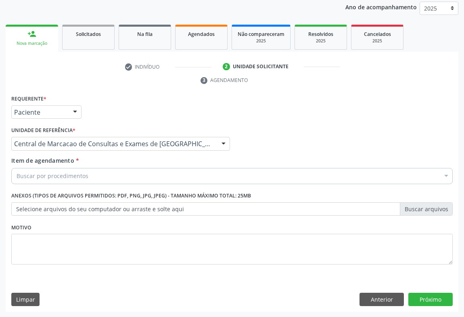
click at [113, 171] on div "Buscar por procedimentos" at bounding box center [231, 176] width 441 height 16
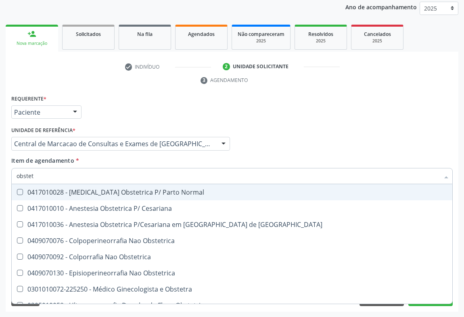
type input "obstetr"
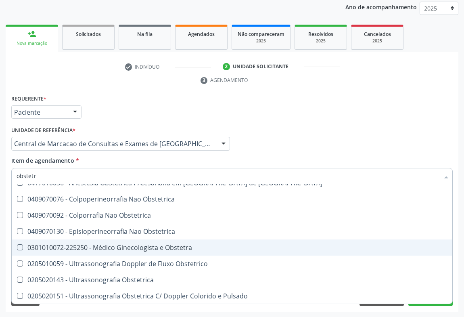
click at [136, 246] on div "0301010072-225250 - Médico Ginecologista e Obstetra" at bounding box center [232, 247] width 431 height 6
checkbox Obstetra "true"
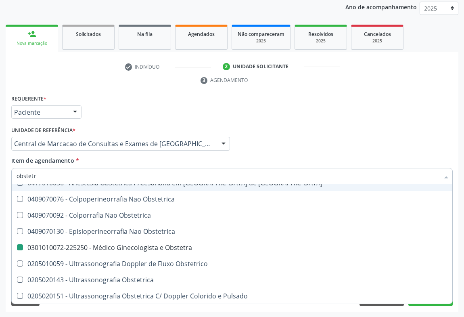
click at [273, 157] on div "Item de agendamento * obstetr Desfazer seleção 0417010028 - Analgesia Obstetric…" at bounding box center [231, 168] width 441 height 25
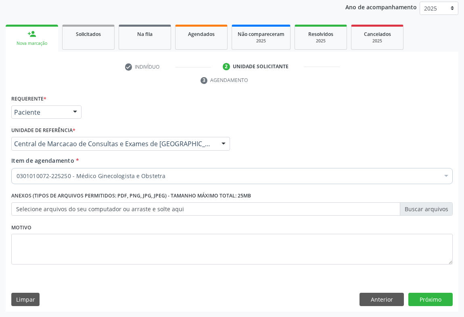
scroll to position [0, 0]
click at [422, 295] on button "Próximo" at bounding box center [430, 299] width 44 height 14
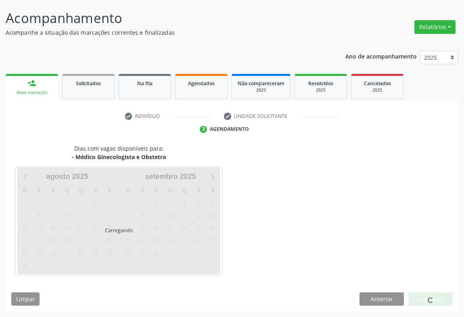
scroll to position [46, 0]
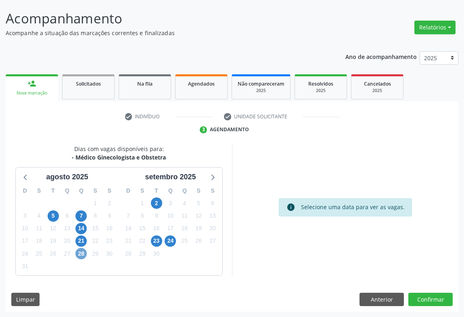
click at [80, 253] on span "28" at bounding box center [80, 253] width 11 height 11
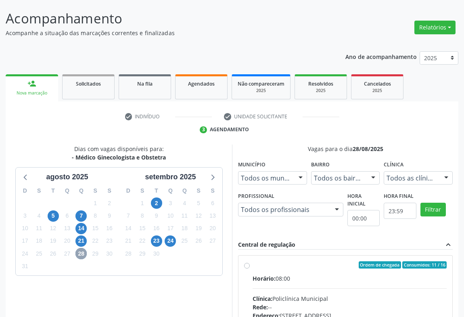
scroll to position [167, 0]
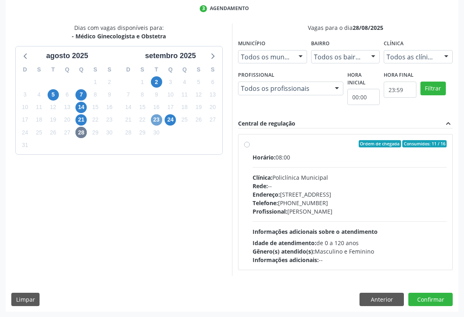
click at [156, 121] on span "23" at bounding box center [156, 119] width 11 height 11
click at [156, 80] on span "2" at bounding box center [156, 81] width 11 height 11
click at [69, 131] on span "27" at bounding box center [66, 132] width 11 height 11
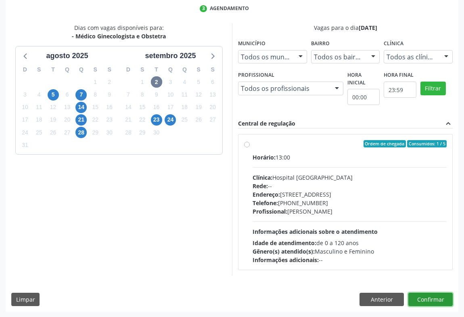
click at [426, 294] on button "Confirmar" at bounding box center [430, 299] width 44 height 14
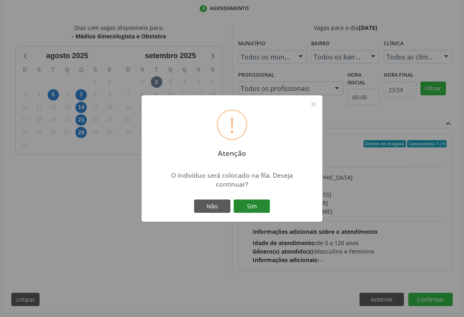
click at [249, 205] on button "Sim" at bounding box center [252, 206] width 36 height 14
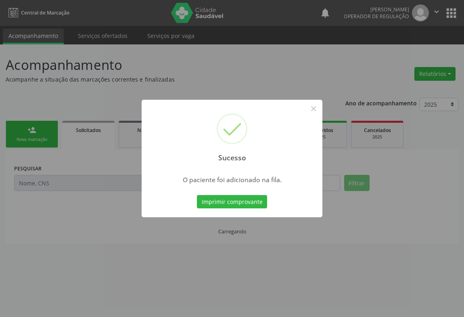
scroll to position [0, 0]
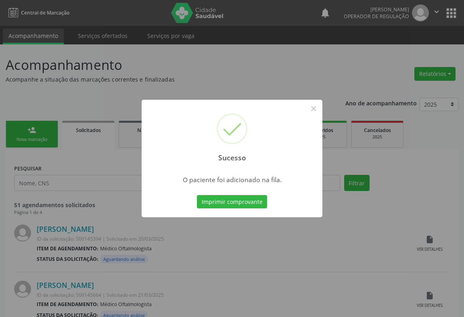
click at [197, 195] on button "Imprimir comprovante" at bounding box center [232, 202] width 70 height 14
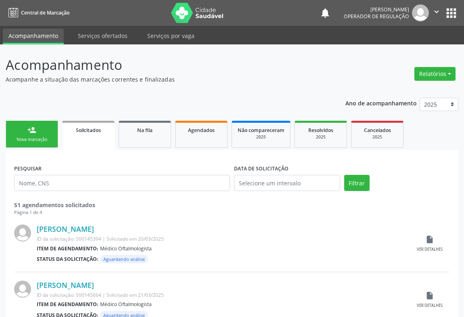
click at [47, 135] on link "person_add Nova marcação" at bounding box center [32, 134] width 52 height 27
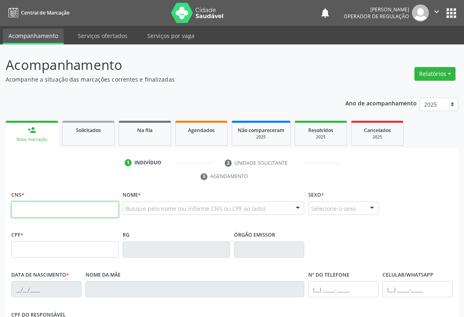
click at [55, 213] on input "text" at bounding box center [64, 209] width 107 height 16
type input "706 8002 5626 3724"
type input "0744148871"
type input "18/09/1973"
type input "(74) 98852-3245"
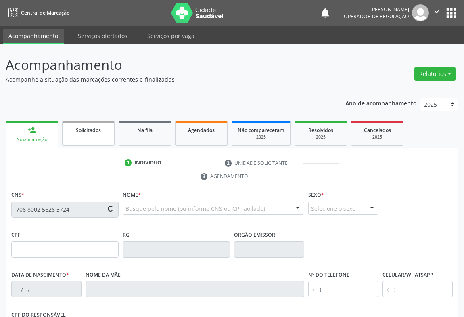
type input "(74) 98852-3245"
type input "006.653.575-16"
type input "s/n"
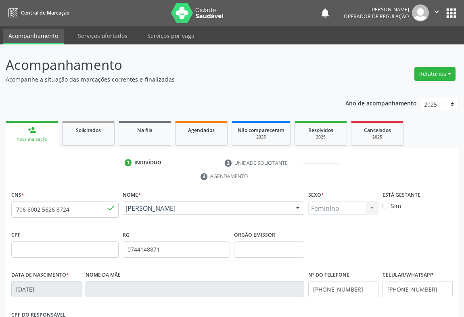
scroll to position [134, 0]
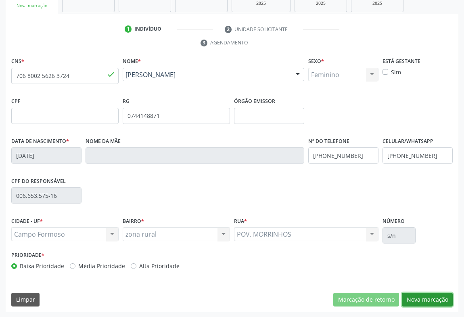
click at [426, 298] on button "Nova marcação" at bounding box center [427, 299] width 51 height 14
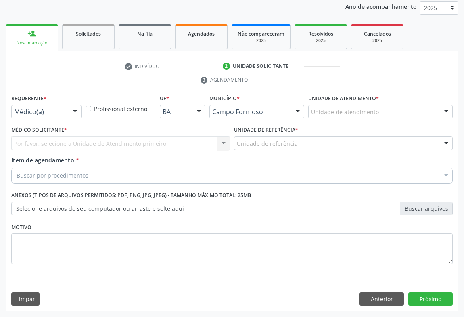
scroll to position [96, 0]
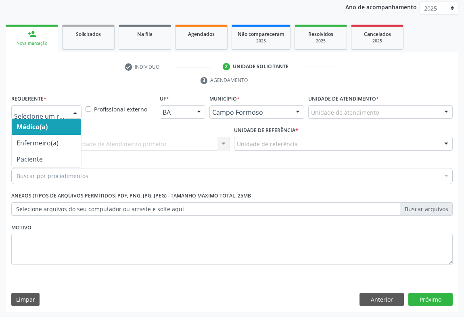
click at [67, 115] on div at bounding box center [46, 112] width 70 height 14
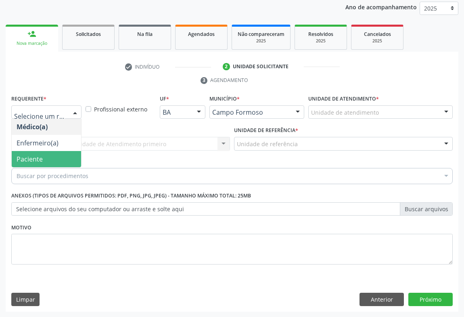
click at [58, 160] on span "Paciente" at bounding box center [46, 159] width 69 height 16
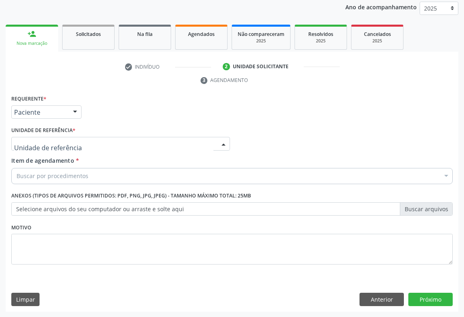
drag, startPoint x: 110, startPoint y: 144, endPoint x: 113, endPoint y: 167, distance: 22.8
click at [110, 145] on div at bounding box center [120, 144] width 219 height 14
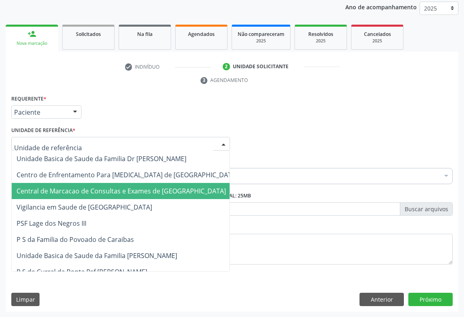
click at [113, 186] on span "Central de Marcacao de Consultas e Exames de [GEOGRAPHIC_DATA]" at bounding box center [121, 190] width 209 height 9
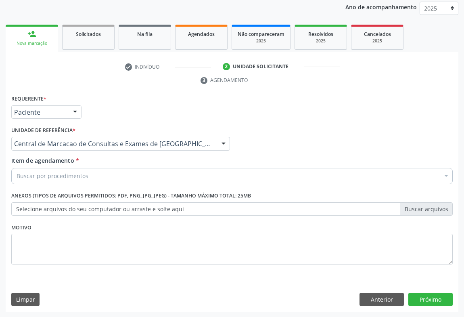
click at [123, 173] on div "Buscar por procedimentos" at bounding box center [231, 176] width 441 height 16
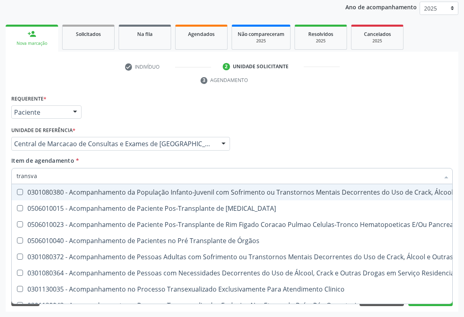
type input "transvag"
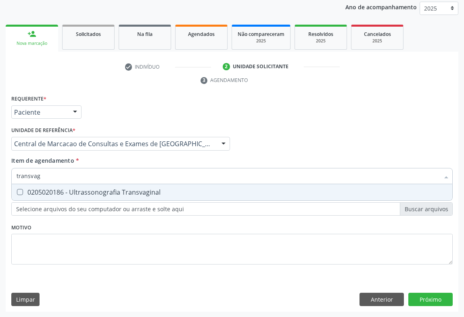
click at [114, 190] on div "0205020186 - Ultrassonografia Transvaginal" at bounding box center [232, 192] width 431 height 6
checkbox Transvaginal "true"
click at [432, 302] on div "Requerente * Paciente Médico(a) Enfermeiro(a) Paciente Nenhum resultado encontr…" at bounding box center [232, 202] width 453 height 219
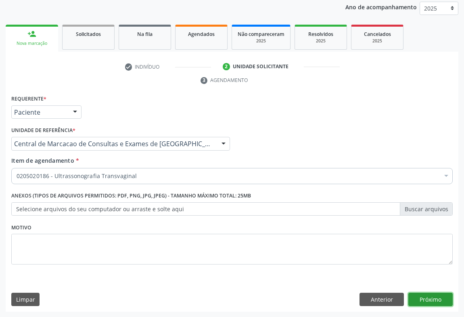
click at [426, 296] on button "Próximo" at bounding box center [430, 299] width 44 height 14
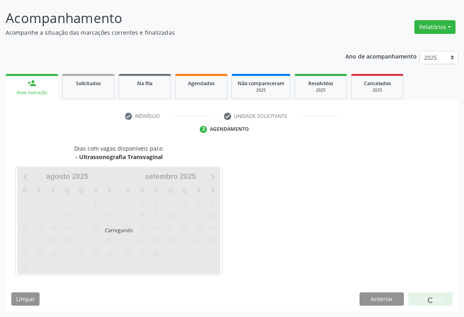
scroll to position [46, 0]
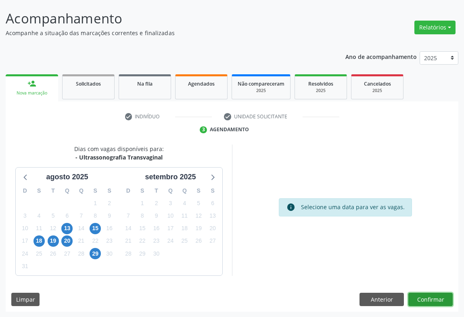
click at [430, 301] on button "Confirmar" at bounding box center [430, 299] width 44 height 14
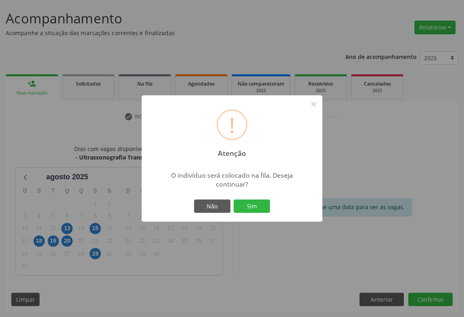
click at [254, 198] on div "Não Sim" at bounding box center [232, 206] width 80 height 17
click at [256, 203] on button "Sim" at bounding box center [252, 206] width 36 height 14
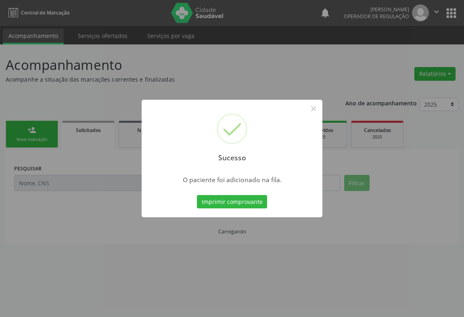
scroll to position [0, 0]
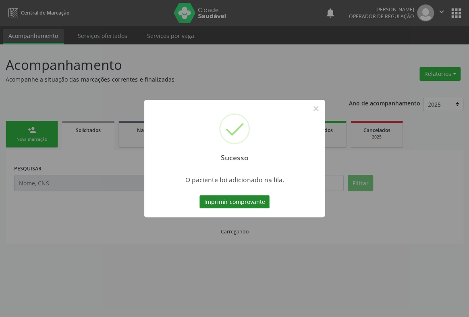
click at [257, 198] on button "Imprimir comprovante" at bounding box center [235, 202] width 70 height 14
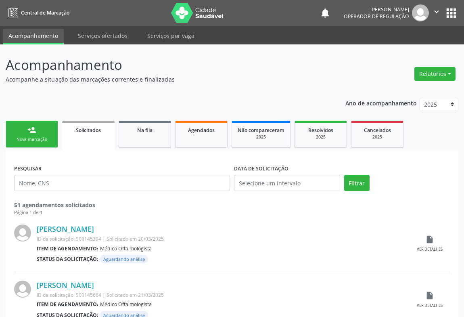
click at [33, 135] on link "person_add Nova marcação" at bounding box center [32, 134] width 52 height 27
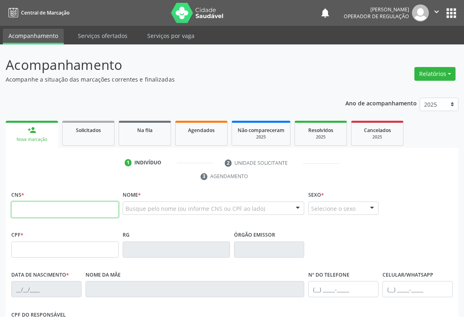
click at [58, 213] on input "text" at bounding box center [64, 209] width 107 height 16
type input "707 4080 2678 8077"
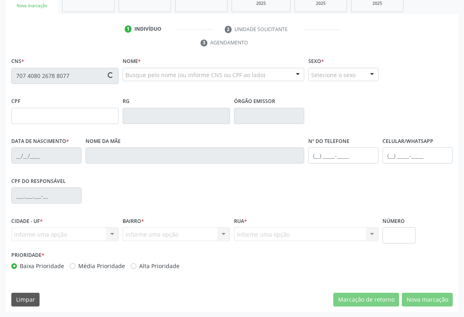
type input "2018438972"
type input "03/10/1978"
type input "S/N"
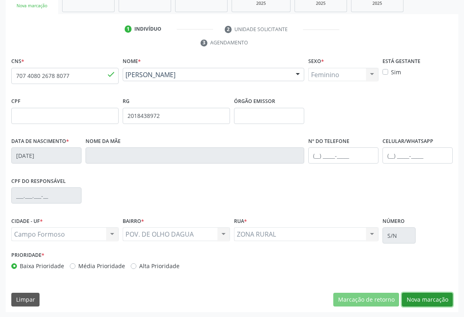
click at [423, 298] on button "Nova marcação" at bounding box center [427, 299] width 51 height 14
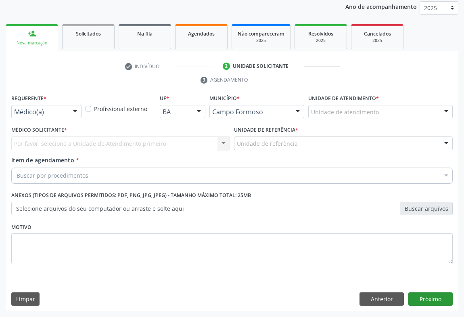
scroll to position [96, 0]
click at [75, 114] on div at bounding box center [75, 113] width 12 height 14
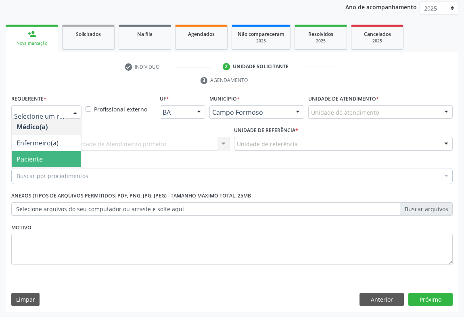
click at [40, 156] on span "Paciente" at bounding box center [30, 158] width 26 height 9
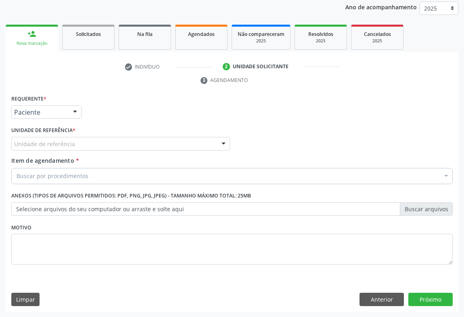
click at [97, 146] on div "Unidade de referência" at bounding box center [120, 144] width 219 height 14
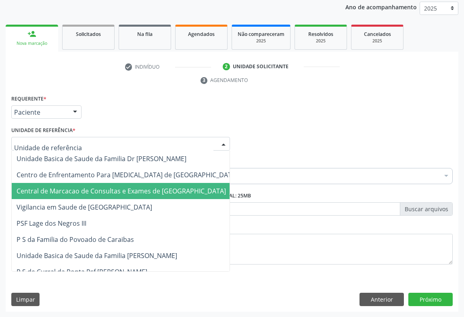
click at [100, 190] on span "Central de Marcacao de Consultas e Exames de [GEOGRAPHIC_DATA]" at bounding box center [121, 190] width 209 height 9
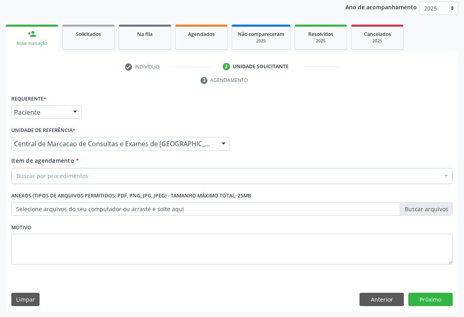
click at [119, 176] on div "Buscar por procedimentos" at bounding box center [231, 176] width 441 height 16
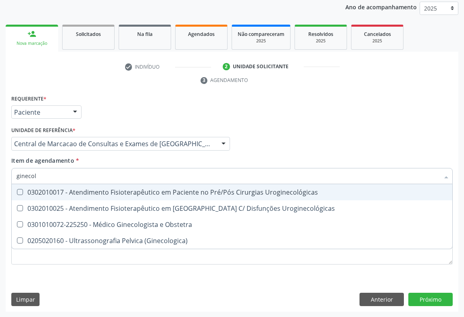
type input "ginecolo"
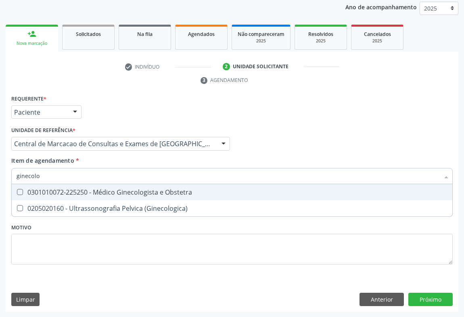
click at [117, 189] on div "0301010072-225250 - Médico Ginecologista e Obstetra" at bounding box center [232, 192] width 431 height 6
checkbox Obstetra "true"
click at [122, 177] on input "ginecolo" at bounding box center [228, 176] width 423 height 16
type input "c"
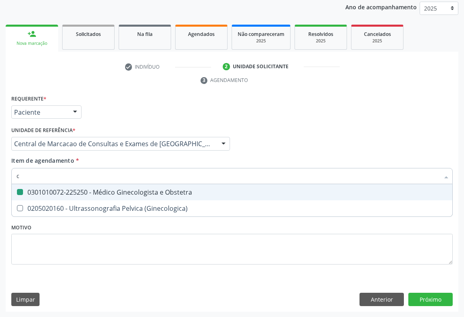
checkbox Obstetra "false"
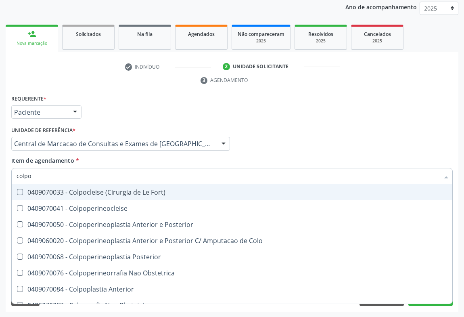
type input "colpos"
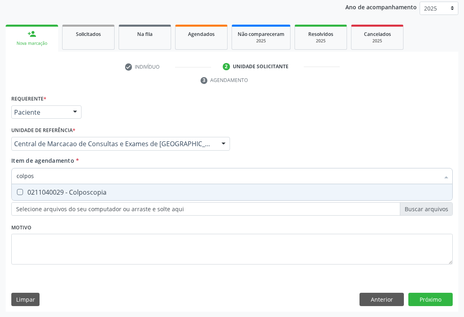
click at [121, 192] on div "0211040029 - Colposcopia" at bounding box center [232, 192] width 431 height 6
checkbox Colposcopia "true"
click at [432, 305] on button "Próximo" at bounding box center [430, 299] width 44 height 14
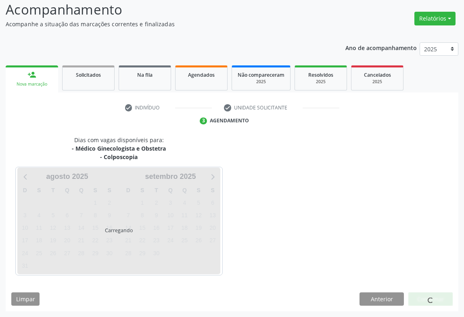
scroll to position [79, 0]
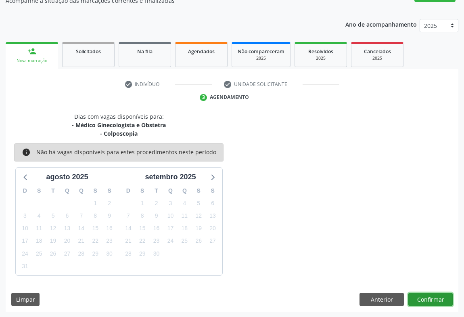
click at [434, 295] on button "Confirmar" at bounding box center [430, 299] width 44 height 14
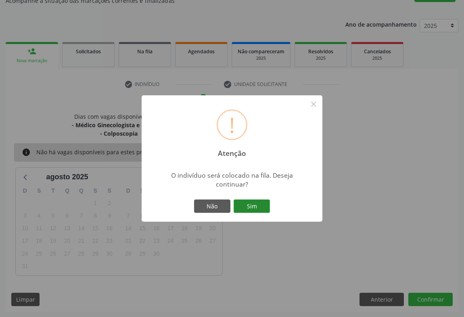
click at [256, 206] on button "Sim" at bounding box center [252, 206] width 36 height 14
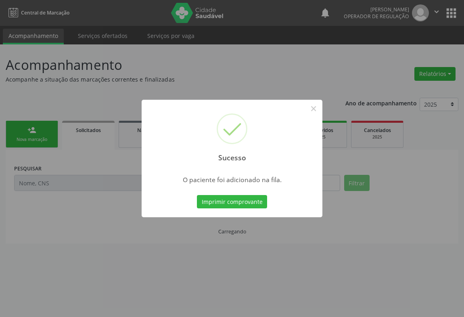
scroll to position [0, 0]
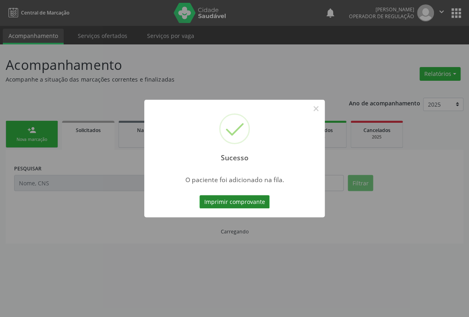
click at [256, 198] on button "Imprimir comprovante" at bounding box center [235, 202] width 70 height 14
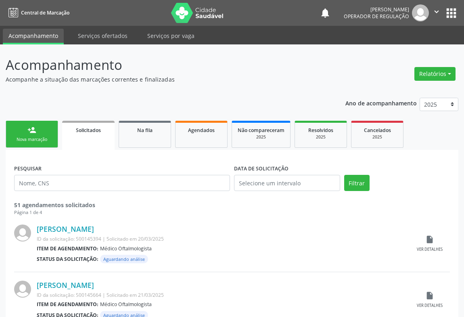
click at [49, 126] on link "person_add Nova marcação" at bounding box center [32, 134] width 52 height 27
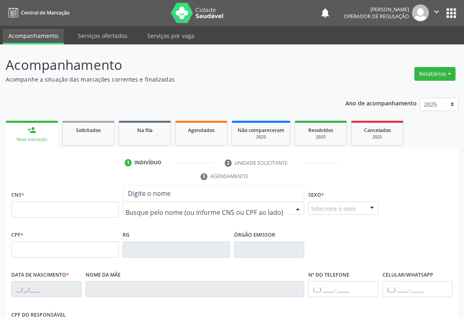
click at [129, 213] on div at bounding box center [213, 208] width 181 height 14
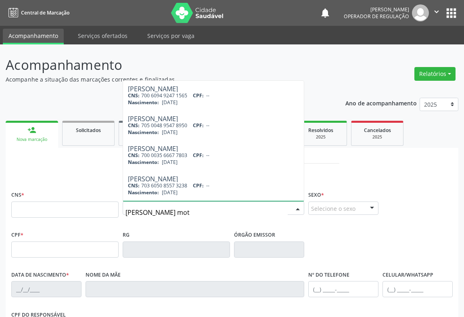
type input "emilly vitoria mota"
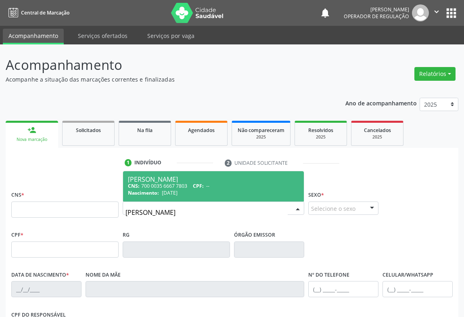
click at [227, 190] on div "Nascimento: 03/10/2005" at bounding box center [213, 192] width 171 height 7
type input "700 0035 6667 7803"
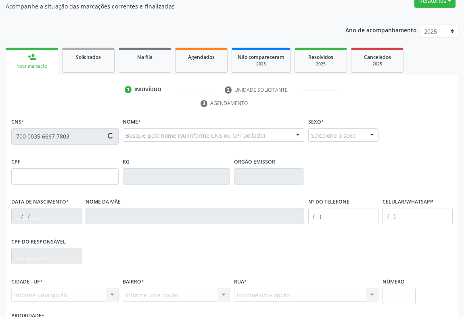
scroll to position [110, 0]
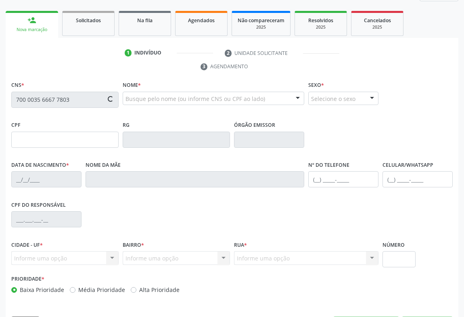
type input "1649588003"
type input "03/10/2005"
type input "S/N"
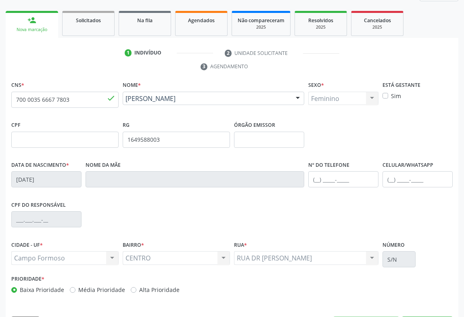
scroll to position [134, 0]
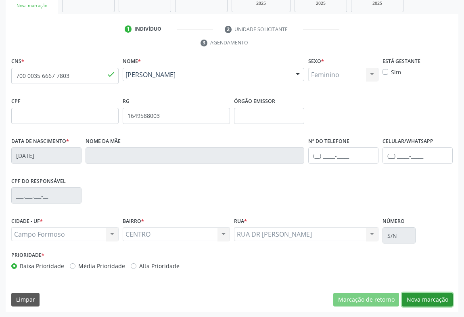
click at [422, 298] on button "Nova marcação" at bounding box center [427, 299] width 51 height 14
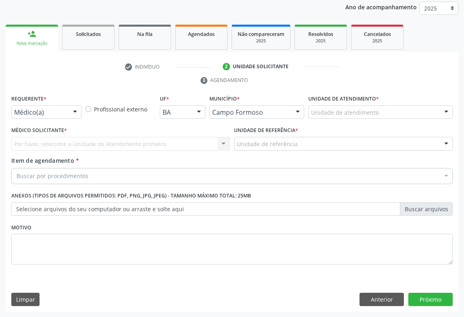
click at [64, 117] on div "Médico(a)" at bounding box center [46, 112] width 70 height 14
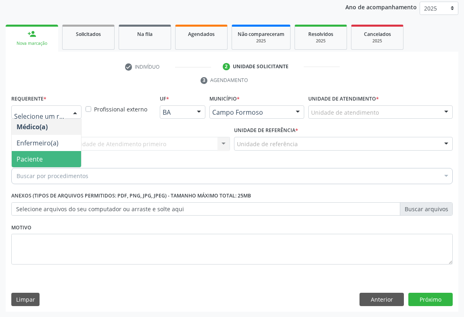
click at [58, 157] on span "Paciente" at bounding box center [46, 159] width 69 height 16
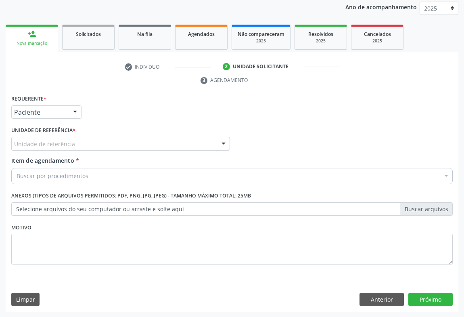
click at [94, 146] on div "Unidade de referência" at bounding box center [120, 144] width 219 height 14
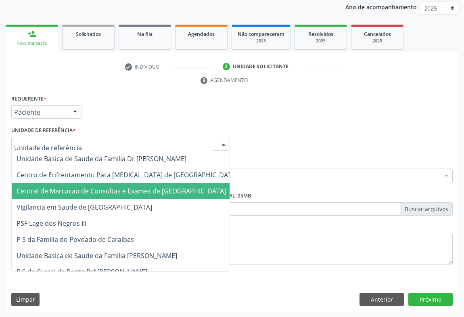
click at [109, 186] on span "Central de Marcacao de Consultas e Exames de [GEOGRAPHIC_DATA]" at bounding box center [121, 190] width 209 height 9
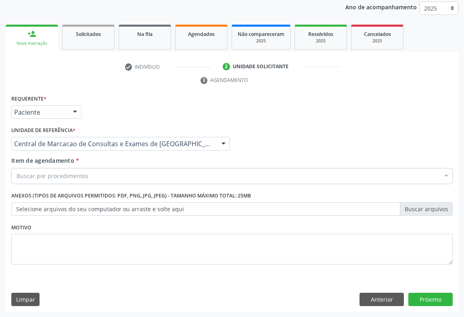
click at [109, 184] on div "Item de agendamento * Buscar por procedimentos Selecionar todos 0202040089 - 3X…" at bounding box center [231, 171] width 445 height 31
click at [113, 177] on div "Buscar por procedimentos" at bounding box center [231, 176] width 441 height 16
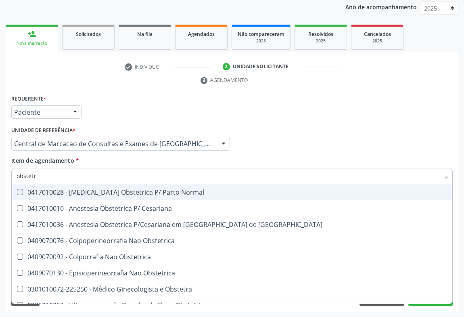
type input "obstetra"
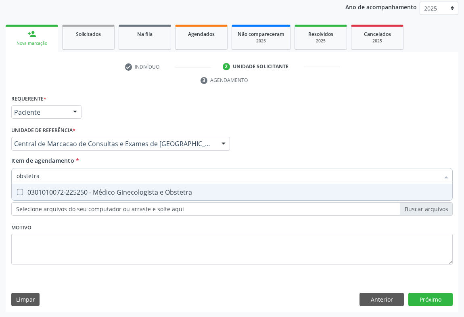
click at [115, 189] on div "0301010072-225250 - Médico Ginecologista e Obstetra" at bounding box center [232, 192] width 431 height 6
checkbox Obstetra "true"
click at [438, 300] on div "Requerente * Paciente Médico(a) Enfermeiro(a) Paciente Nenhum resultado encontr…" at bounding box center [232, 202] width 453 height 219
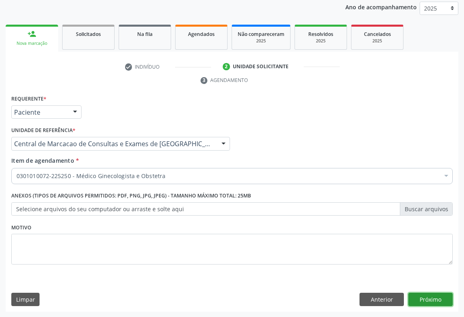
click at [441, 296] on button "Próximo" at bounding box center [430, 299] width 44 height 14
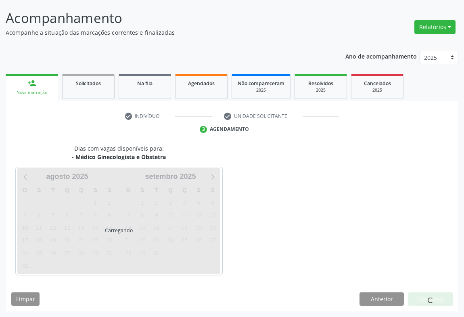
scroll to position [46, 0]
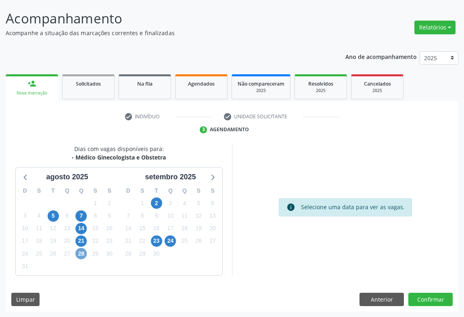
click at [78, 254] on span "28" at bounding box center [80, 253] width 11 height 11
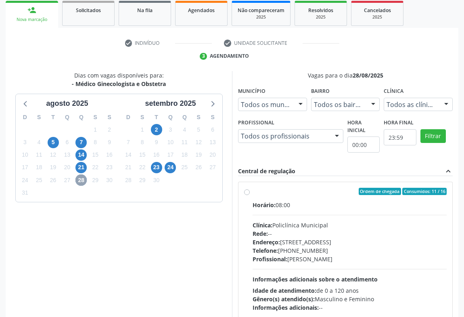
scroll to position [156, 0]
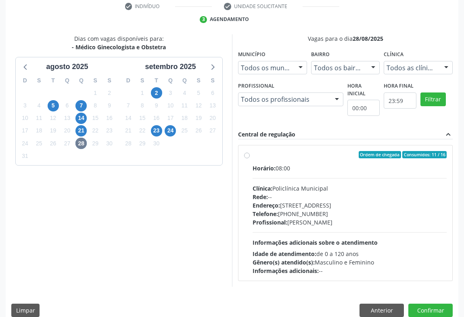
click at [309, 215] on div "Telefone: (74) 6451312" at bounding box center [349, 213] width 194 height 8
click at [250, 158] on input "Ordem de chegada Consumidos: 11 / 16 Horário: 08:00 Clínica: Policlínica Munici…" at bounding box center [247, 154] width 6 height 7
radio input "true"
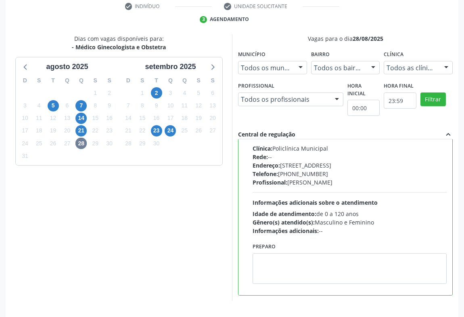
scroll to position [182, 0]
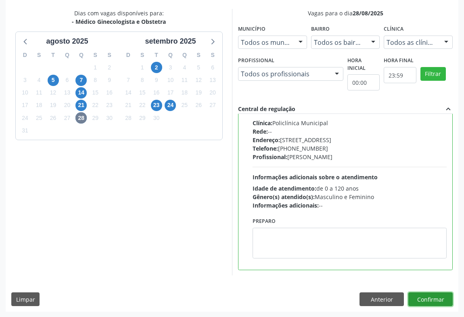
click at [427, 301] on button "Confirmar" at bounding box center [430, 299] width 44 height 14
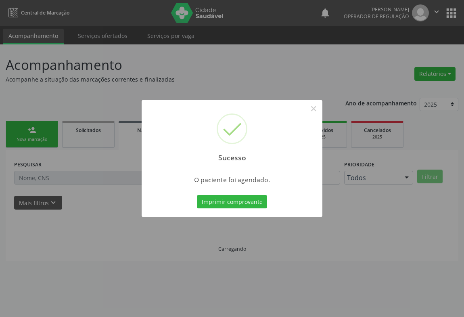
scroll to position [0, 0]
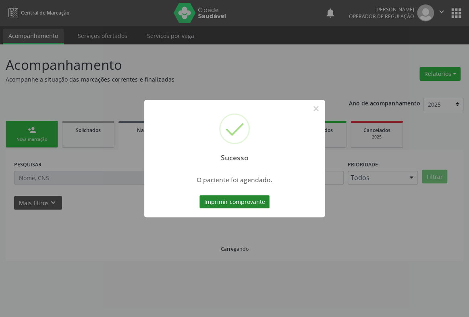
click at [259, 201] on button "Imprimir comprovante" at bounding box center [235, 202] width 70 height 14
